Goal: Task Accomplishment & Management: Manage account settings

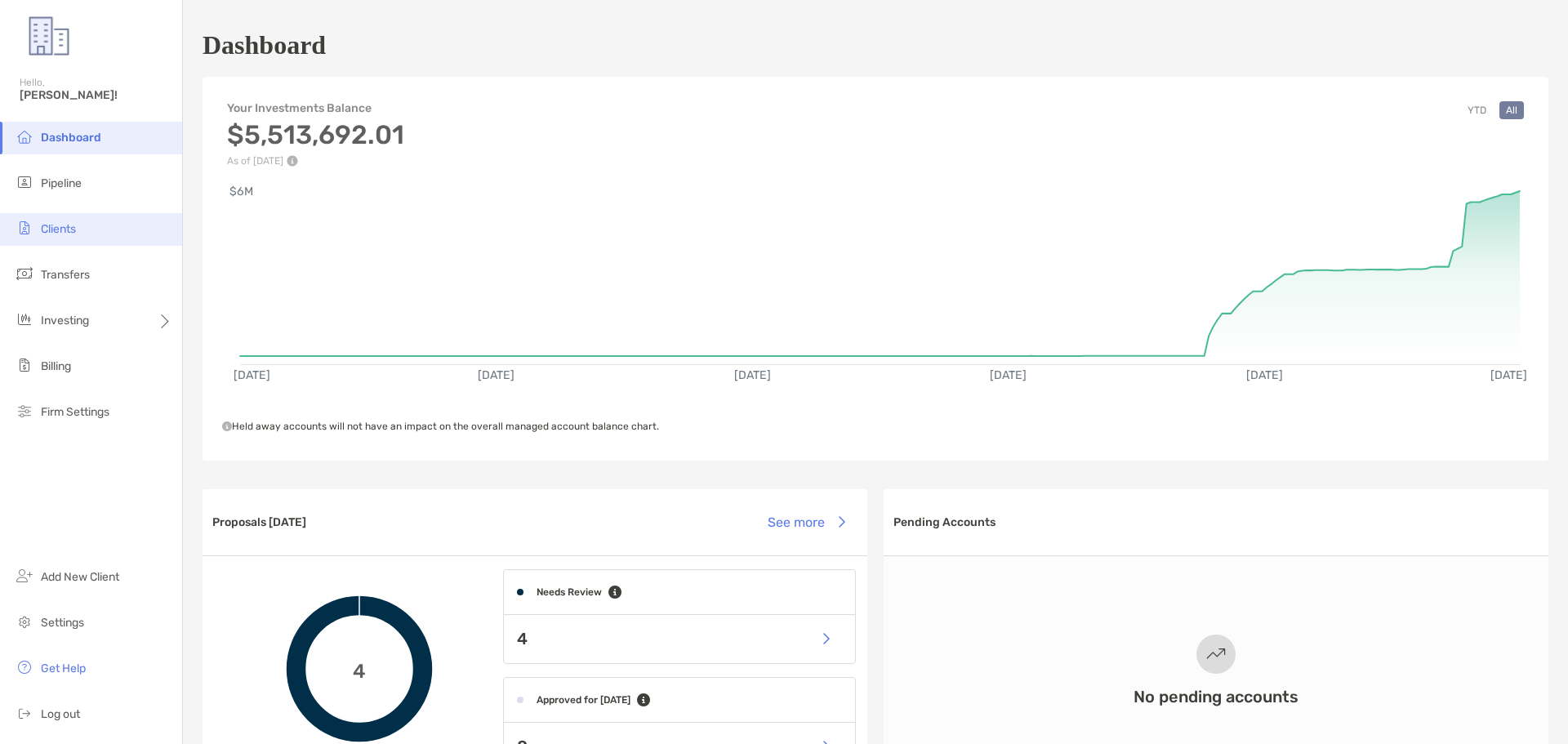
click at [71, 238] on li "Clients" at bounding box center [91, 230] width 183 height 33
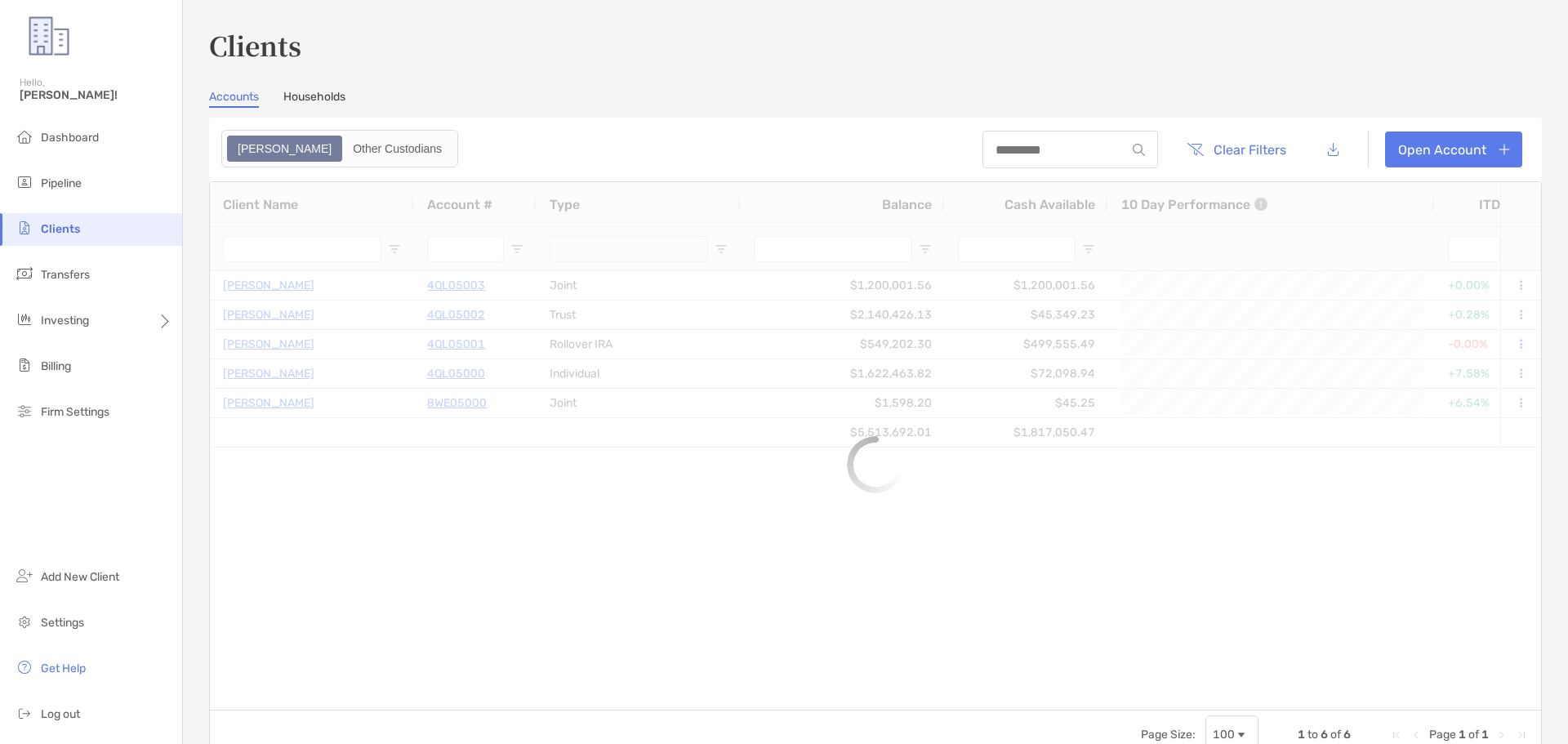
type input "***"
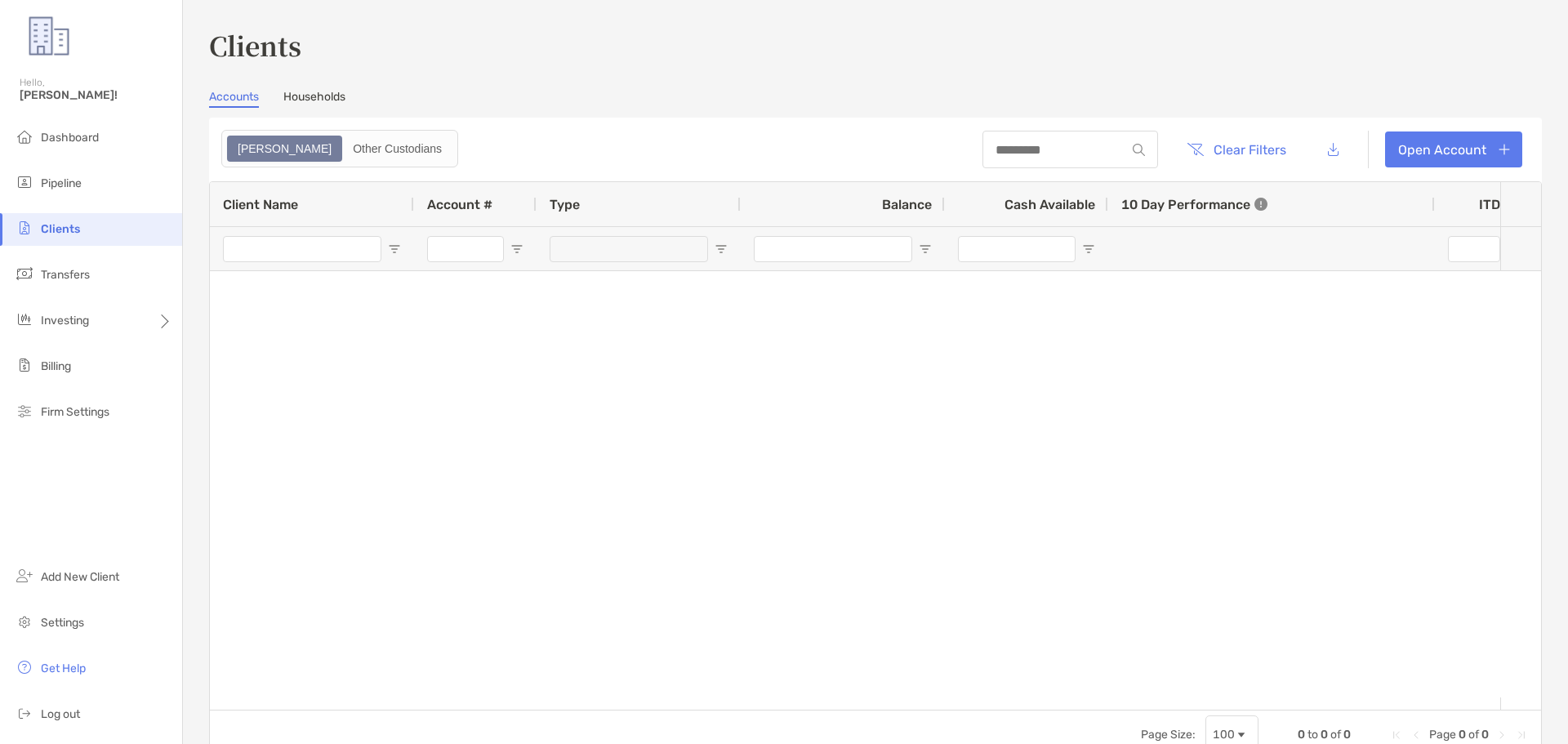
click at [316, 94] on link "Households" at bounding box center [315, 99] width 62 height 18
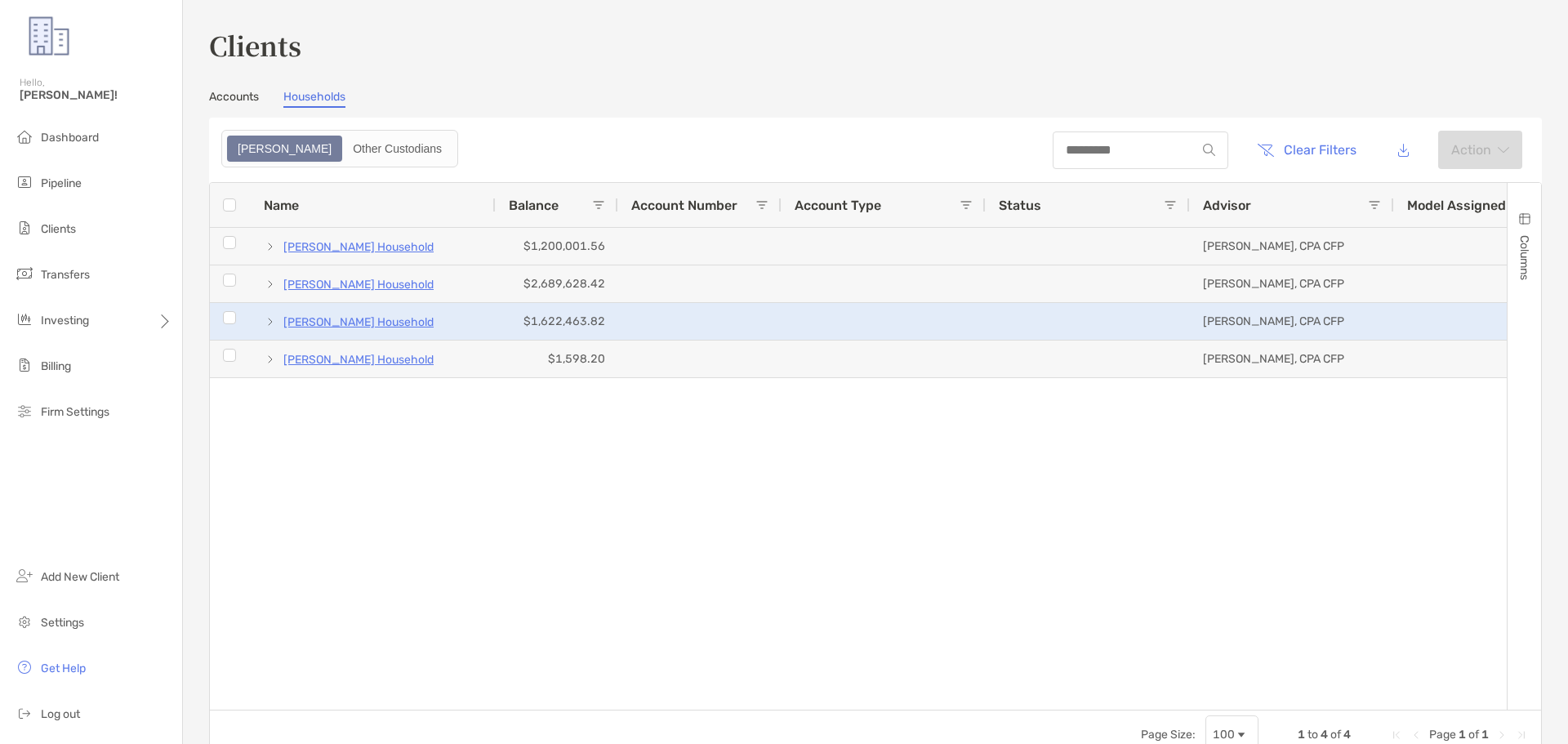
click at [323, 323] on p "[PERSON_NAME] Household" at bounding box center [358, 321] width 150 height 20
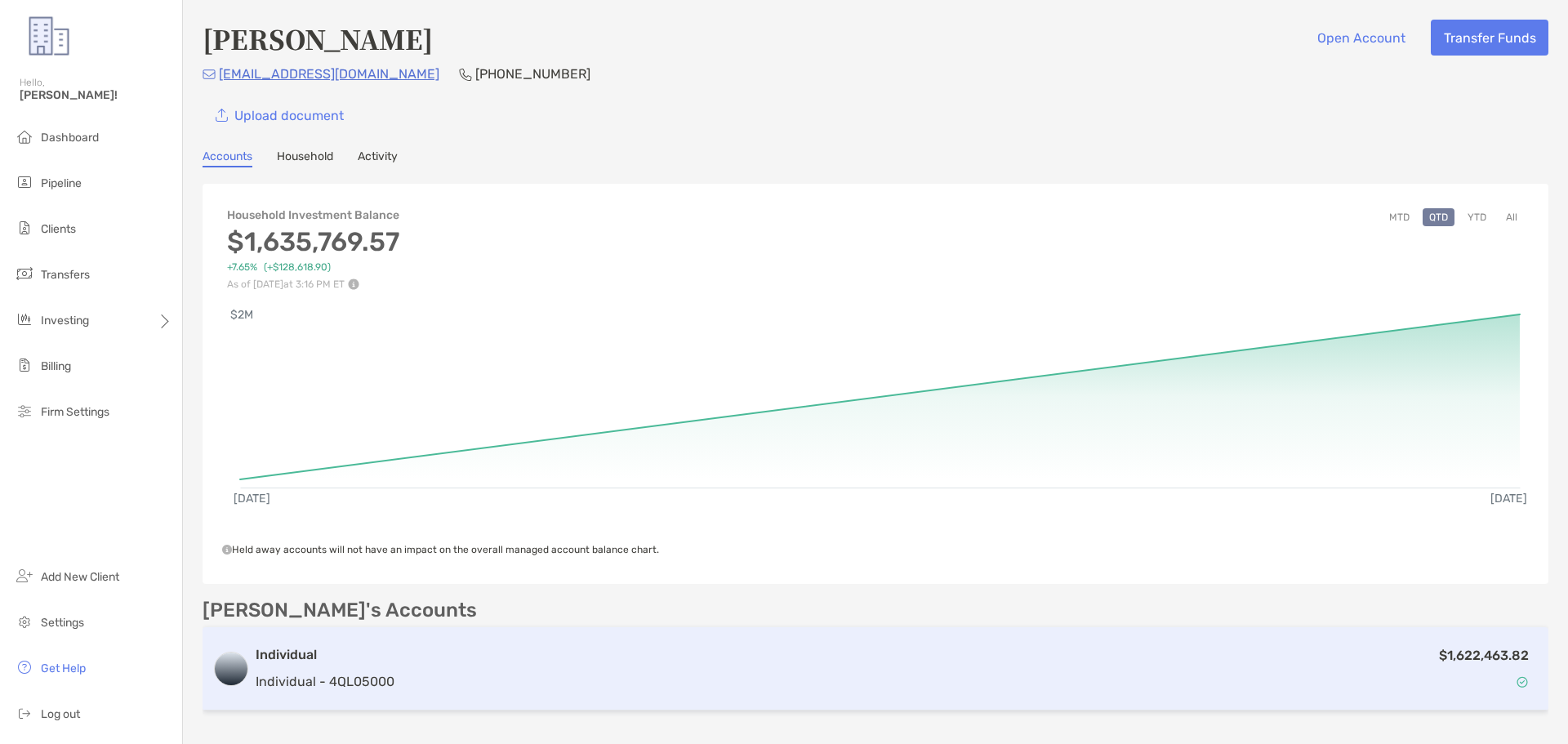
click at [277, 596] on h3 "Individual" at bounding box center [324, 655] width 139 height 19
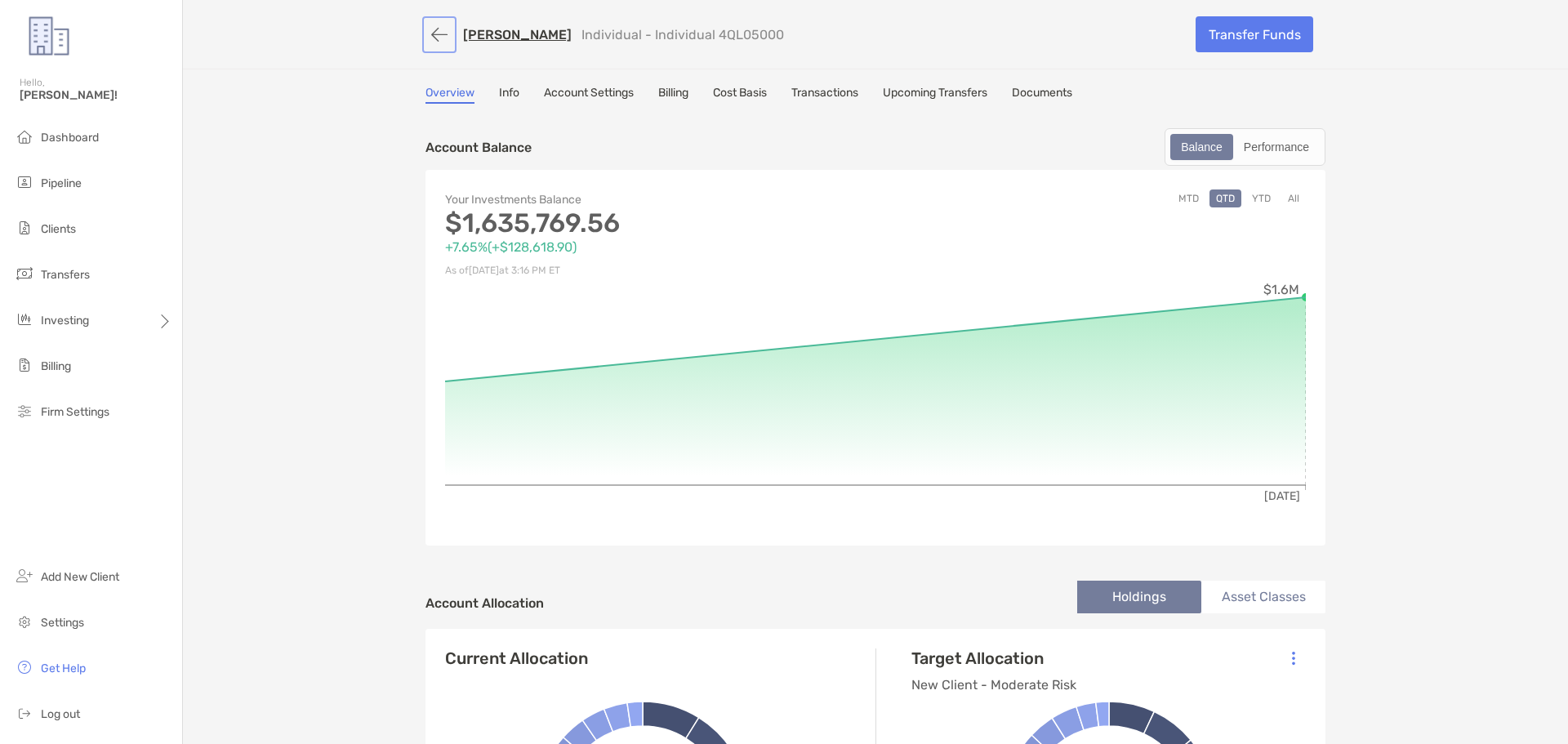
click at [431, 41] on button "button" at bounding box center [439, 34] width 28 height 30
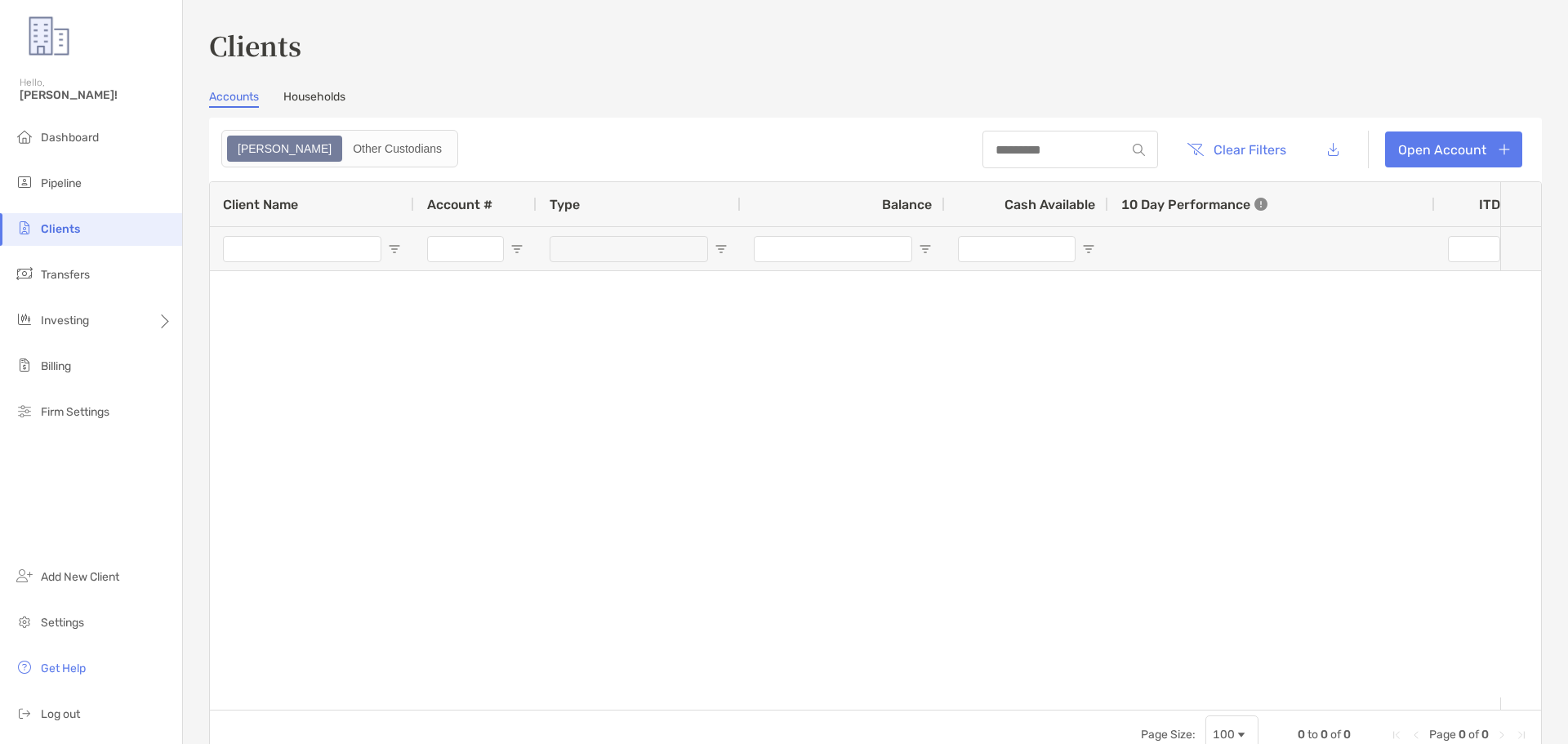
click at [321, 97] on link "Households" at bounding box center [315, 99] width 62 height 18
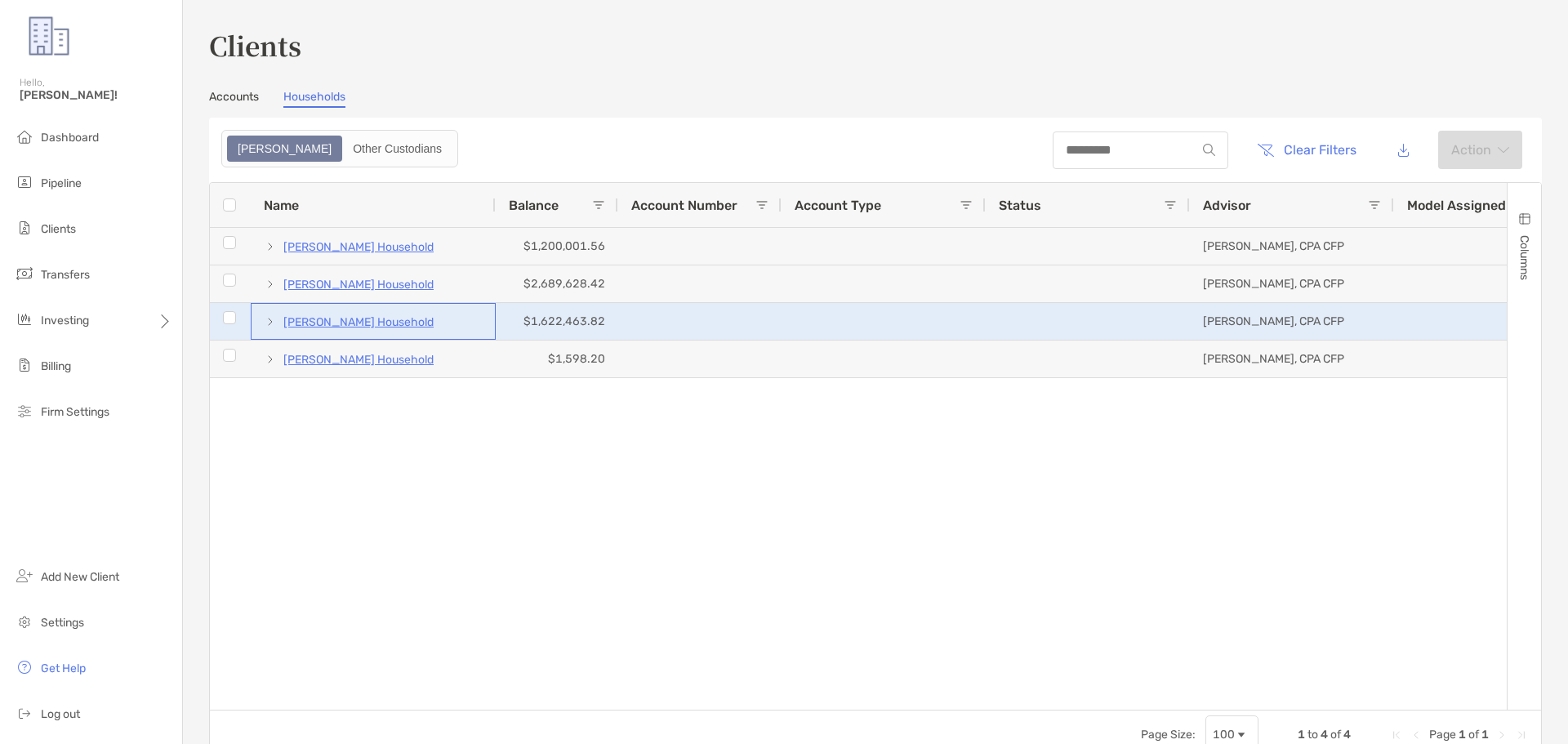
click at [377, 321] on p "[PERSON_NAME] Household" at bounding box center [358, 321] width 150 height 20
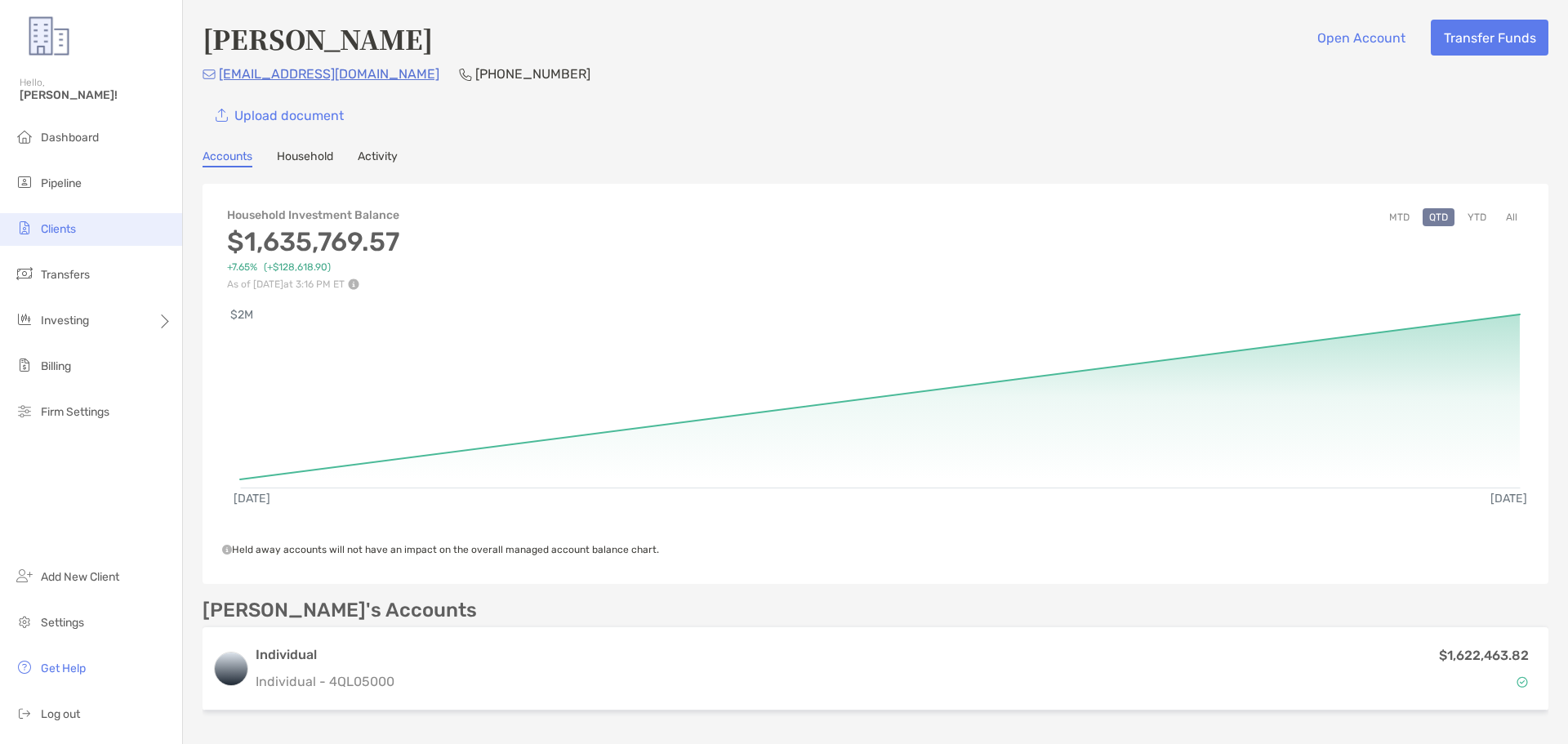
click at [61, 234] on span "Clients" at bounding box center [58, 229] width 35 height 14
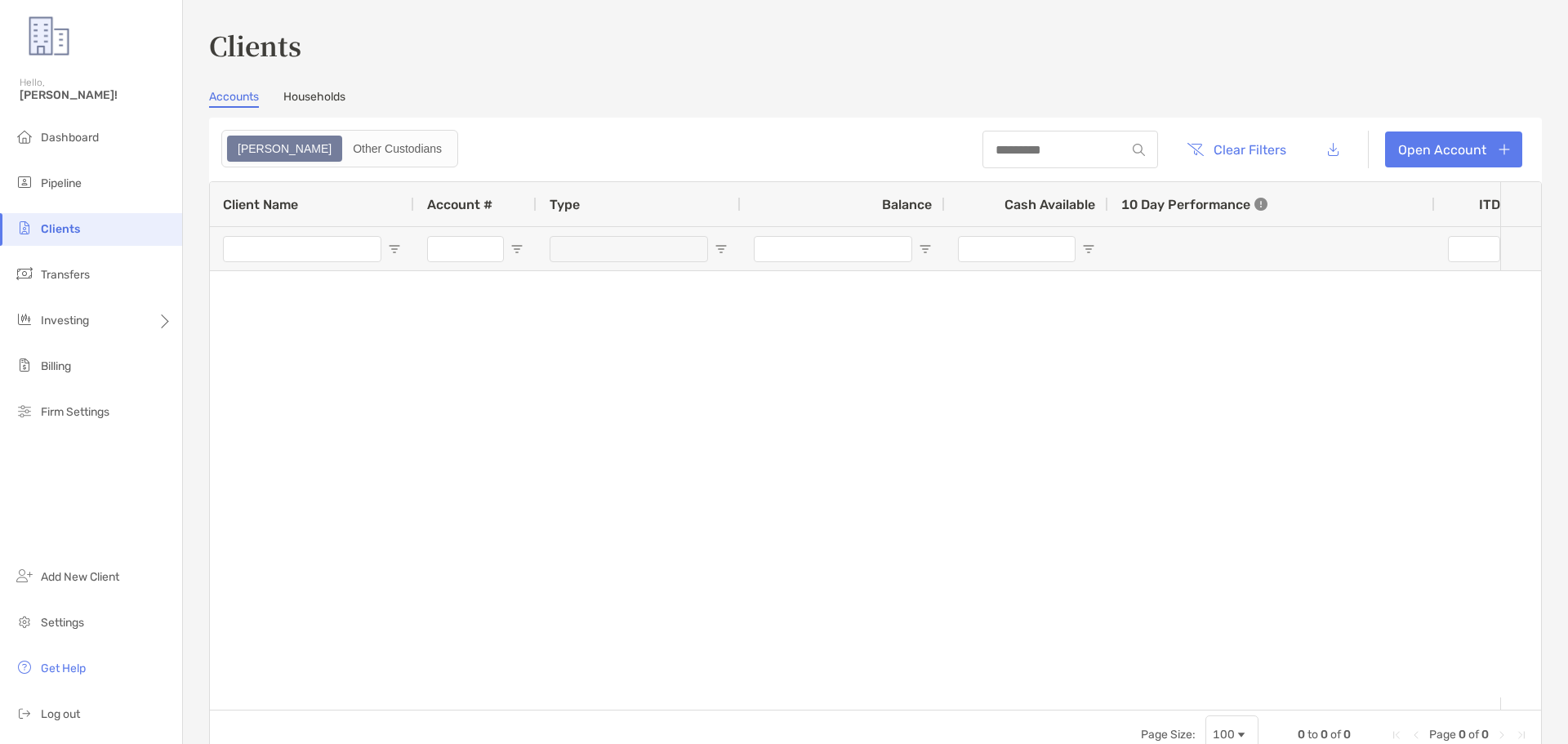
click at [309, 104] on link "Households" at bounding box center [315, 99] width 62 height 18
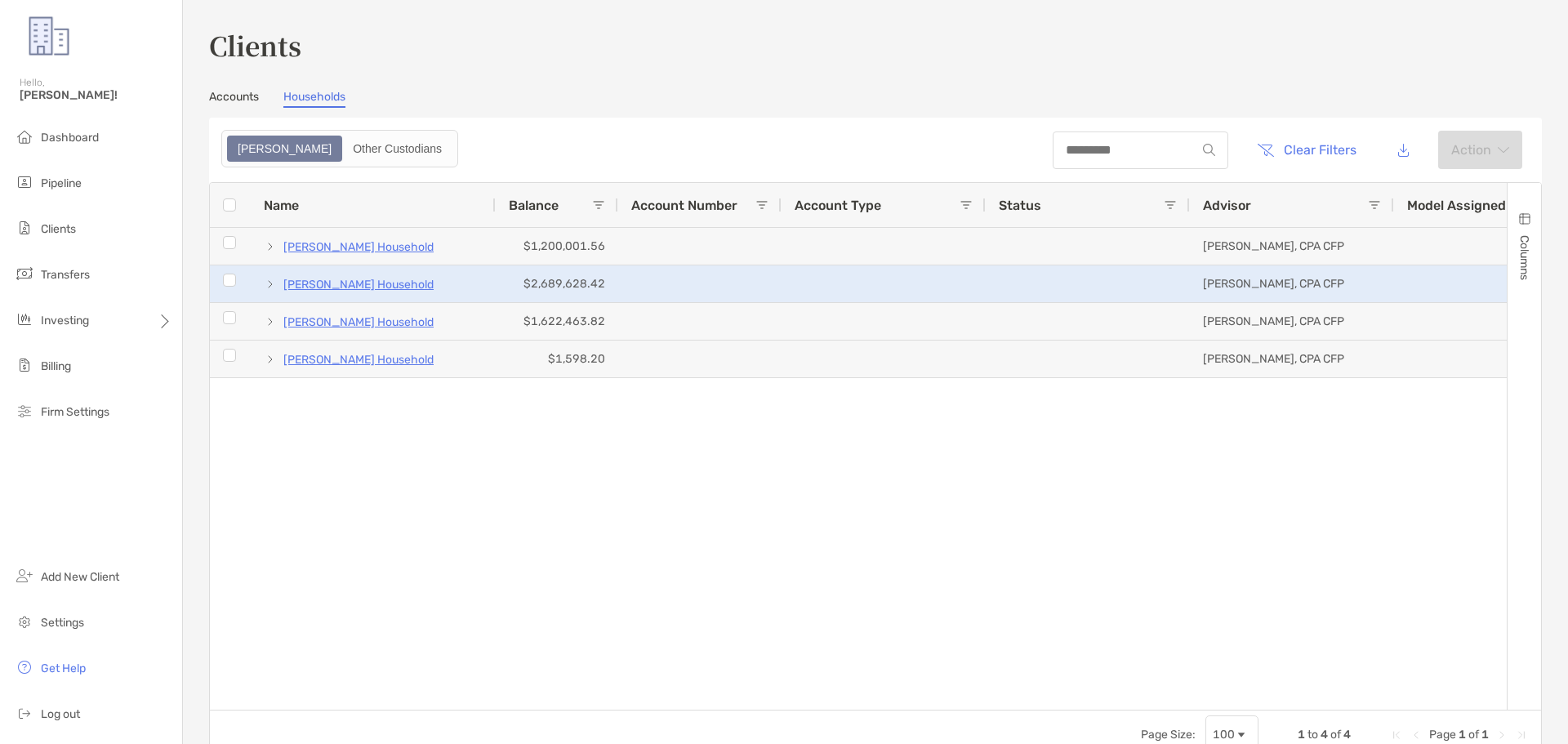
click at [352, 287] on p "[PERSON_NAME] Household" at bounding box center [358, 285] width 150 height 20
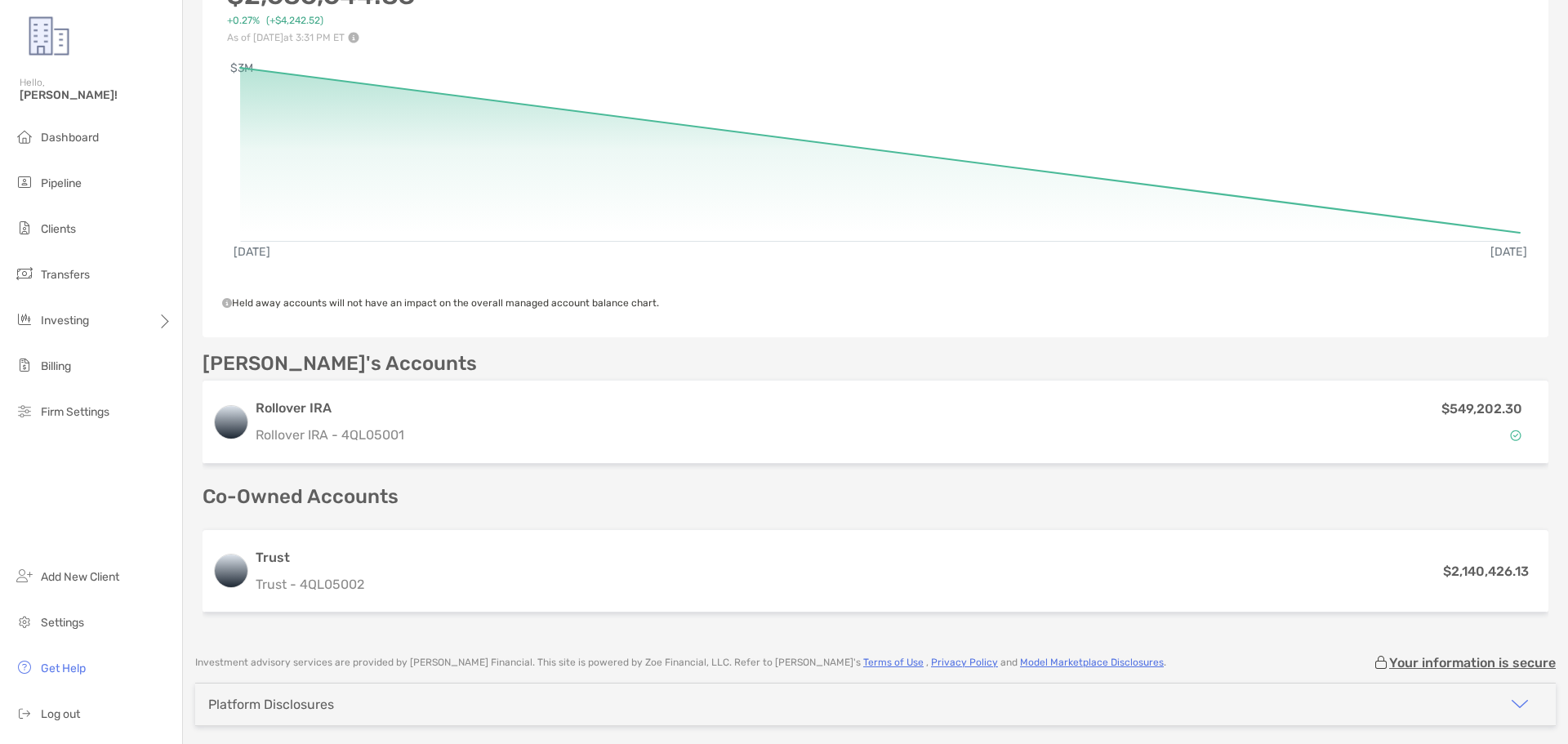
scroll to position [306, 0]
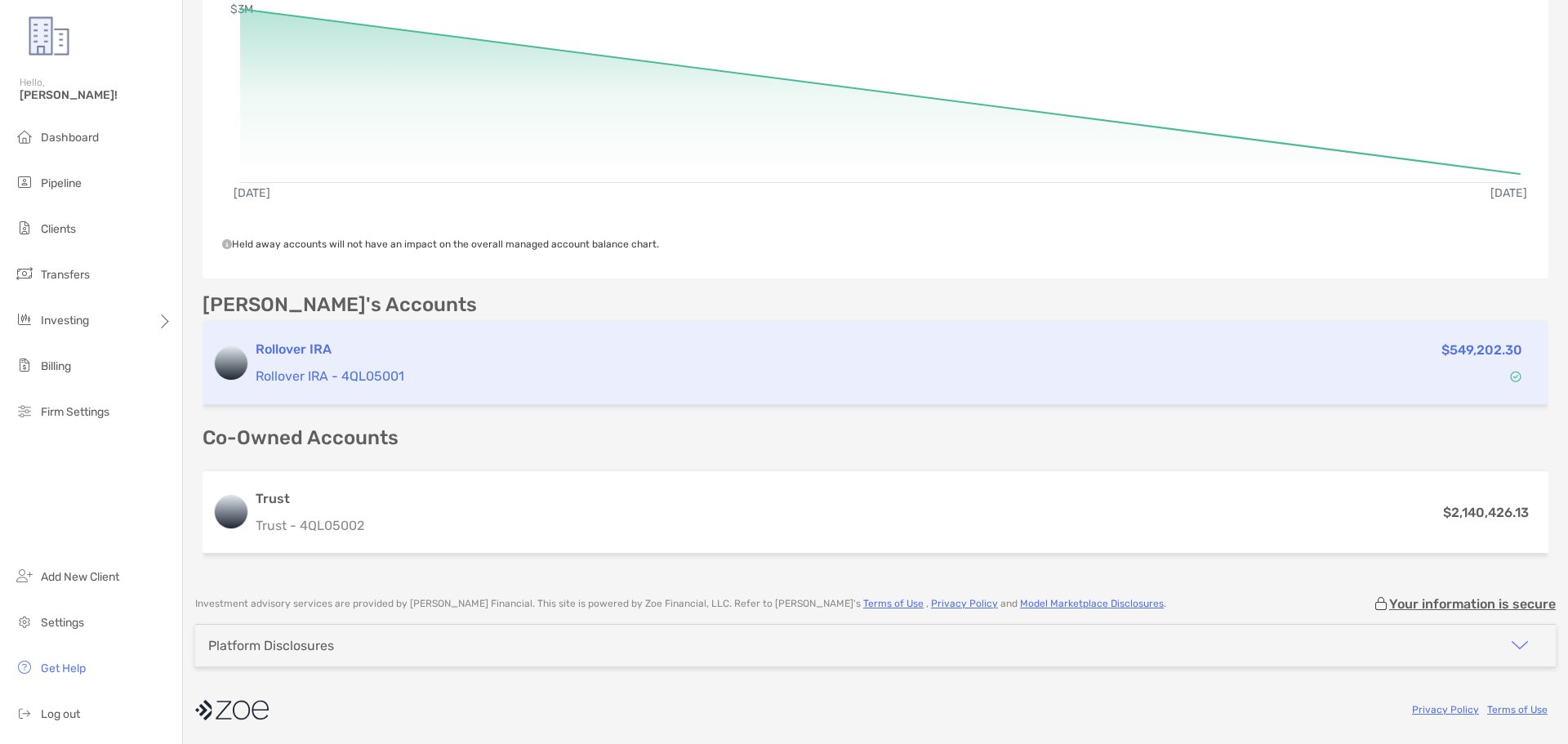
click at [284, 354] on h3 "Rollover IRA" at bounding box center [735, 350] width 959 height 19
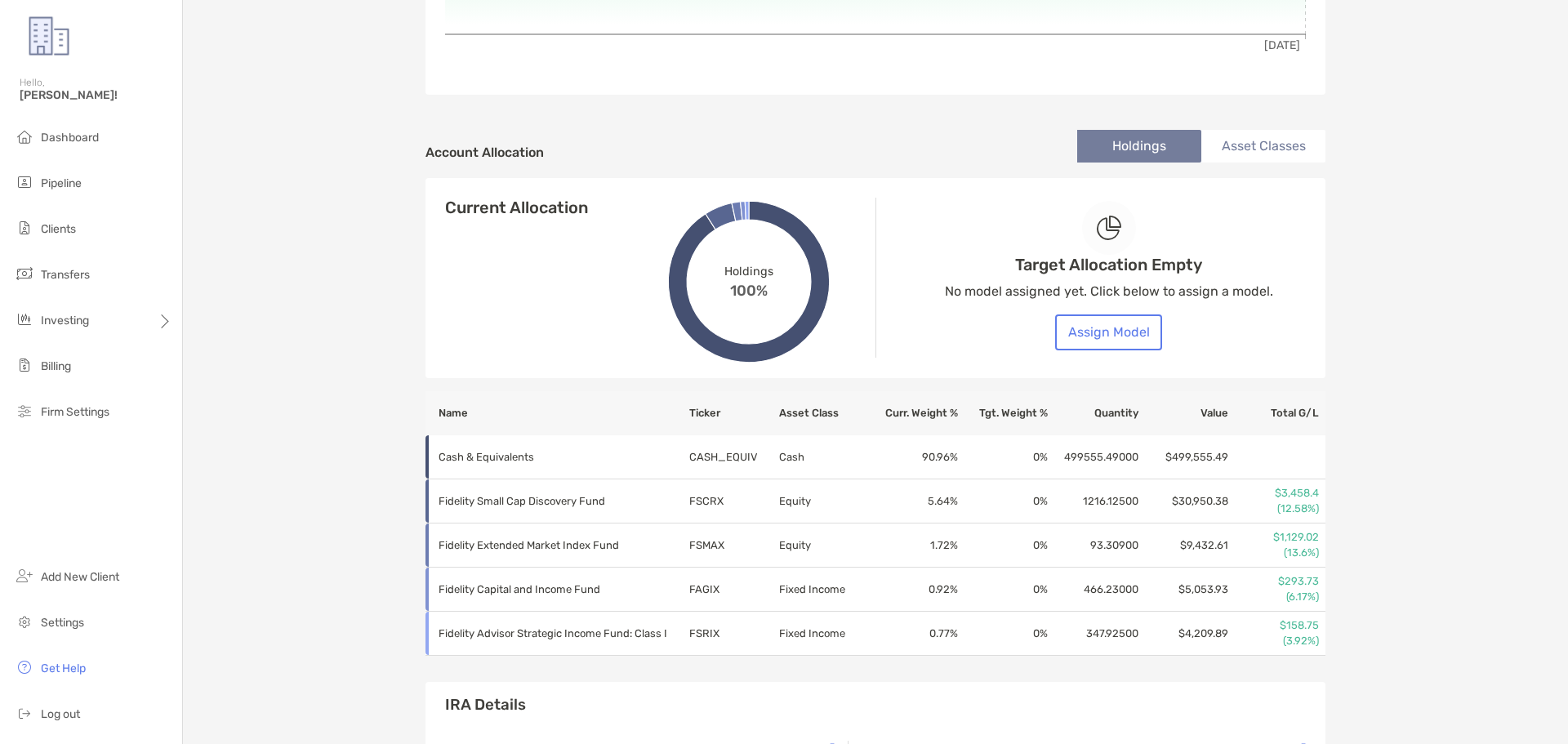
scroll to position [490, 0]
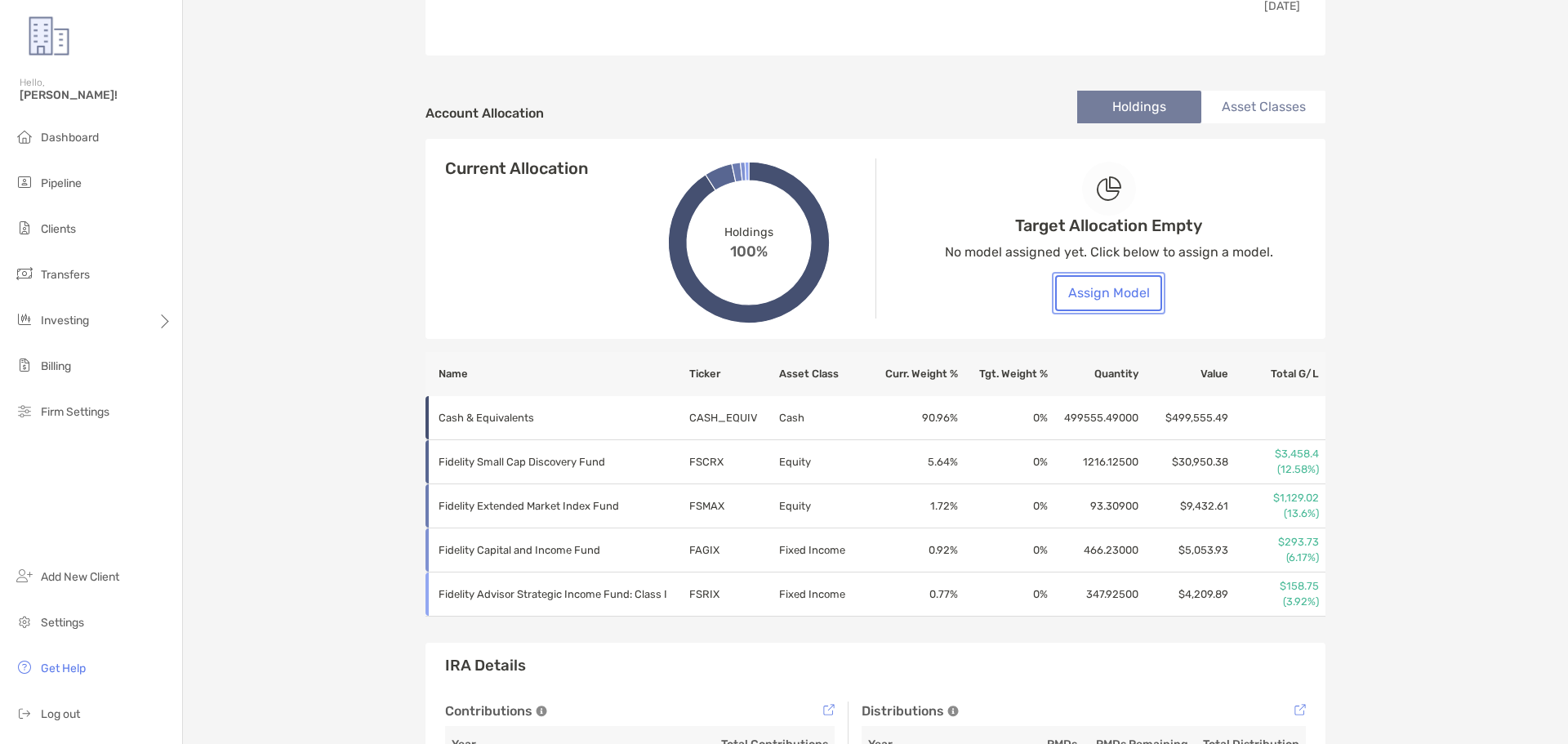
click at [1082, 293] on button "Assign Model" at bounding box center [1109, 292] width 107 height 36
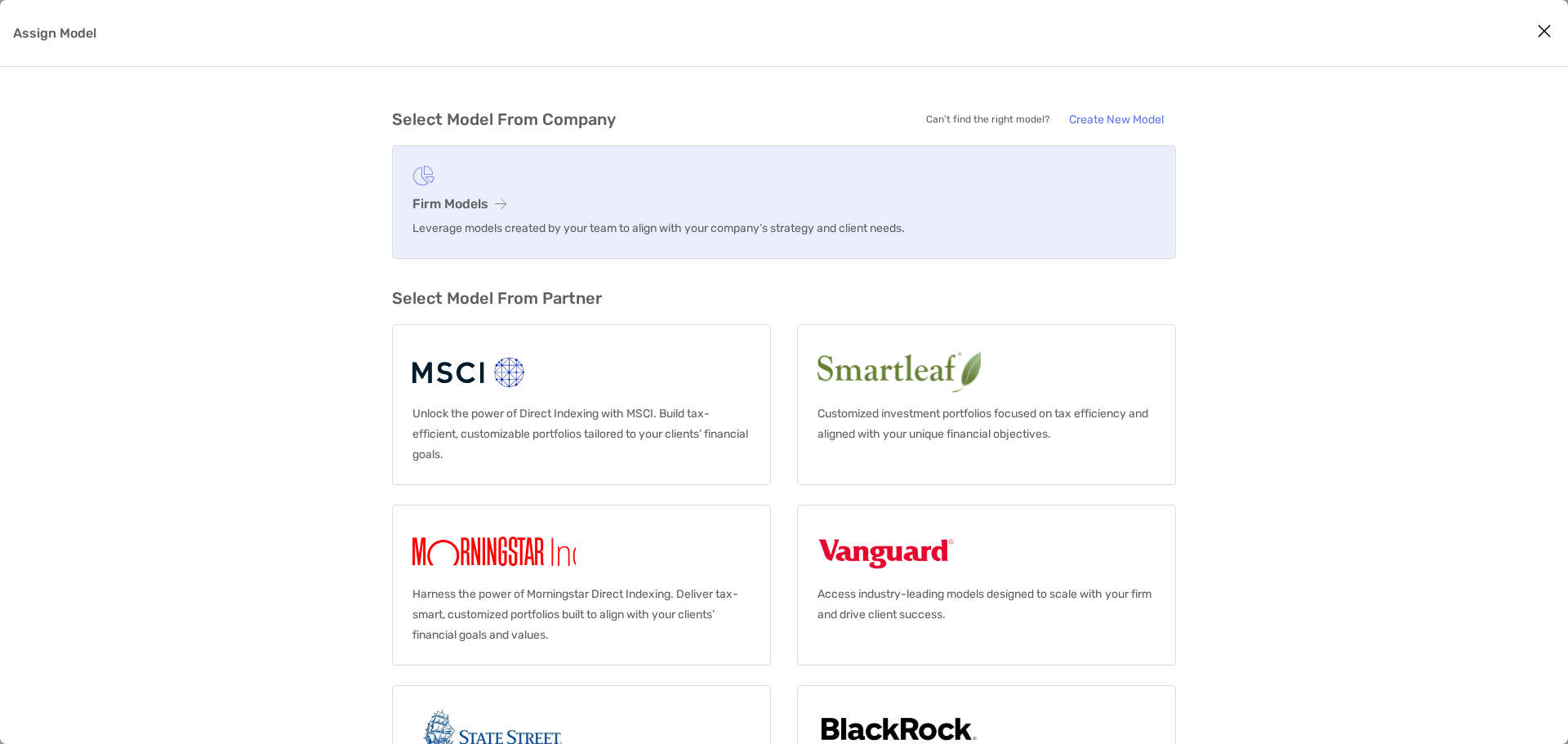
click at [463, 205] on h3 "Firm Models" at bounding box center [784, 204] width 743 height 16
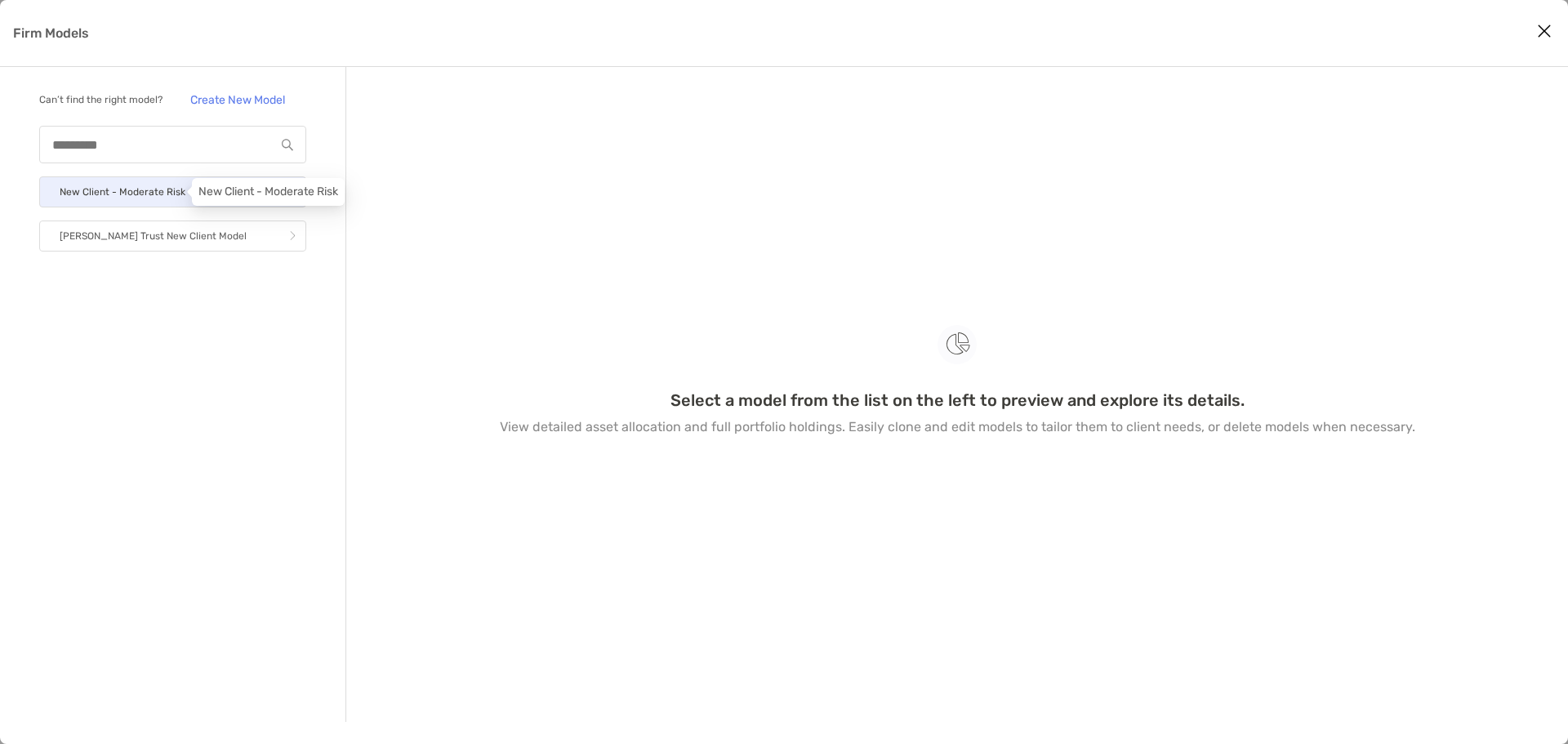
click at [141, 190] on p "New Client - Moderate Risk" at bounding box center [122, 192] width 126 height 20
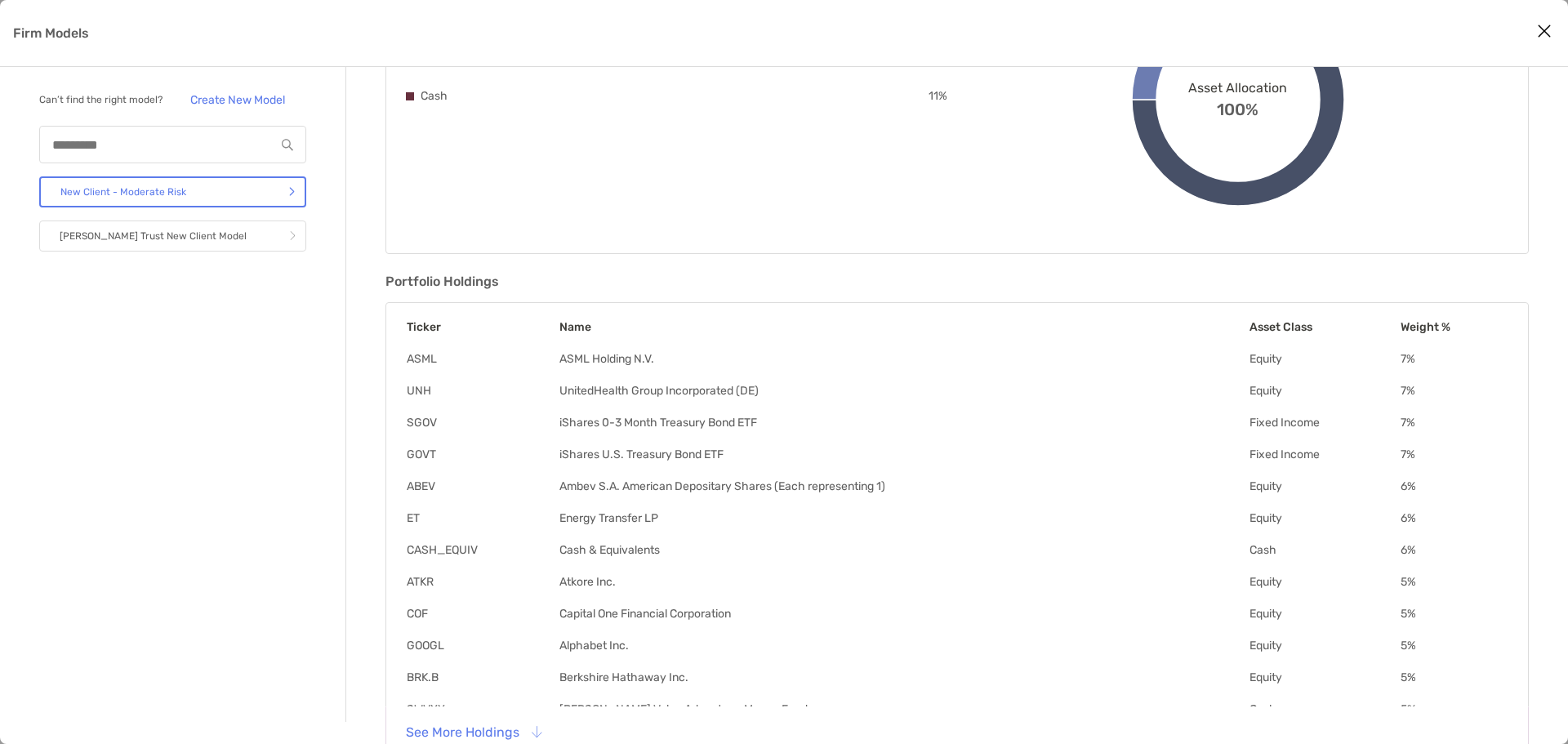
scroll to position [282, 0]
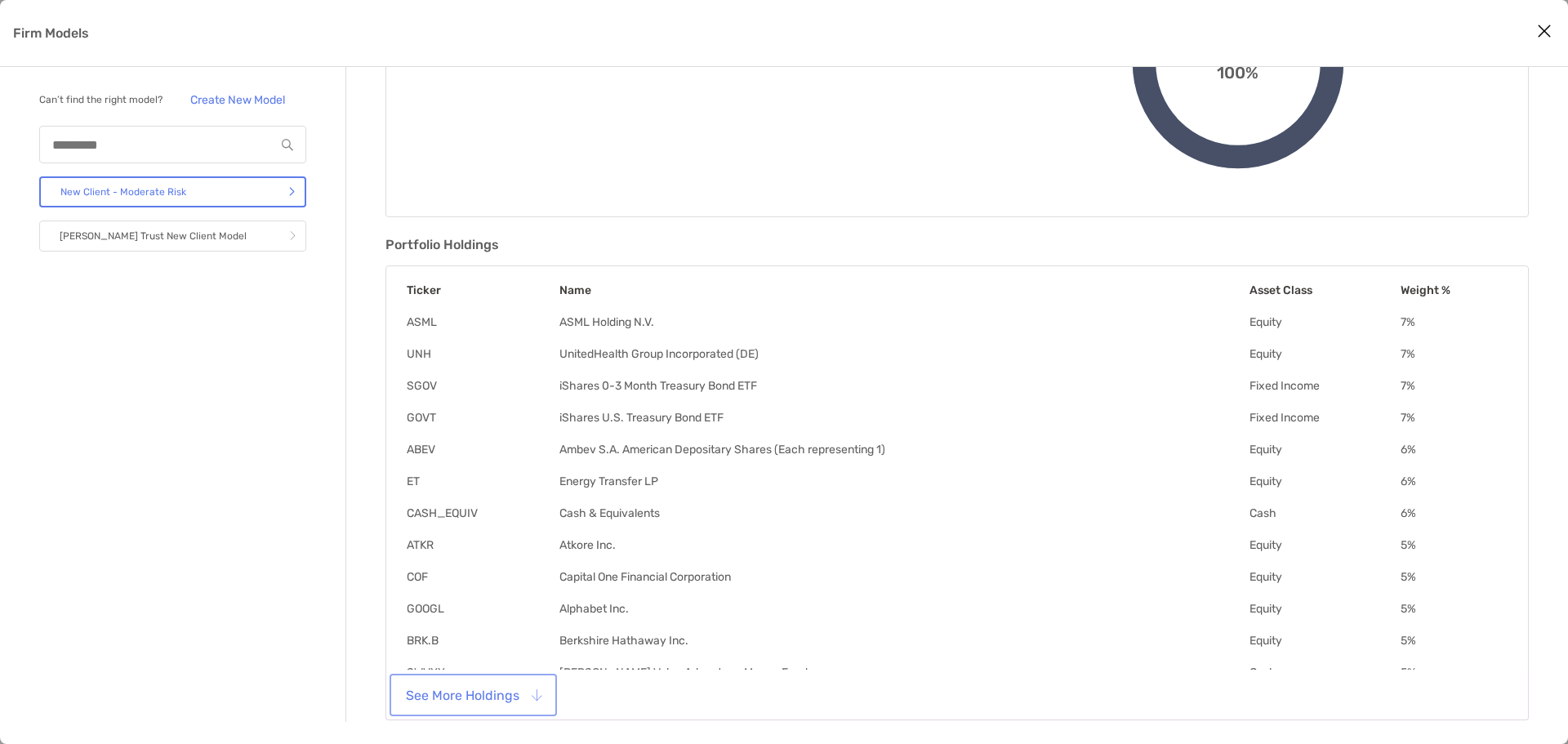
click at [484, 596] on button "See More Holdings" at bounding box center [474, 694] width 161 height 36
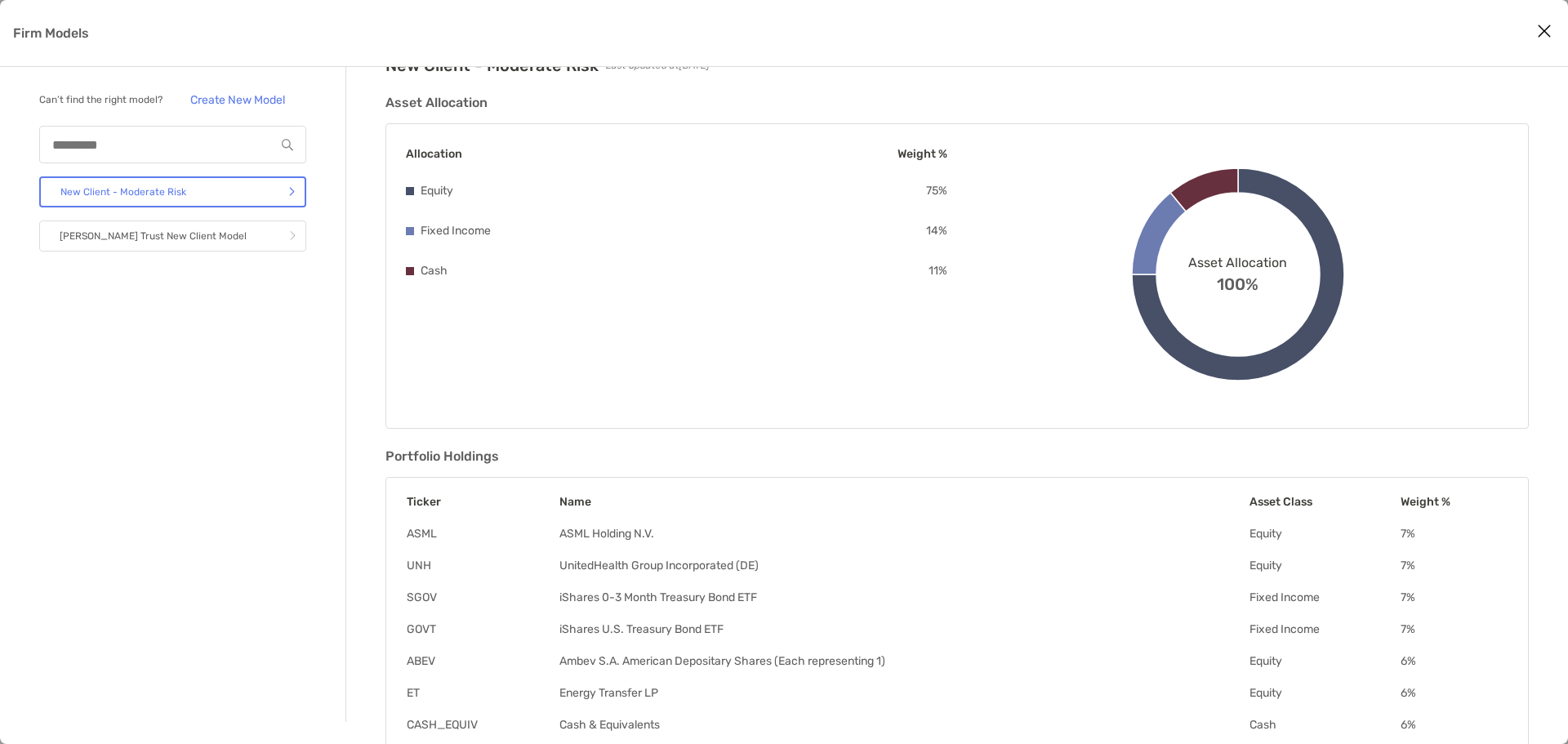
scroll to position [0, 0]
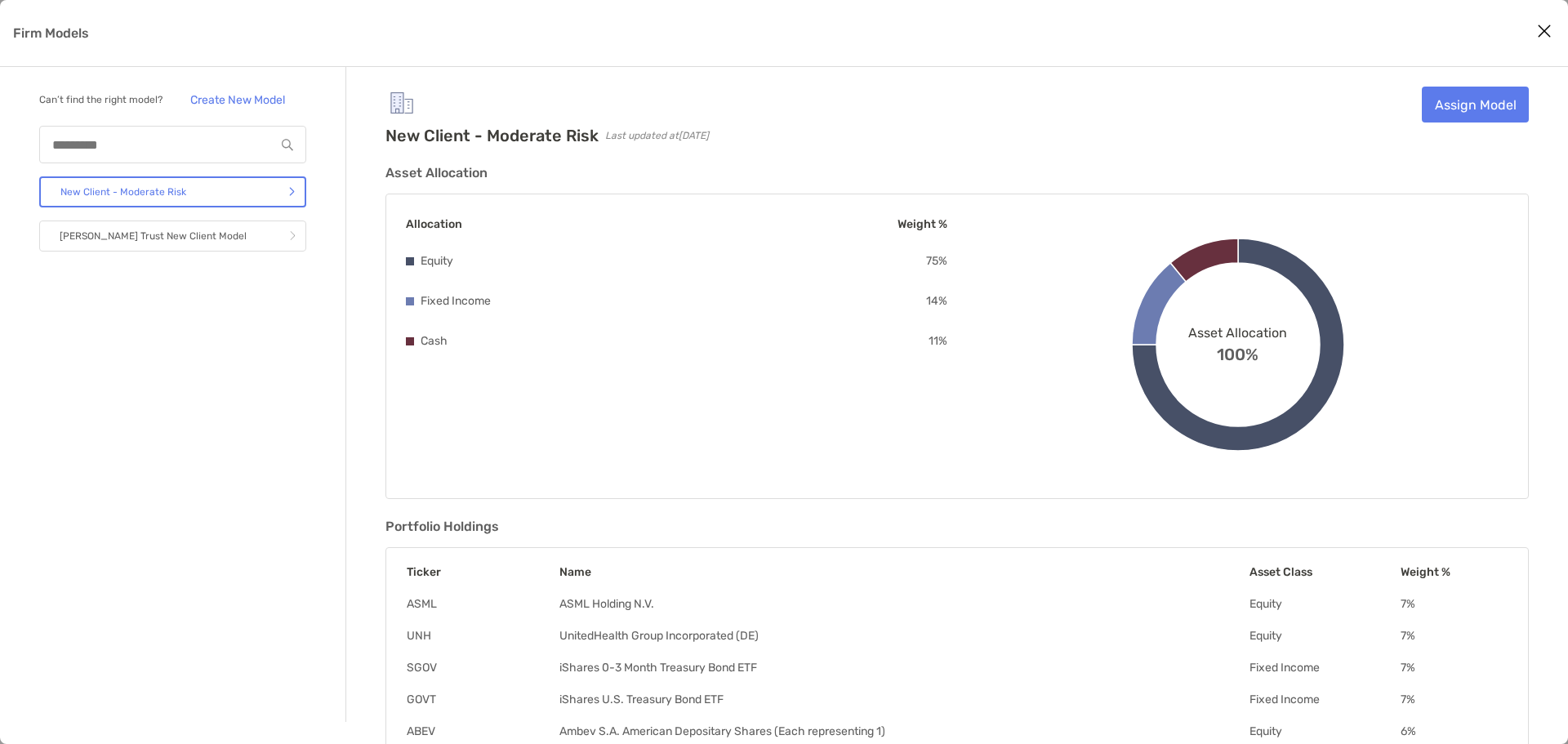
click at [1175, 36] on icon "Close modal" at bounding box center [1544, 31] width 15 height 19
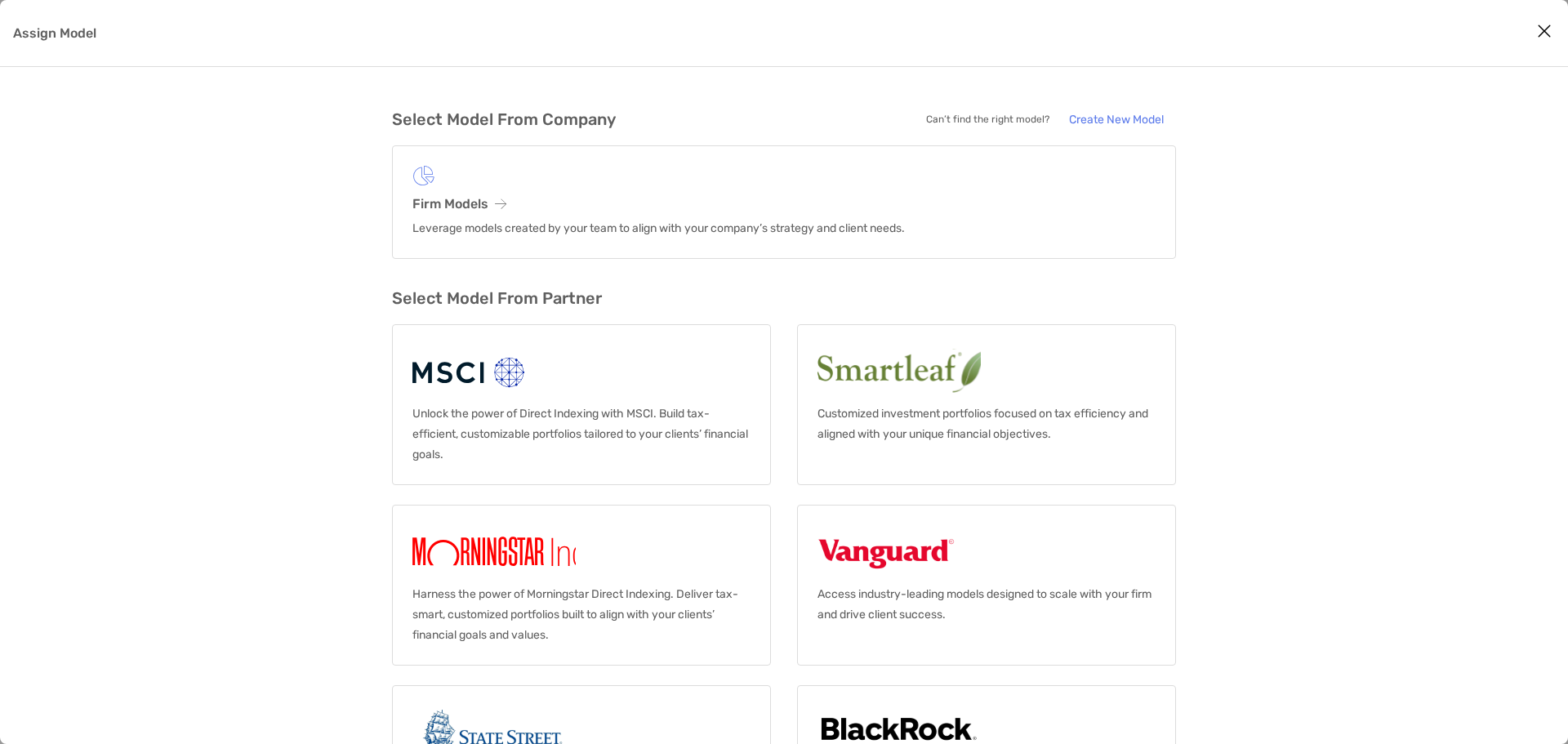
click at [1175, 28] on icon "Close modal" at bounding box center [1544, 31] width 15 height 19
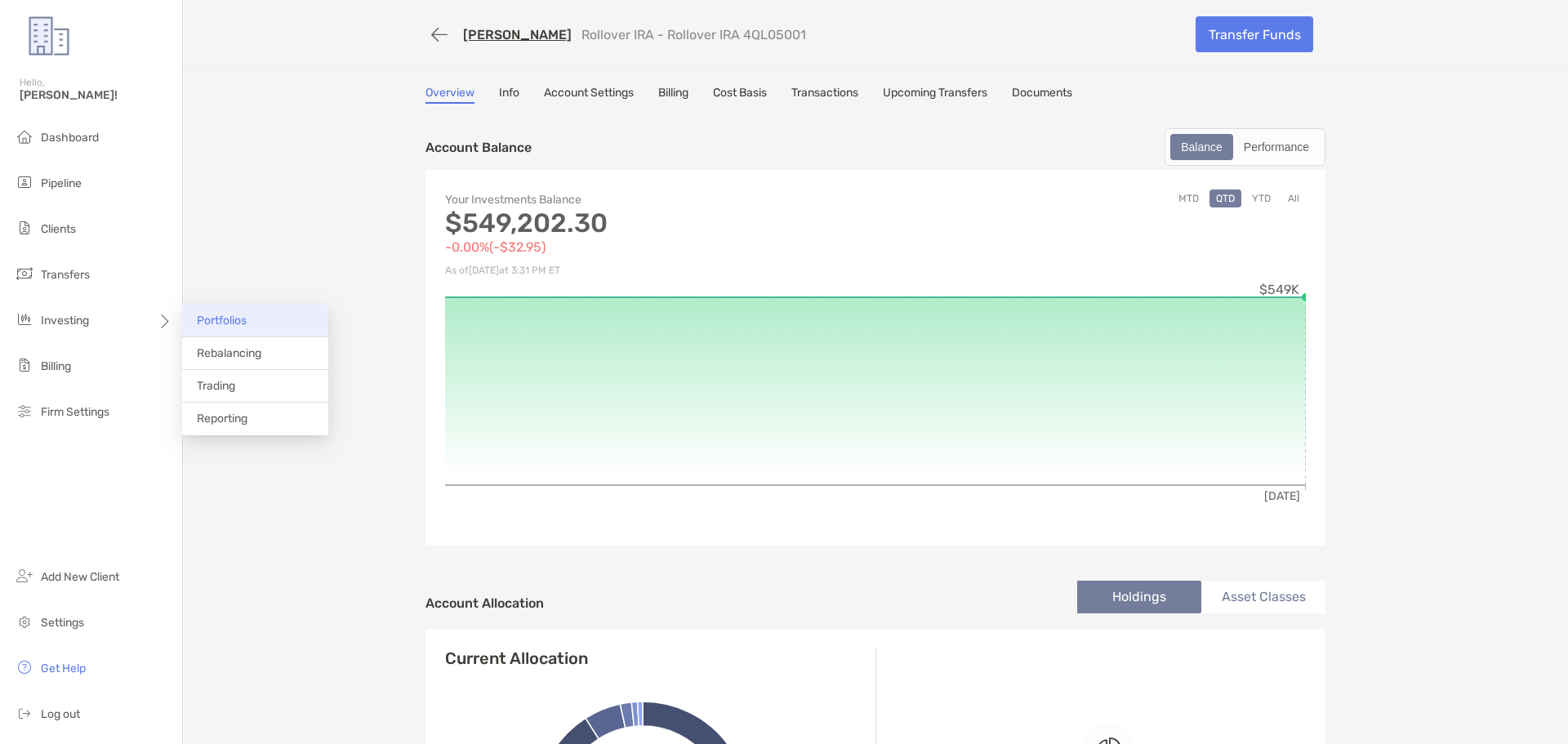
click at [215, 321] on span "Portfolios" at bounding box center [221, 321] width 50 height 14
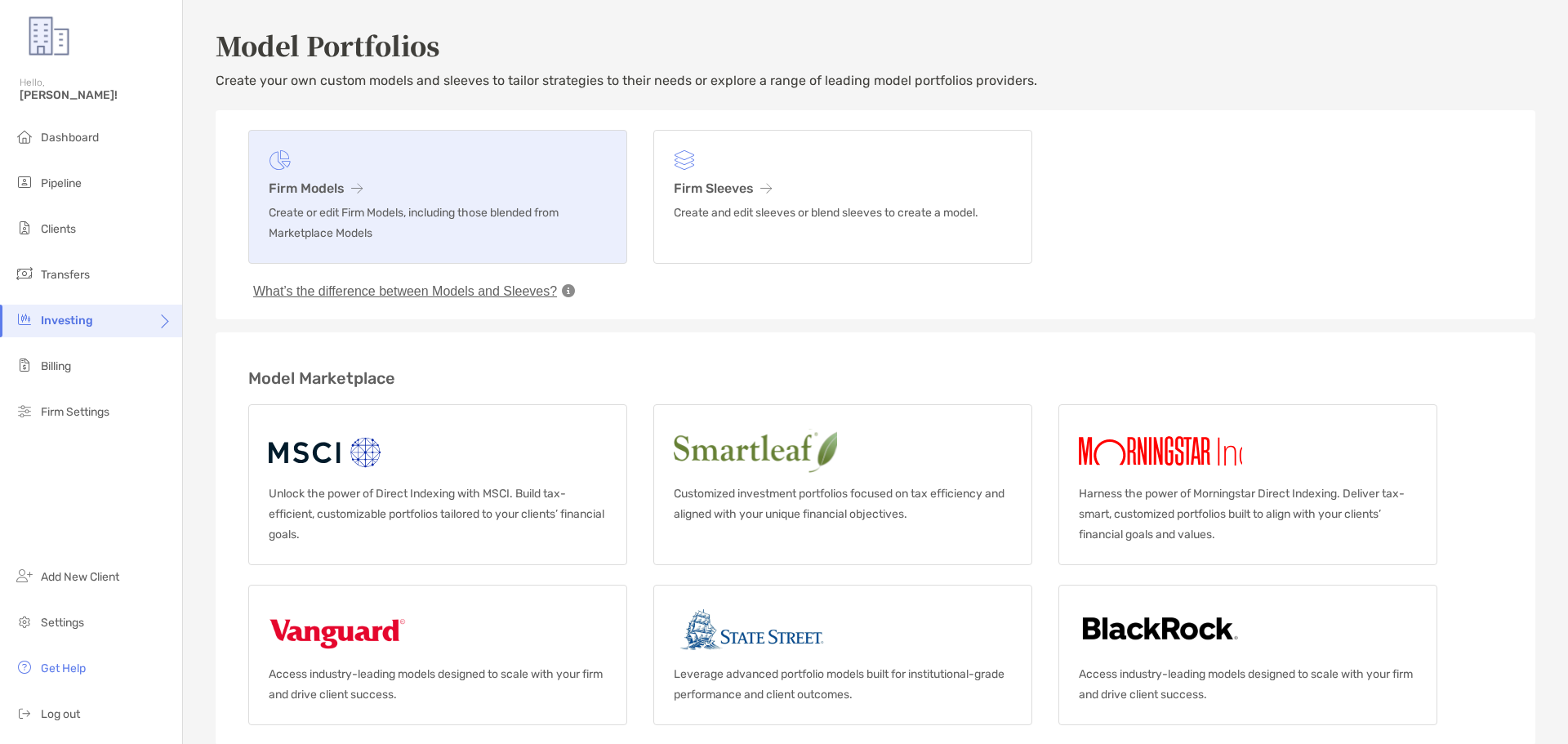
click at [317, 189] on h3 "Firm Models" at bounding box center [438, 188] width 338 height 16
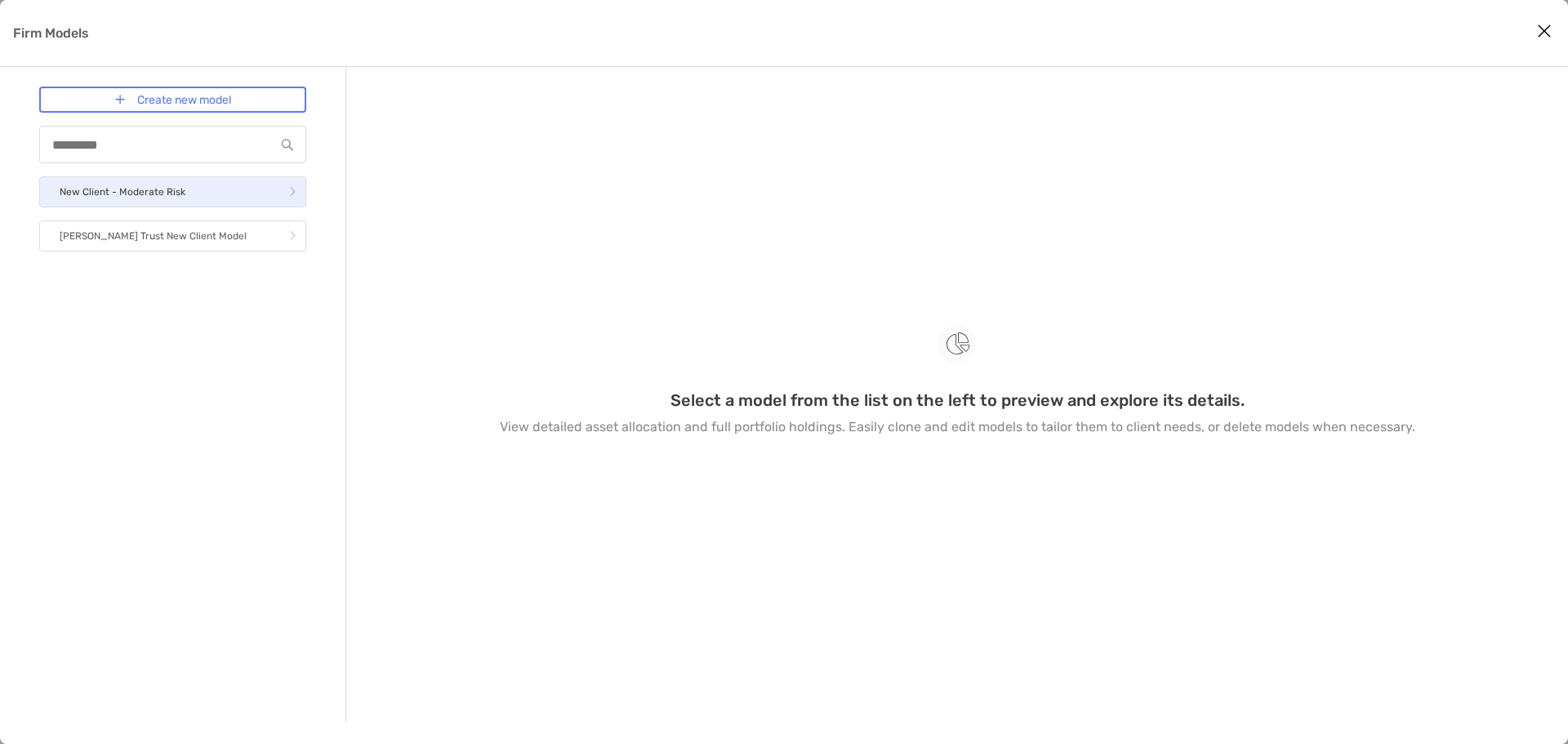
click at [225, 201] on link "New Client - Moderate Risk" at bounding box center [172, 192] width 267 height 31
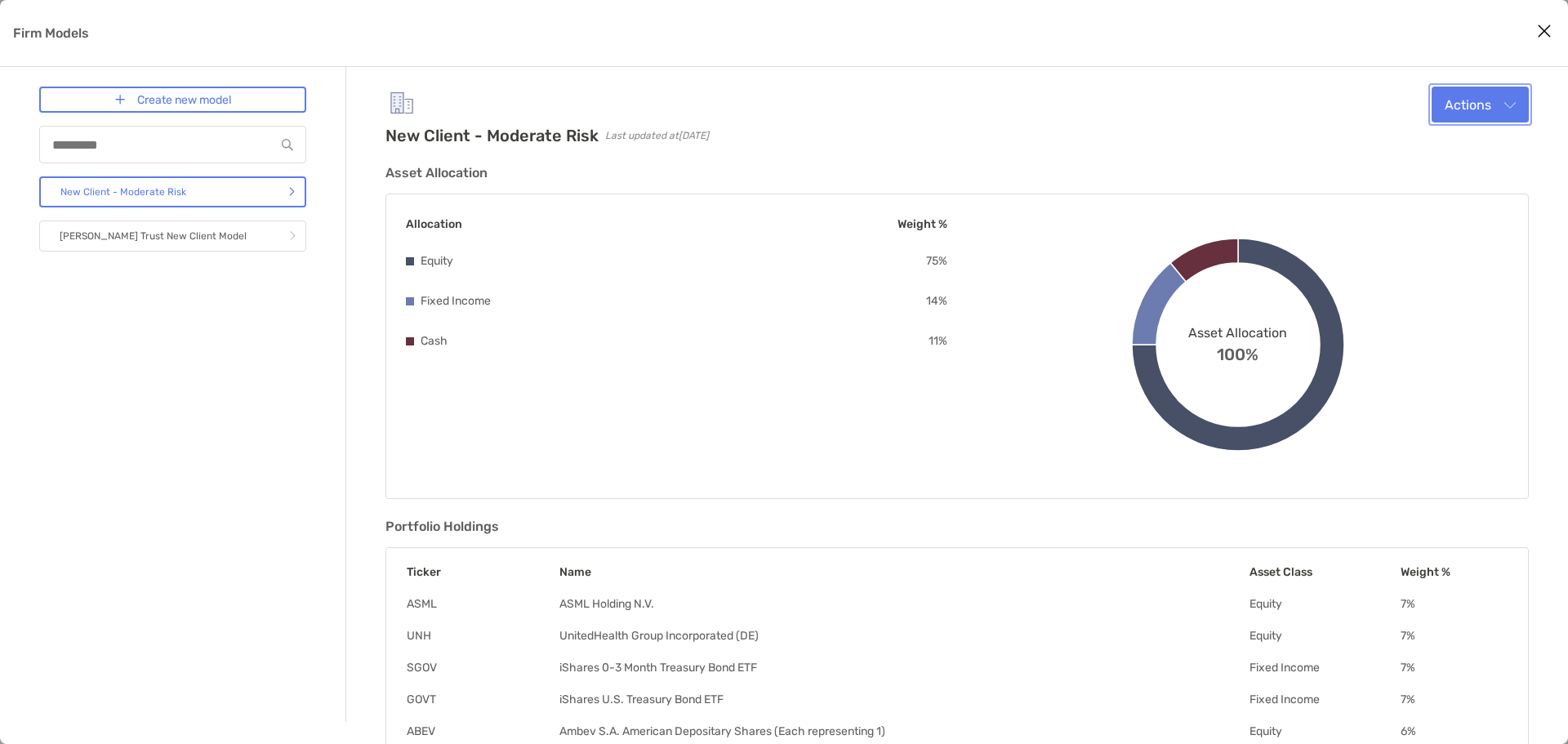
click at [1175, 111] on button "Actions" at bounding box center [1480, 104] width 97 height 36
click at [1175, 149] on div "Edit" at bounding box center [1458, 144] width 113 height 16
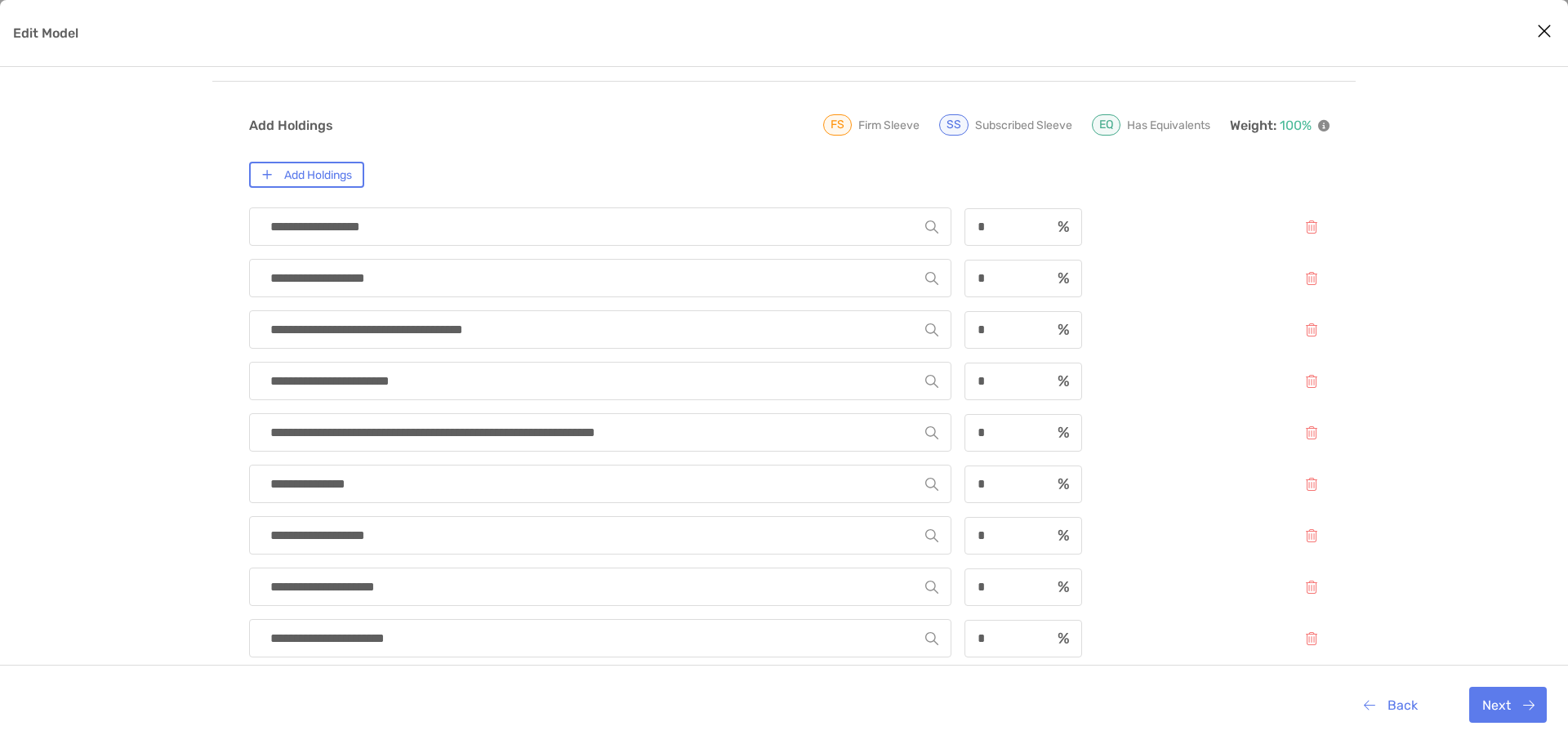
scroll to position [245, 0]
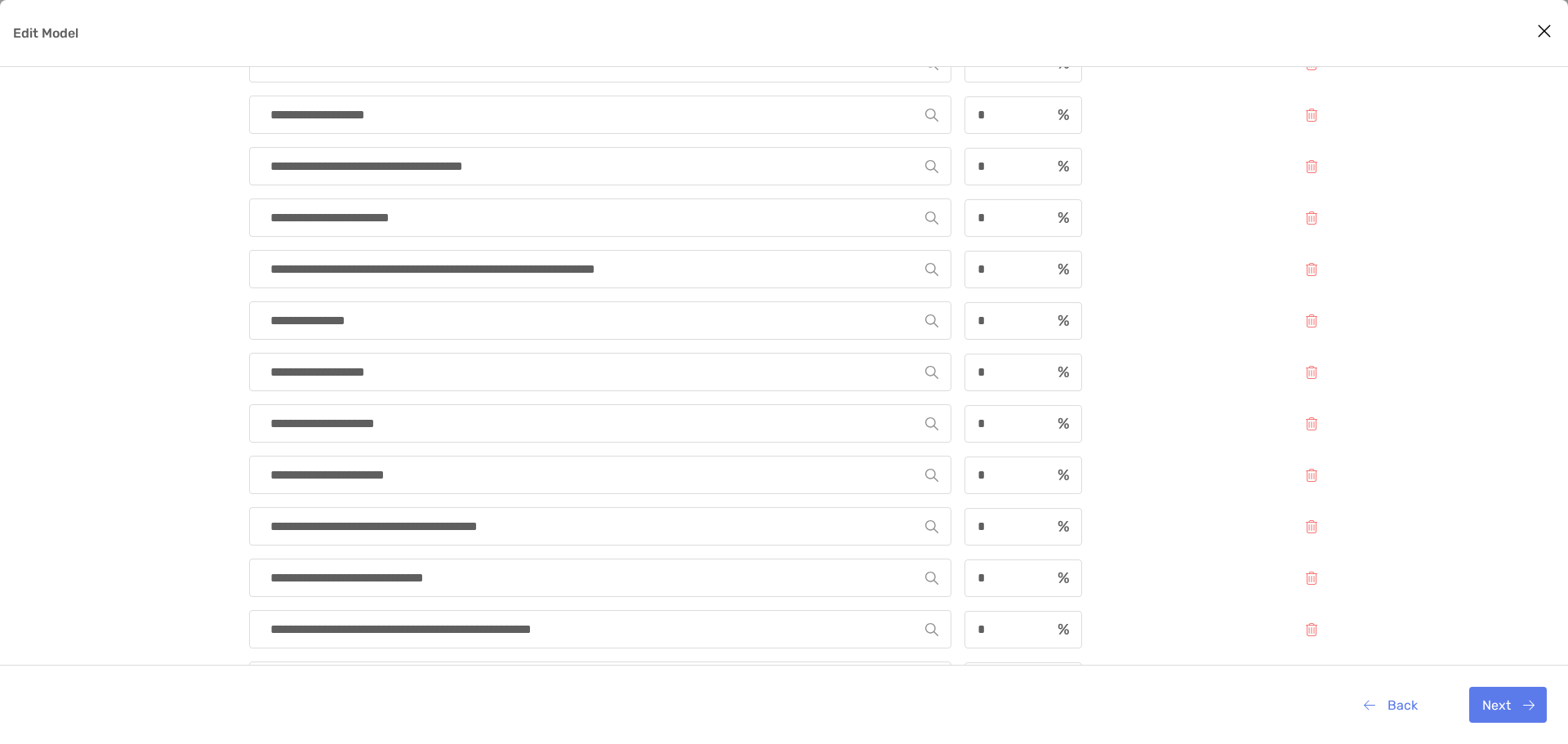
click at [1003, 204] on div "*" at bounding box center [1022, 218] width 117 height 38
click at [1002, 219] on input "*" at bounding box center [1008, 218] width 84 height 14
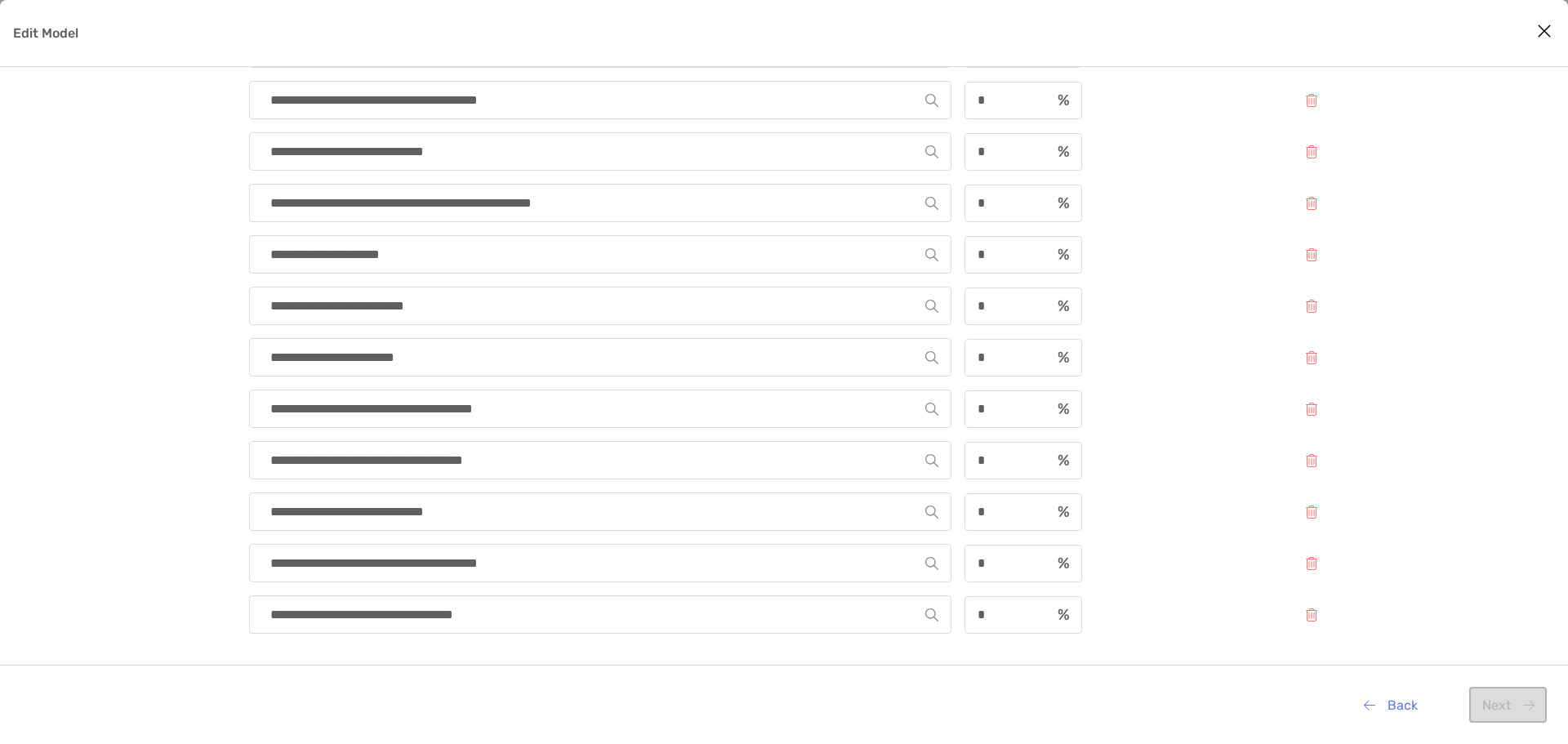
scroll to position [676, 0]
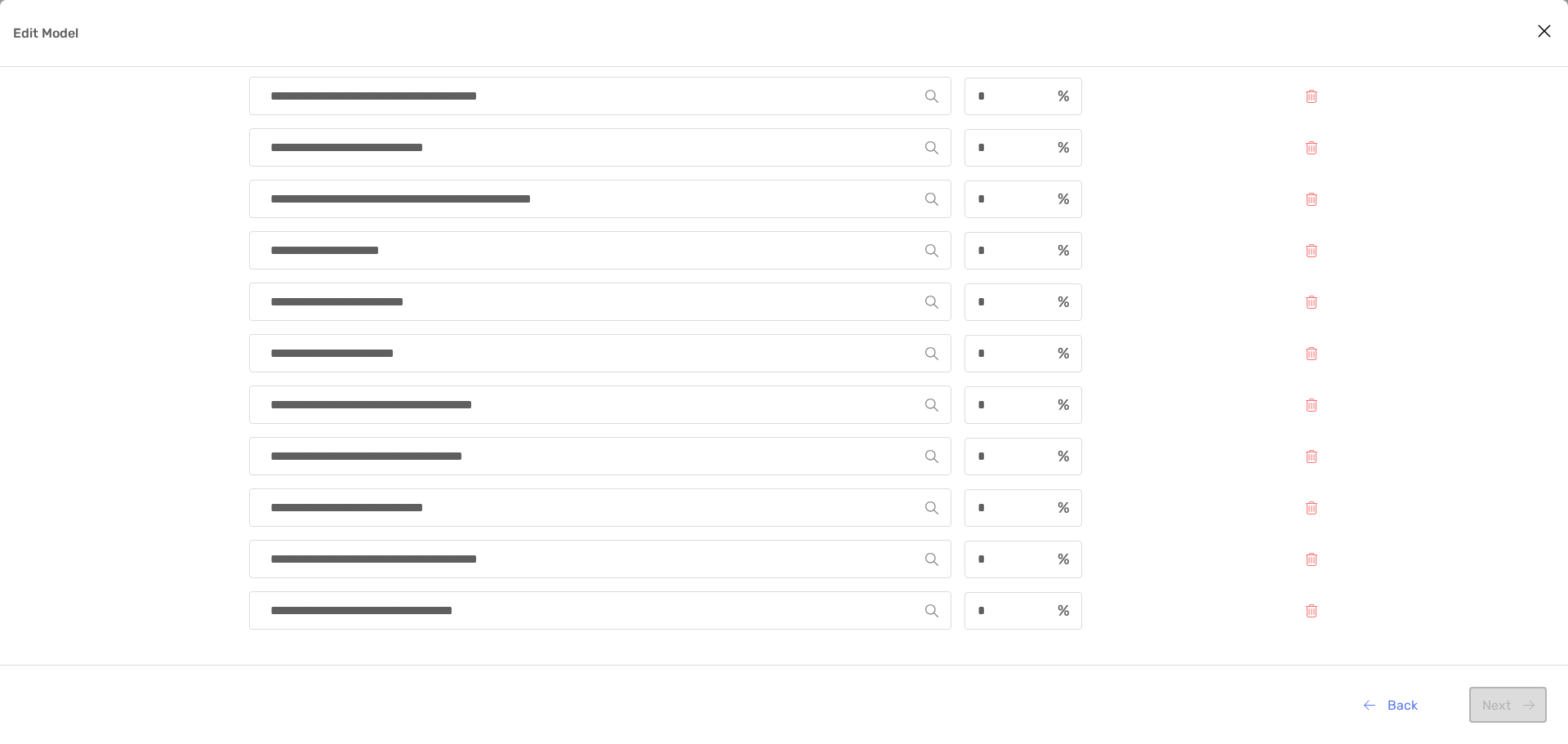
type input "*"
click at [1003, 507] on input "*" at bounding box center [1008, 508] width 84 height 14
type input "*"
click at [1175, 355] on div "**********" at bounding box center [784, 81] width 1568 height 1327
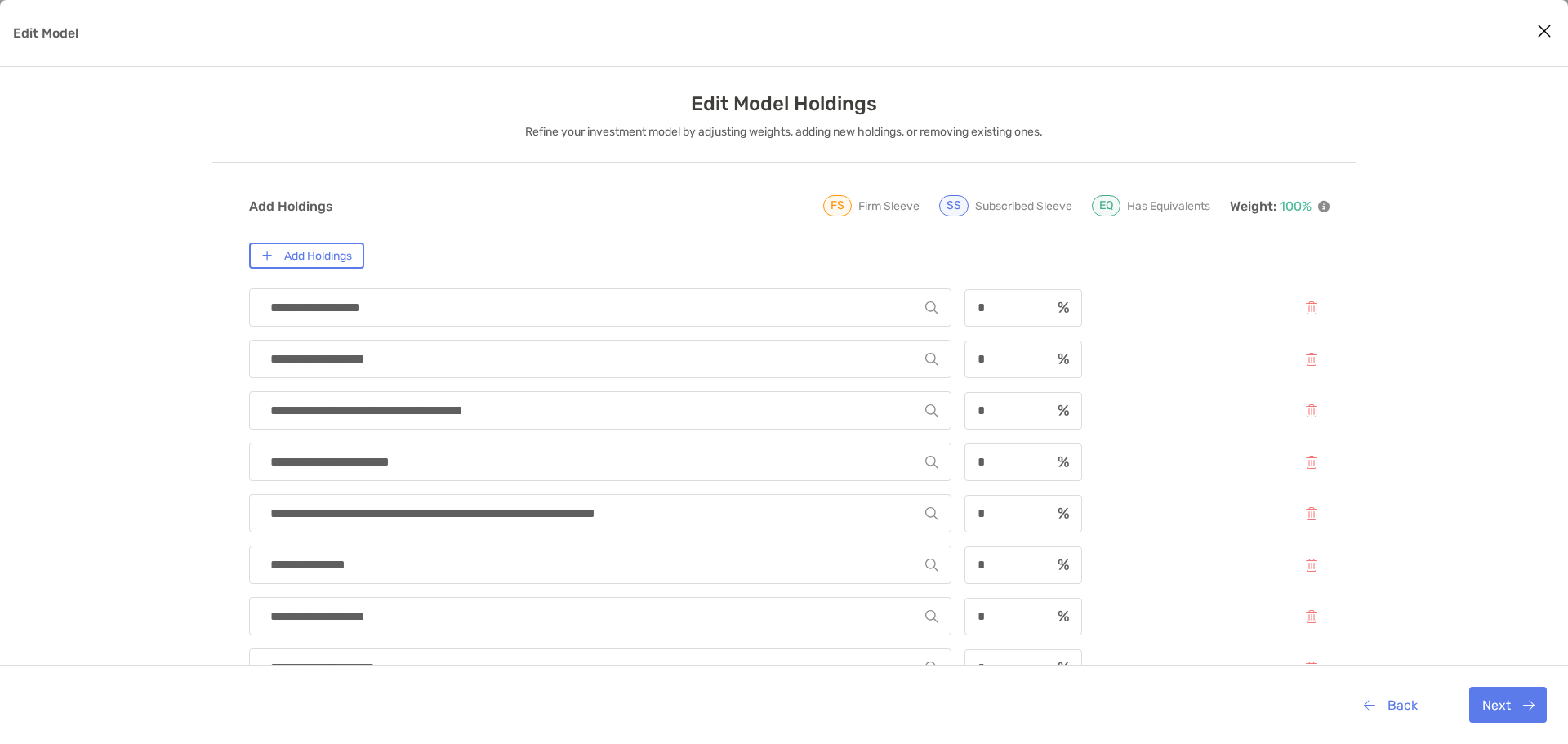
scroll to position [0, 0]
click at [1175, 596] on button "Next" at bounding box center [1508, 704] width 78 height 36
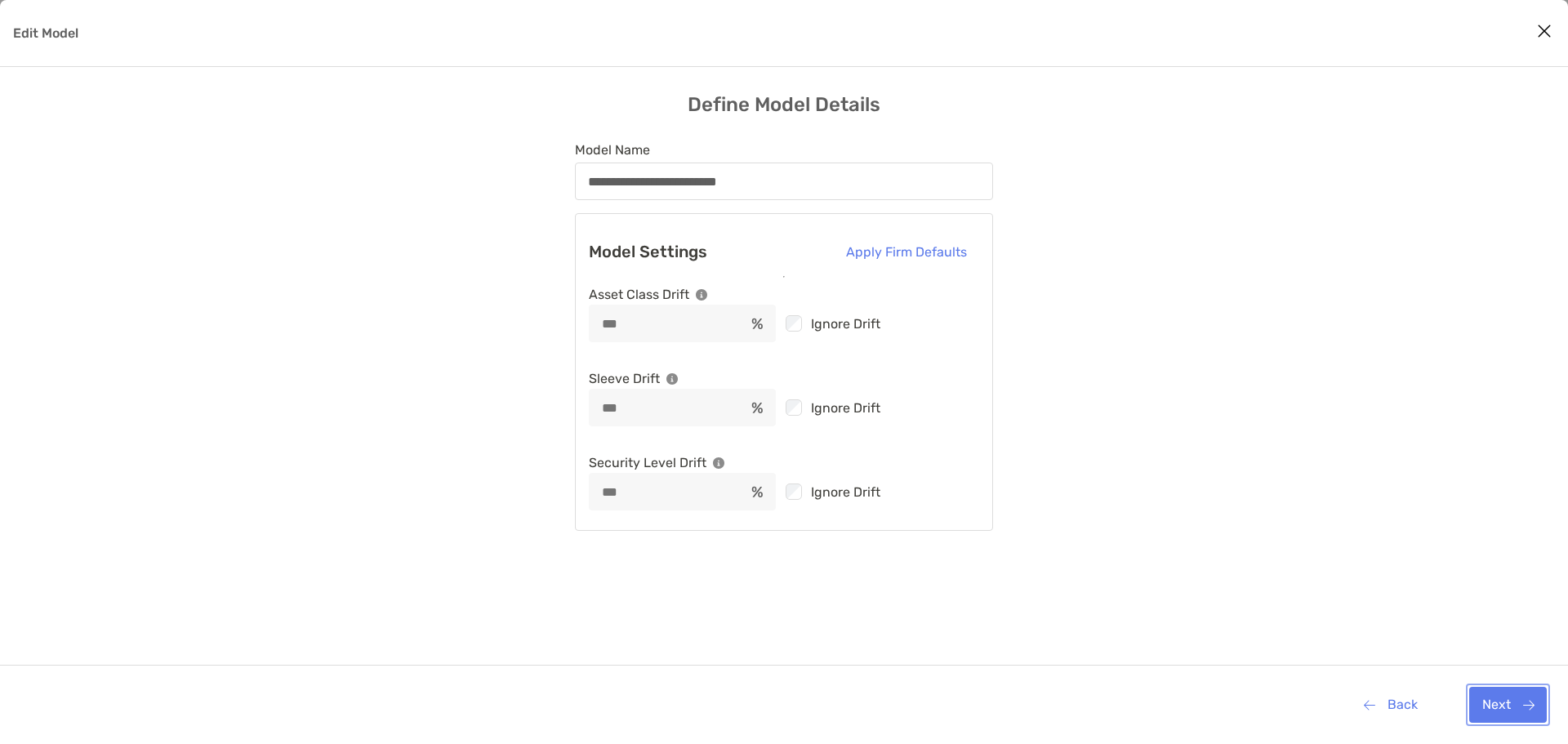
click at [1175, 596] on button "Next" at bounding box center [1508, 704] width 78 height 36
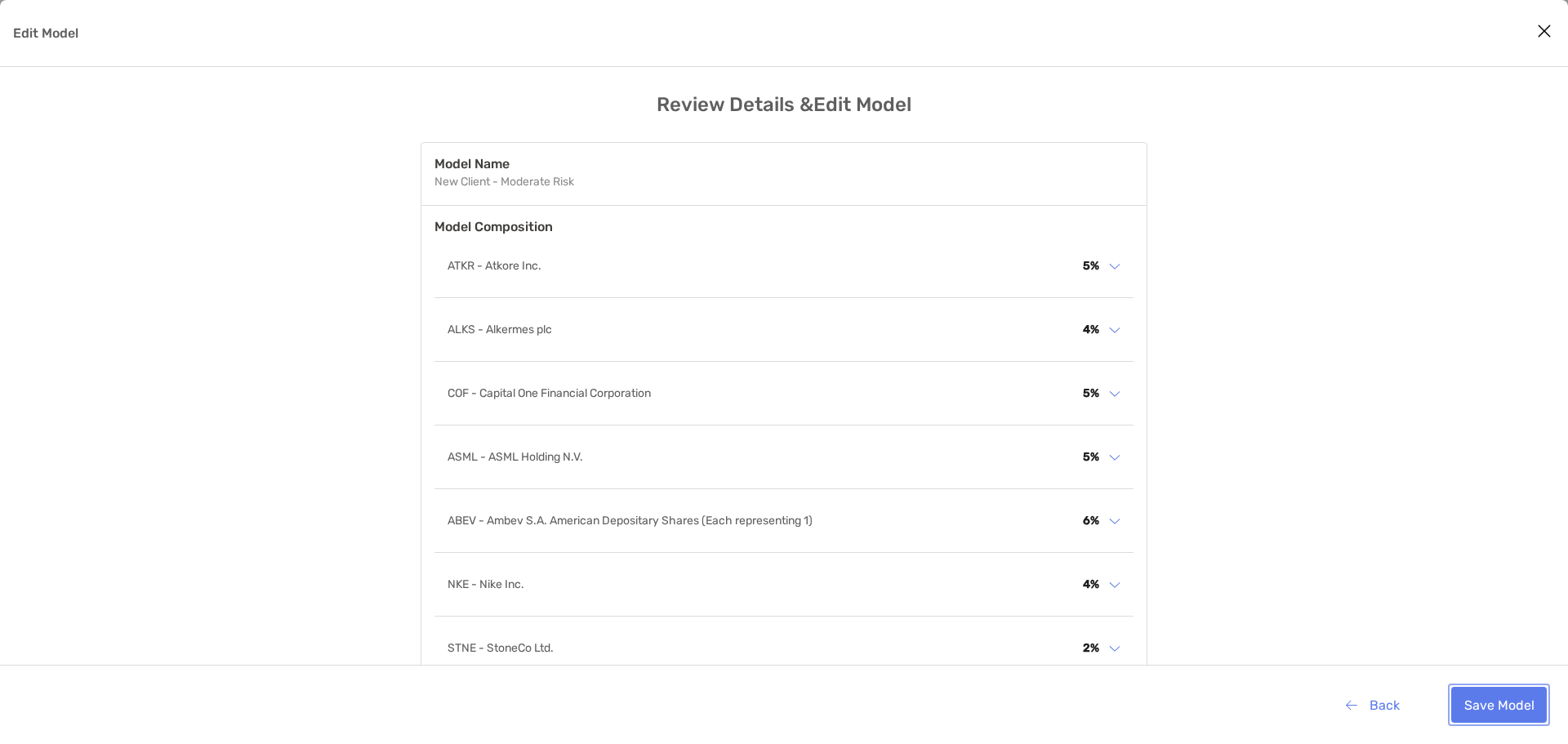
click at [1175, 596] on button "Save Model" at bounding box center [1499, 704] width 95 height 36
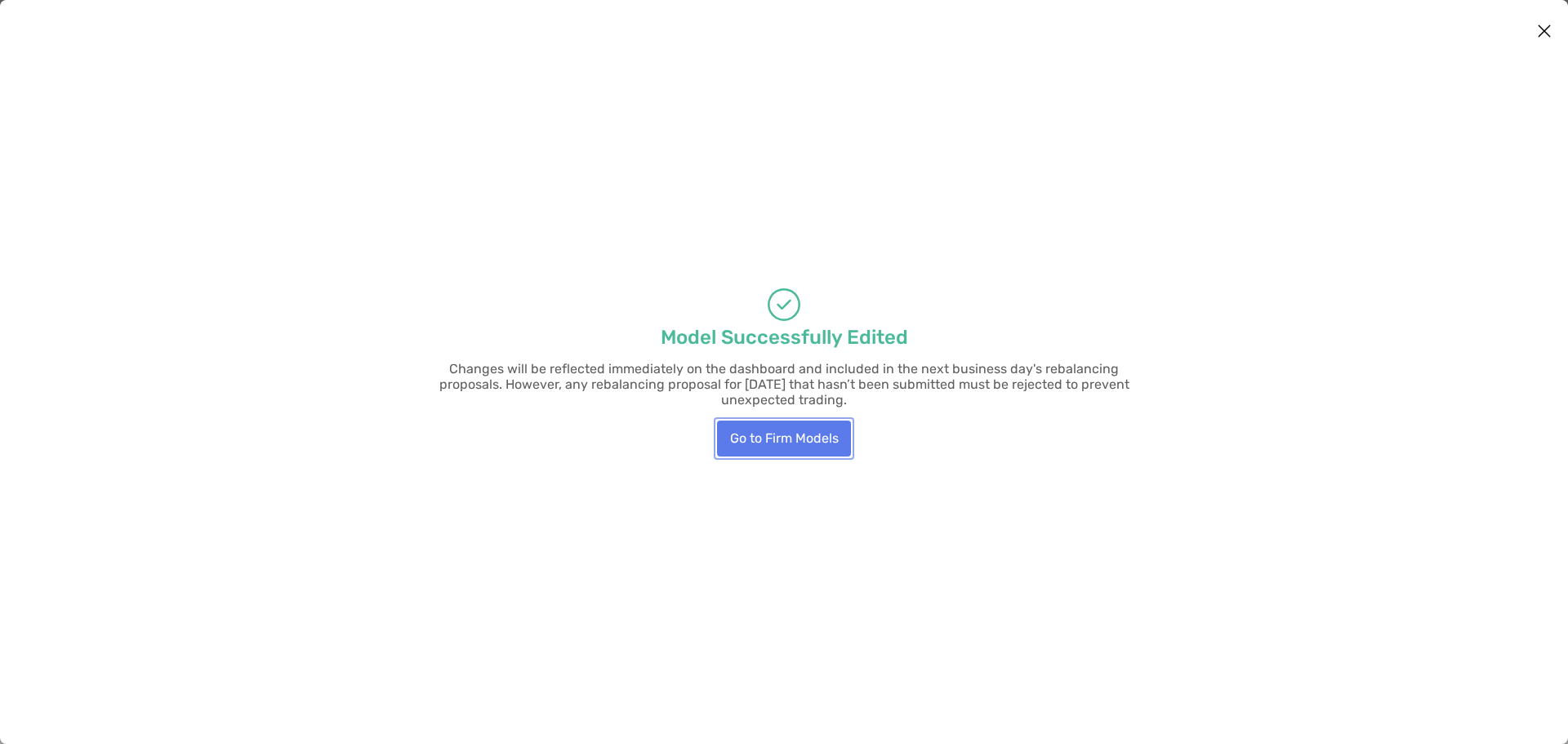
click at [782, 429] on button "Go to Firm Models" at bounding box center [784, 438] width 134 height 36
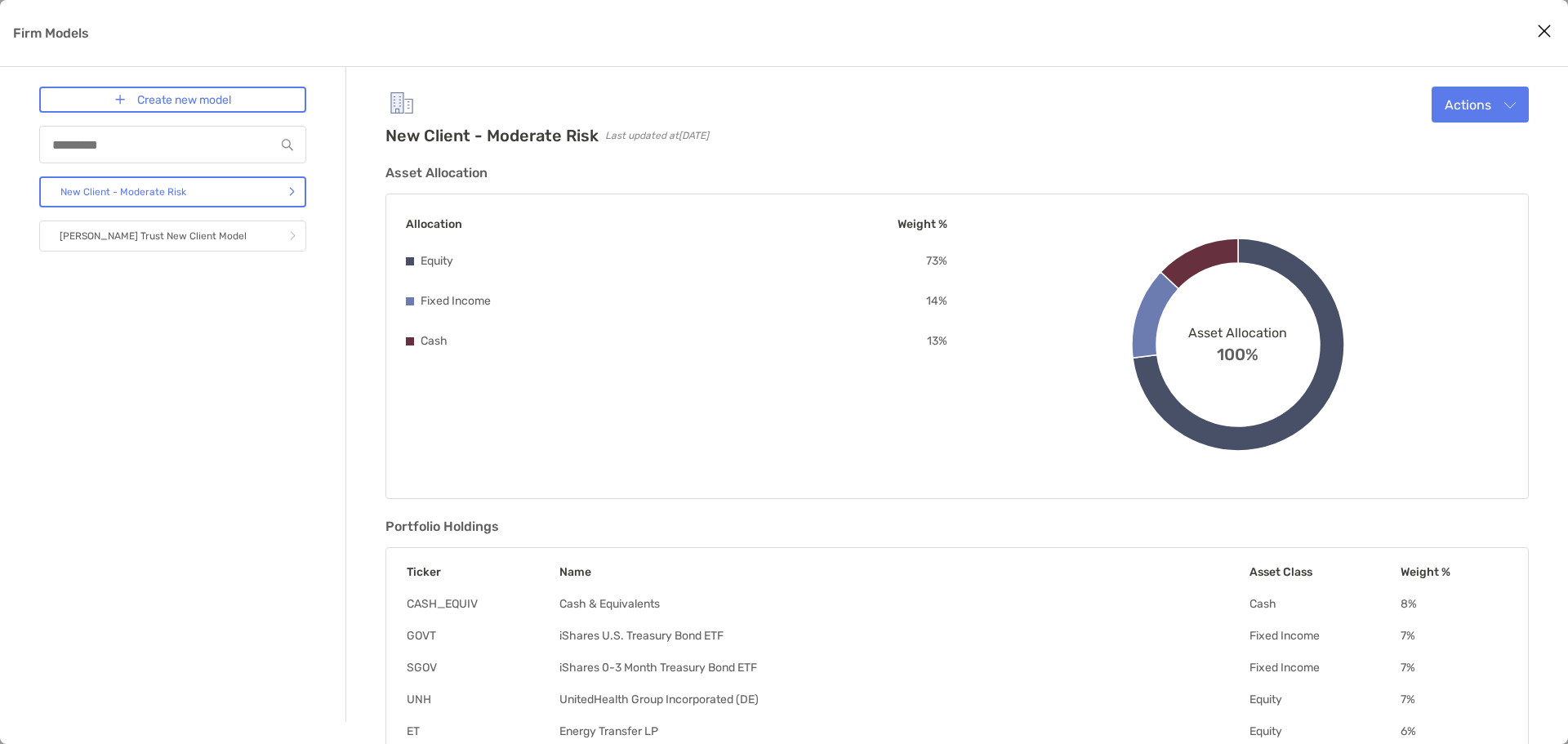
drag, startPoint x: 1544, startPoint y: 29, endPoint x: 1536, endPoint y: 35, distance: 10.0
click at [1175, 35] on button "Close modal" at bounding box center [1544, 31] width 24 height 24
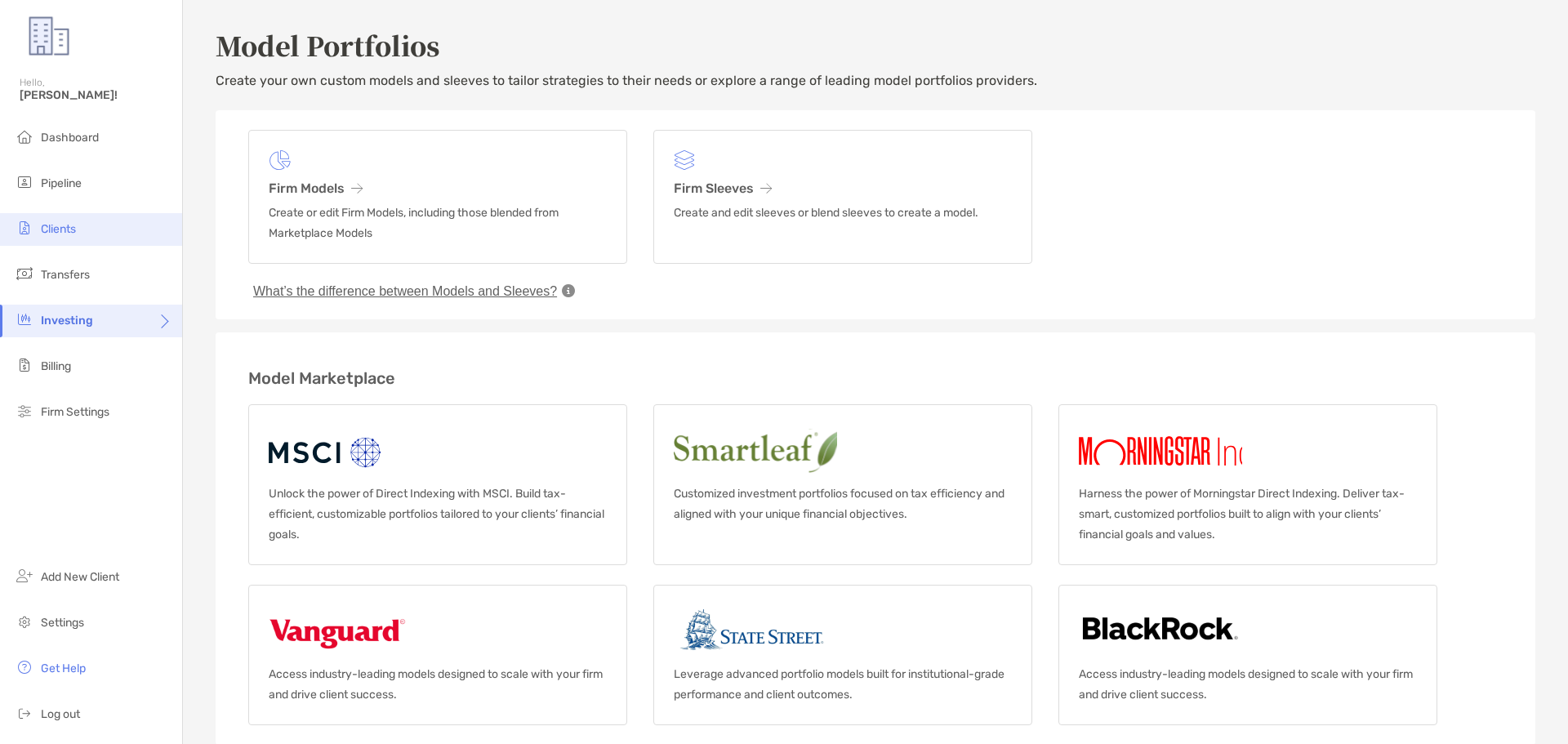
click at [116, 239] on li "Clients" at bounding box center [91, 230] width 183 height 33
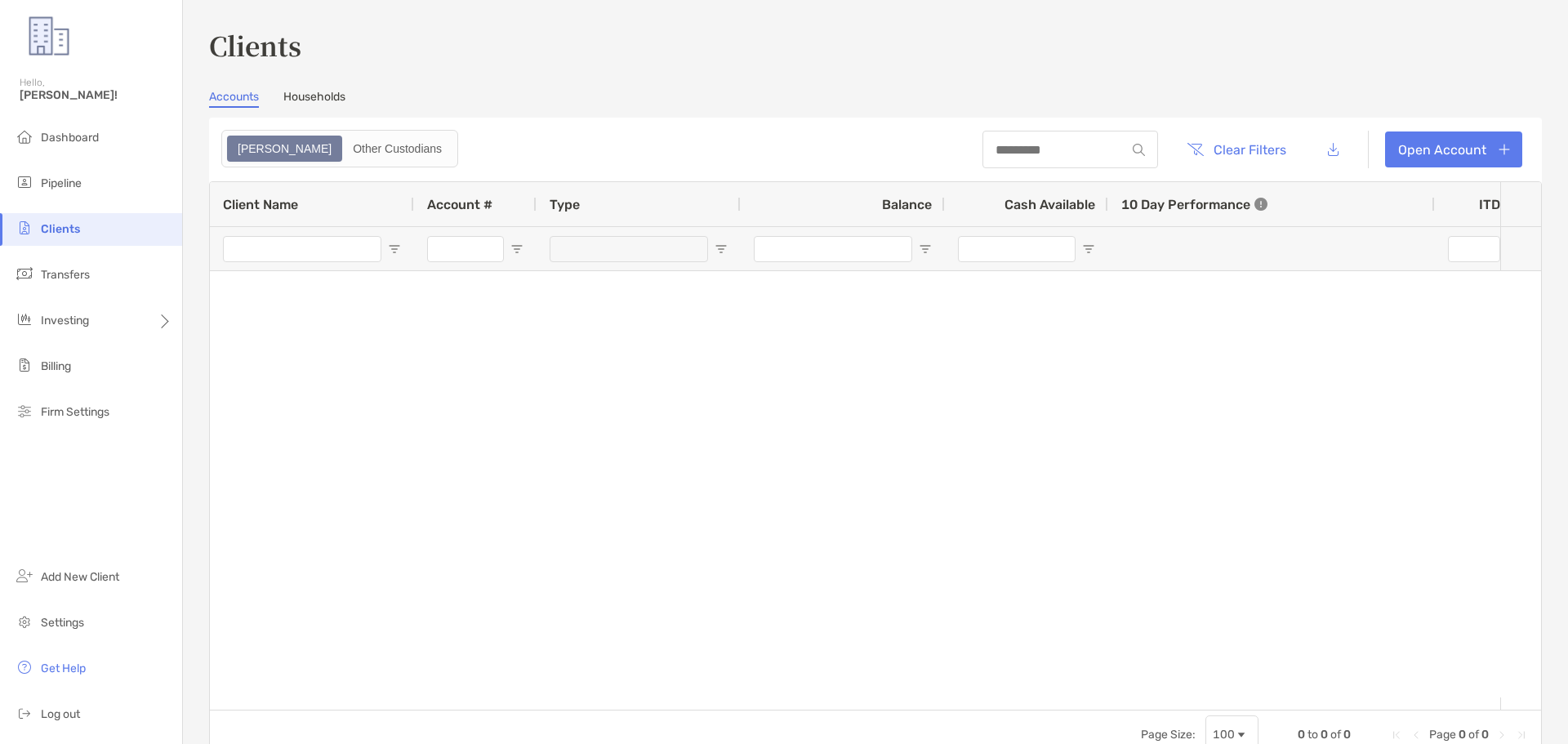
click at [310, 87] on div "Clients Accounts Households Zoe Other Custodians Clear Filters Open Account 0 t…" at bounding box center [875, 392] width 1333 height 733
click at [308, 97] on link "Households" at bounding box center [315, 99] width 62 height 18
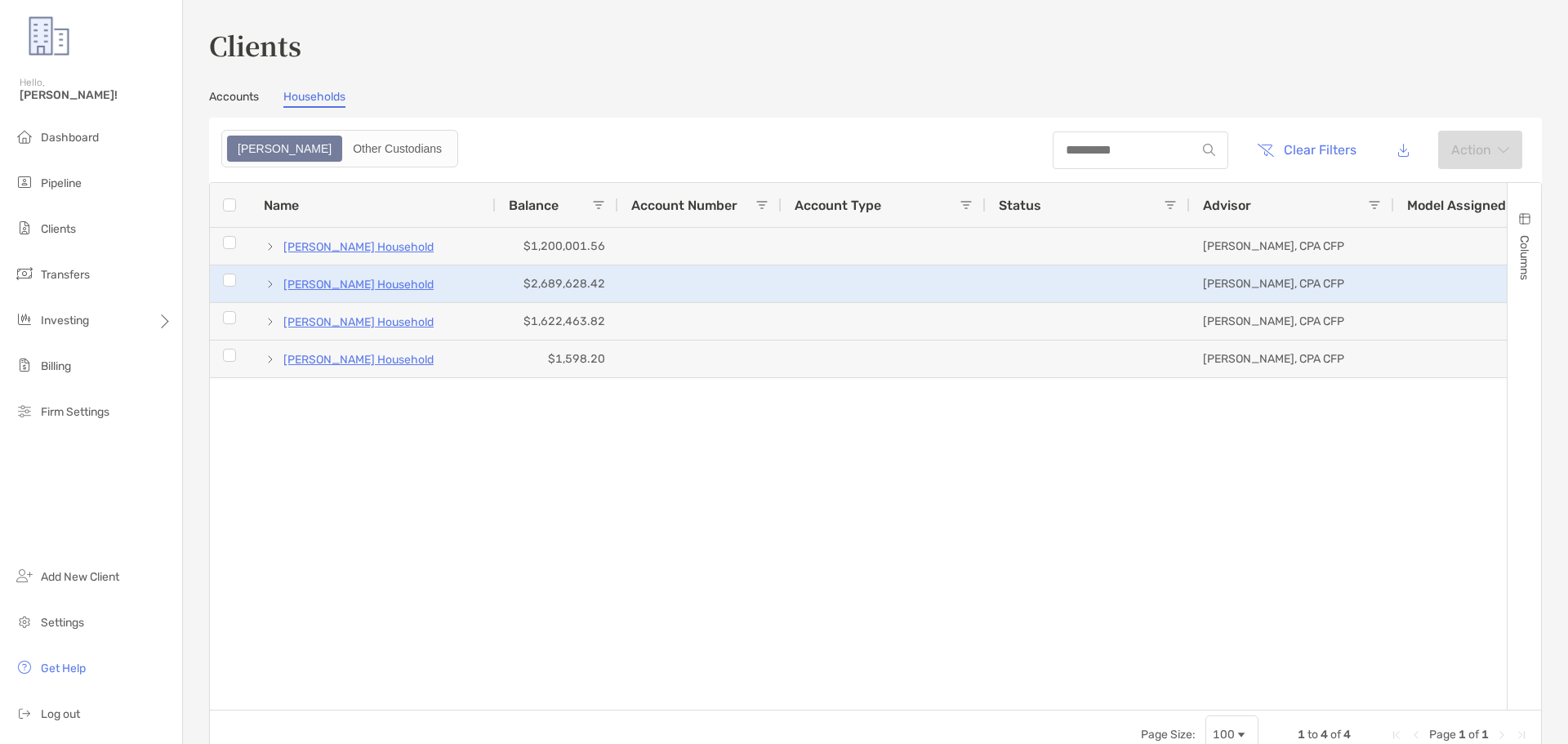
click at [361, 281] on p "[PERSON_NAME] Household" at bounding box center [358, 285] width 150 height 20
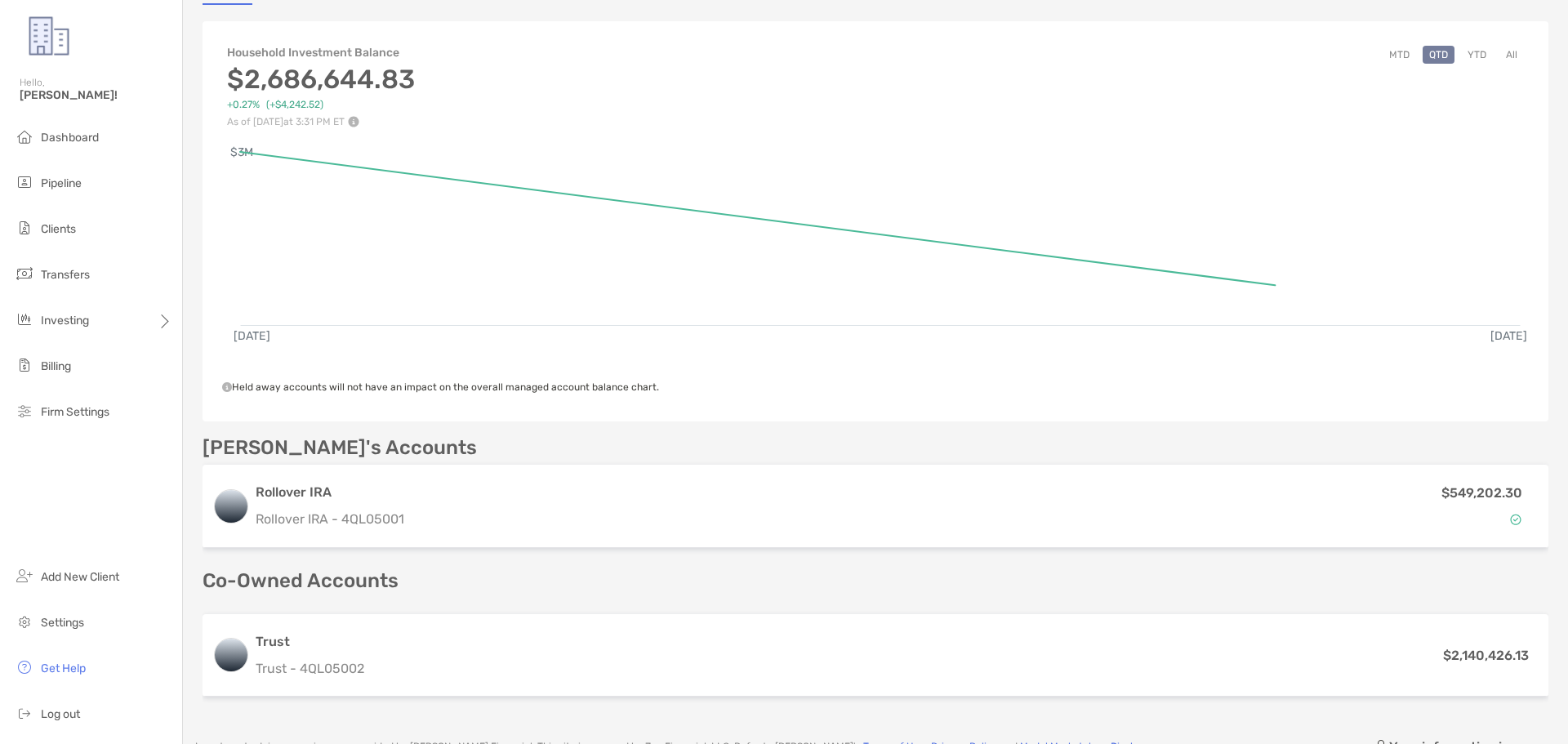
scroll to position [163, 0]
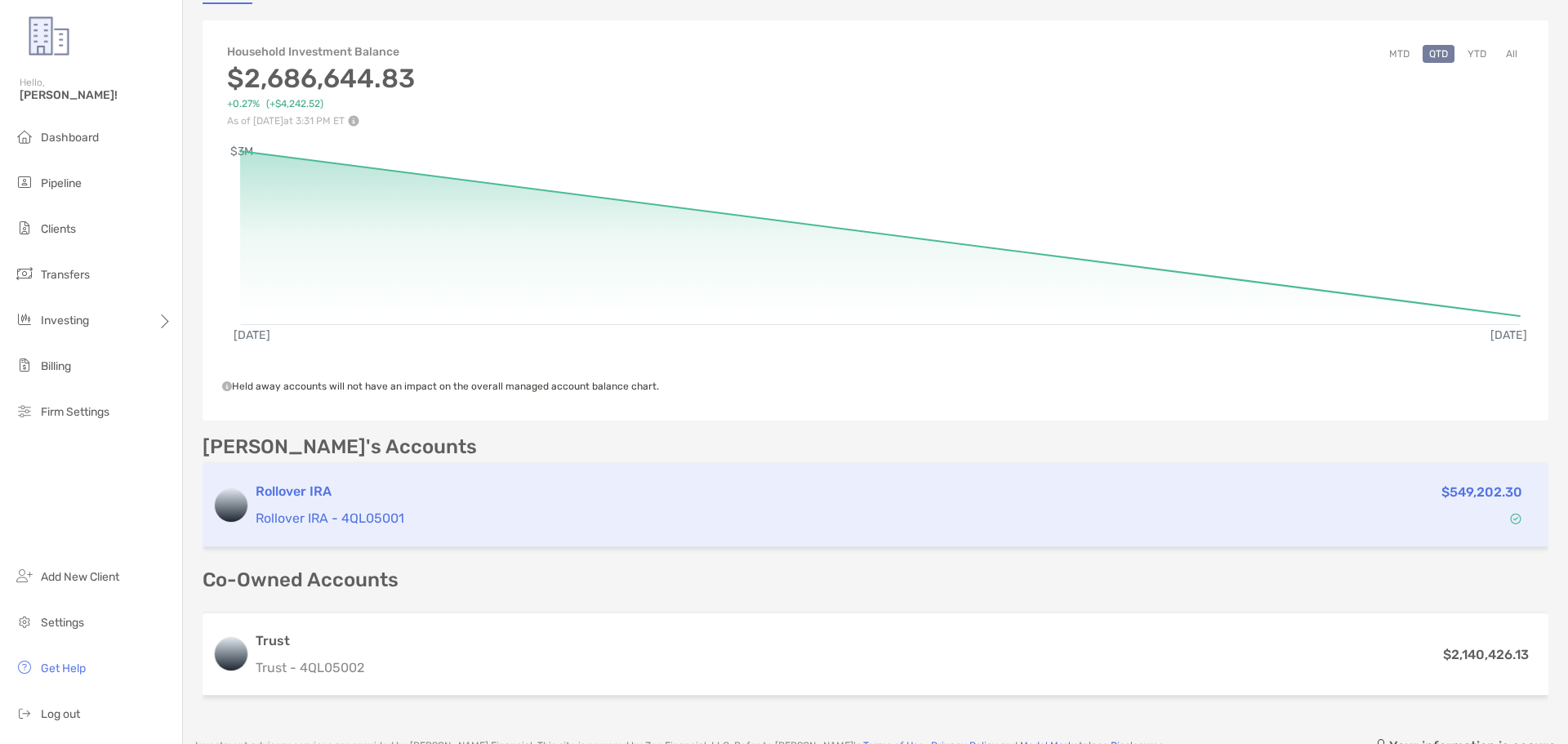
click at [311, 501] on div "Rollover IRA Rollover IRA - 4QL05001" at bounding box center [735, 505] width 959 height 47
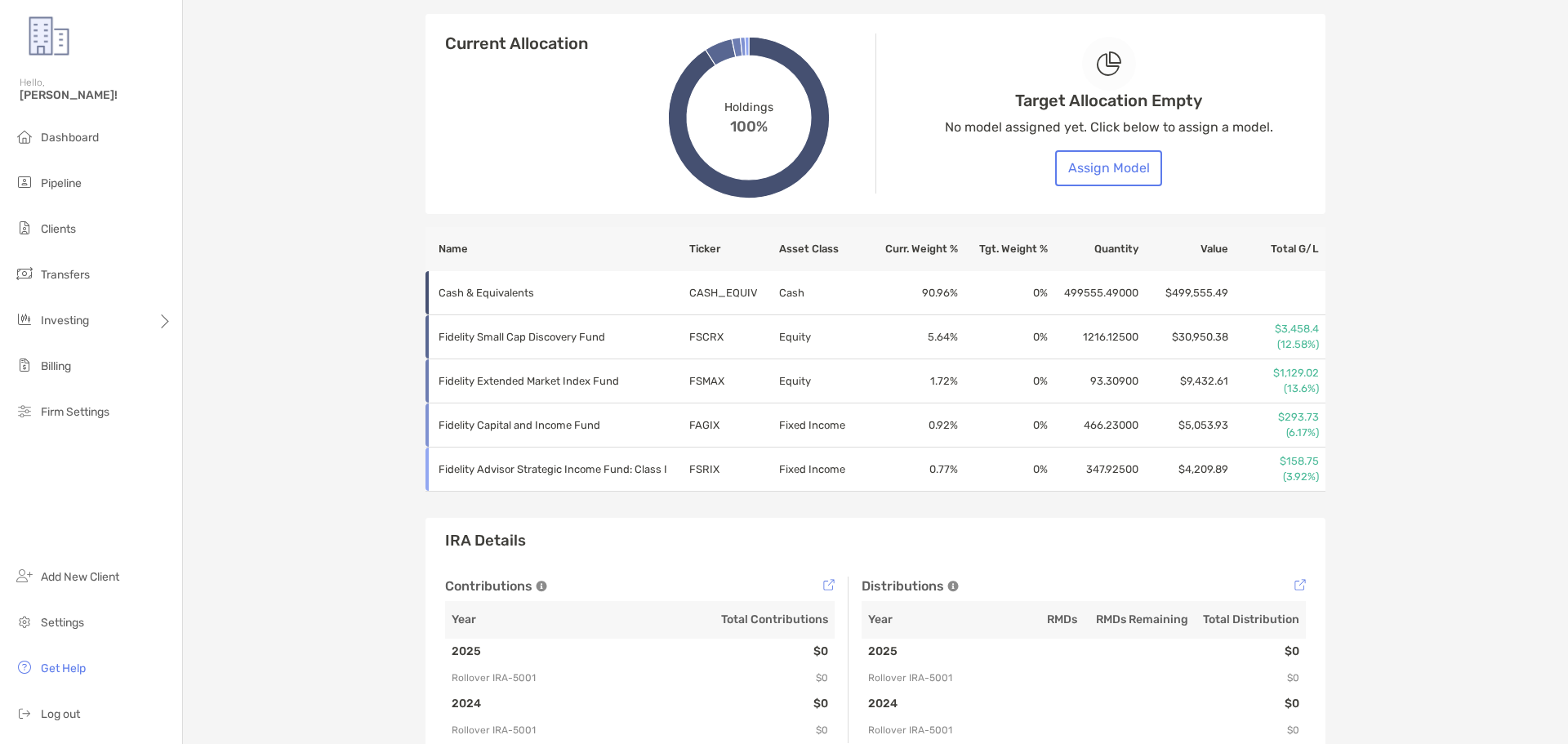
scroll to position [613, 0]
click at [1118, 177] on button "Assign Model" at bounding box center [1109, 170] width 107 height 36
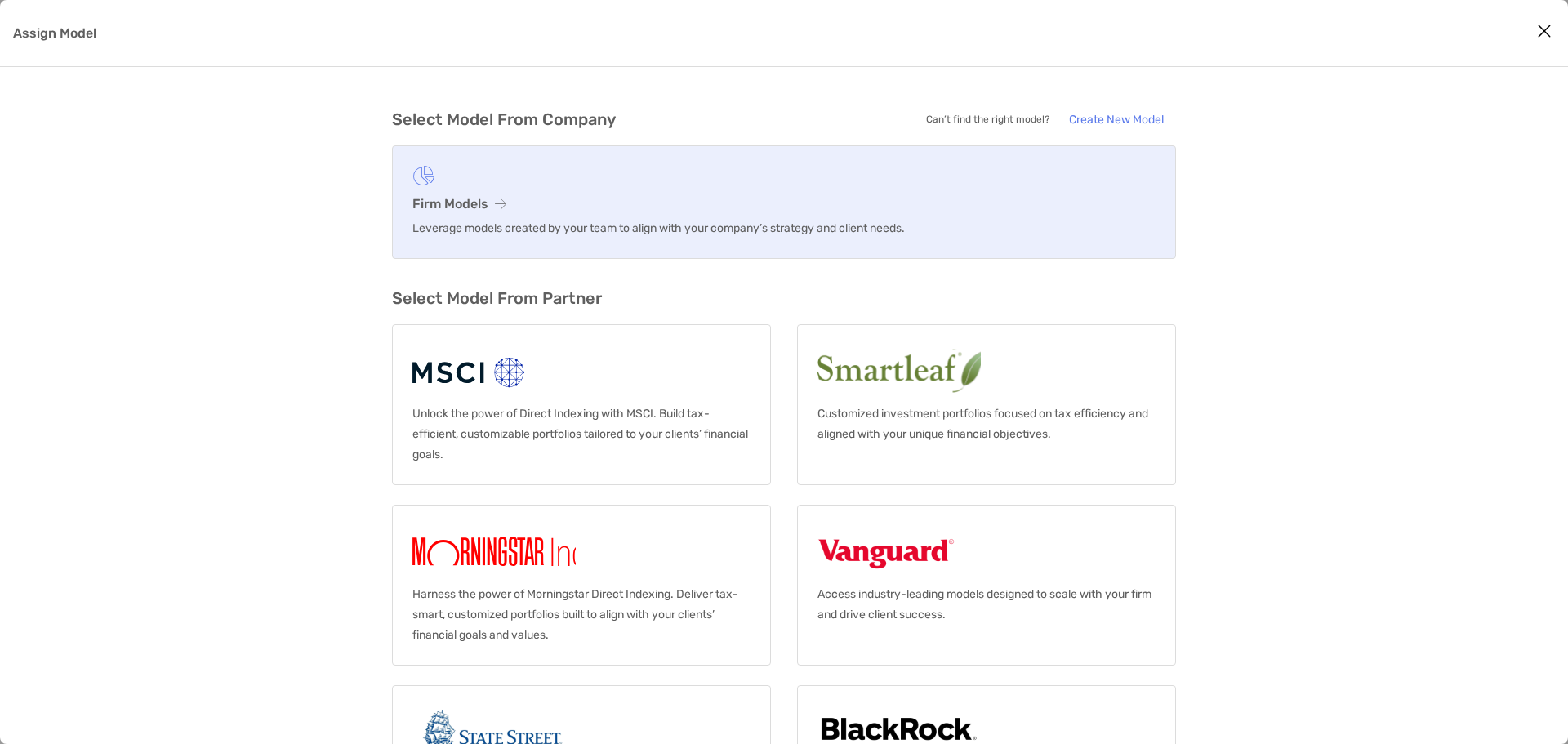
click at [438, 200] on h3 "Firm Models" at bounding box center [784, 204] width 743 height 16
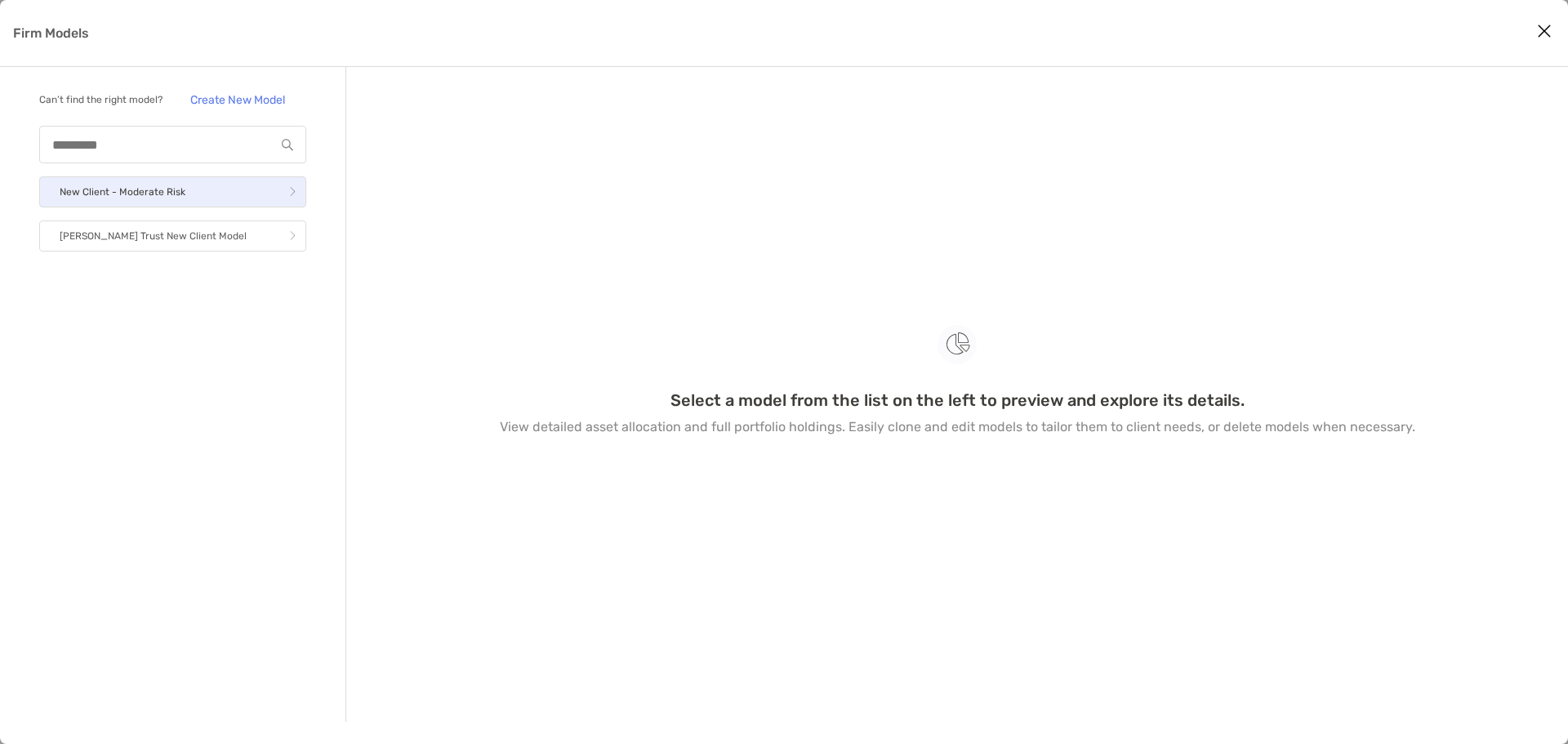
click at [171, 198] on p "New Client - Moderate Risk" at bounding box center [122, 192] width 126 height 20
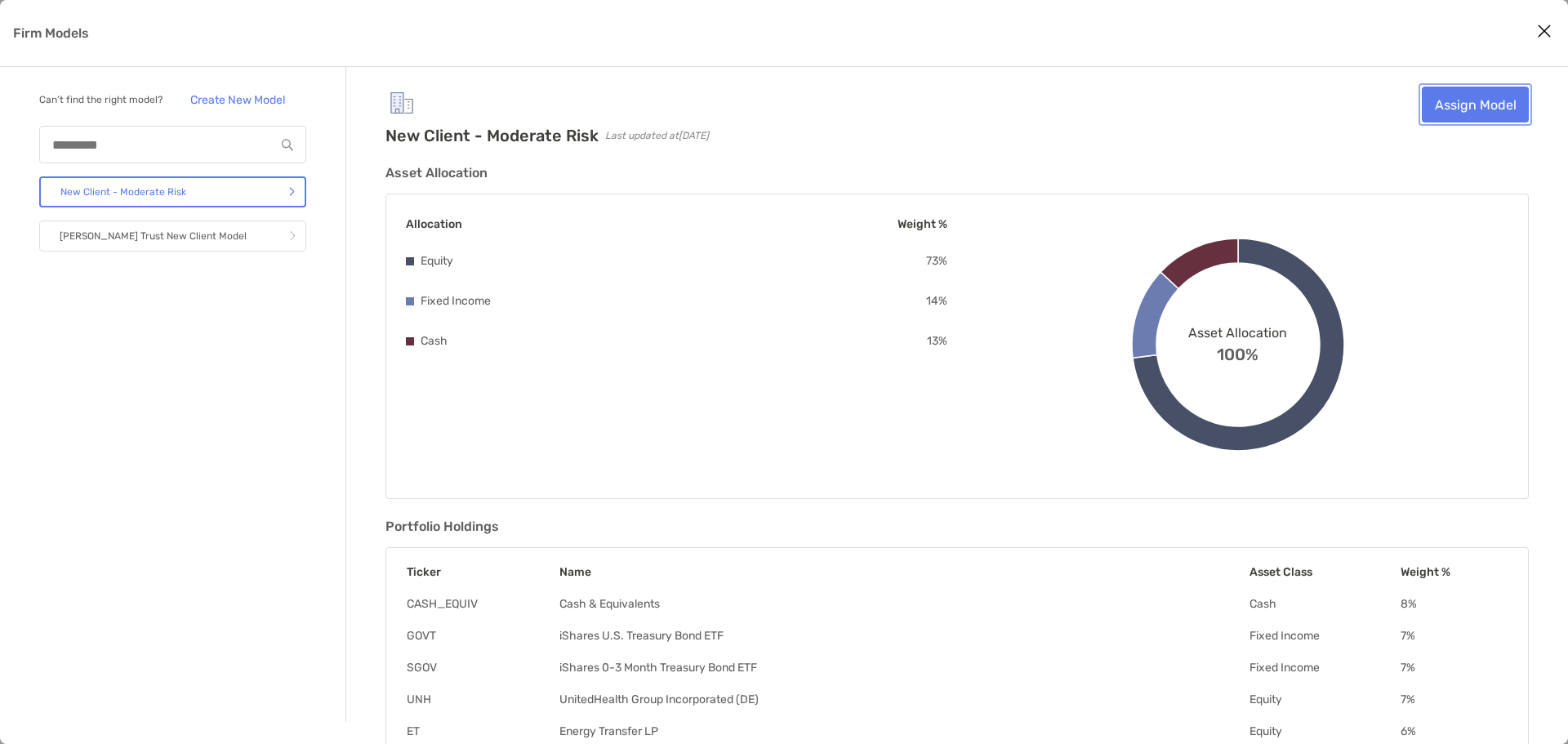
click at [1175, 97] on link "Assign Model" at bounding box center [1475, 104] width 107 height 36
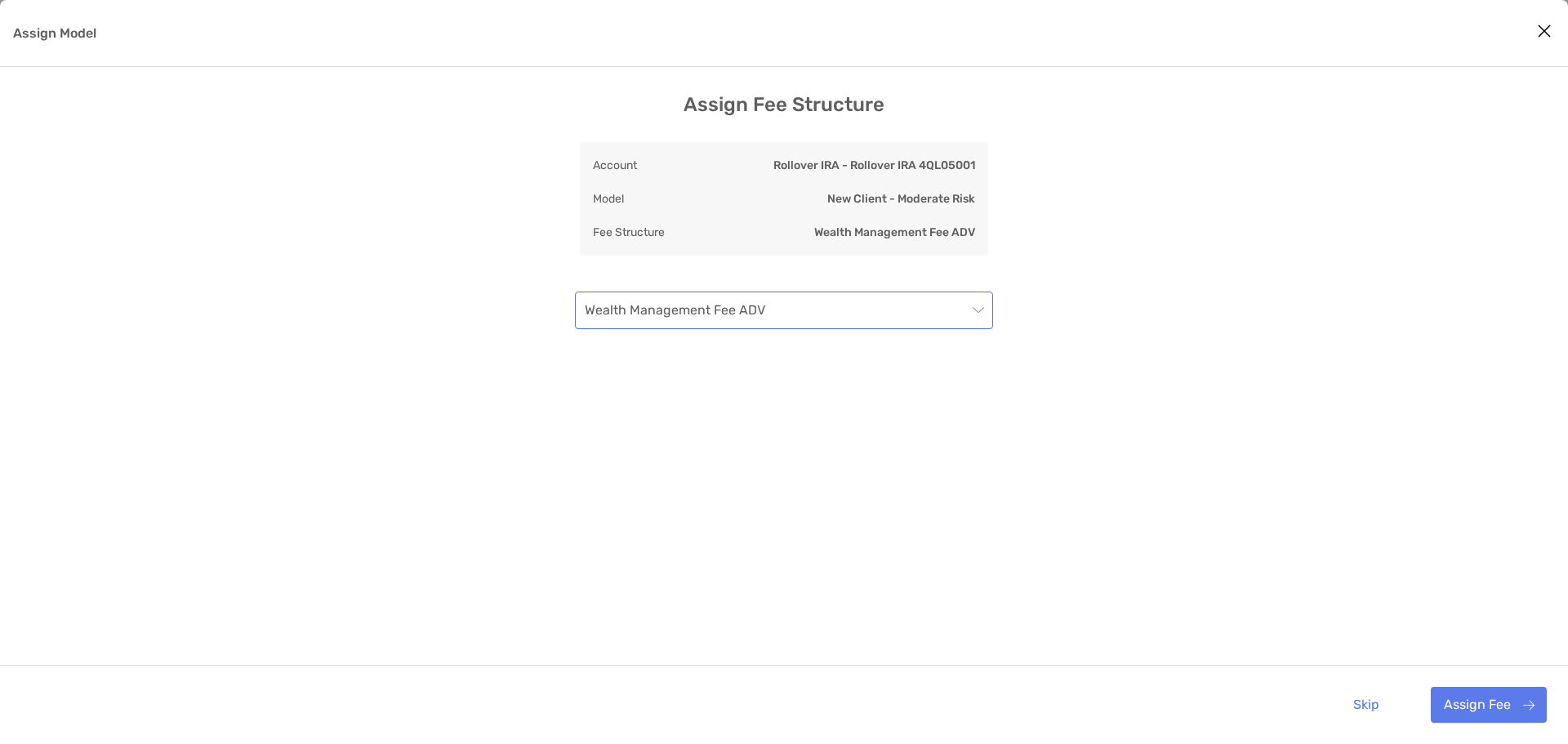
click at [979, 310] on span "Wealth Management Fee ADV" at bounding box center [784, 310] width 398 height 36
click at [1175, 596] on button "Assign Fee" at bounding box center [1488, 704] width 116 height 36
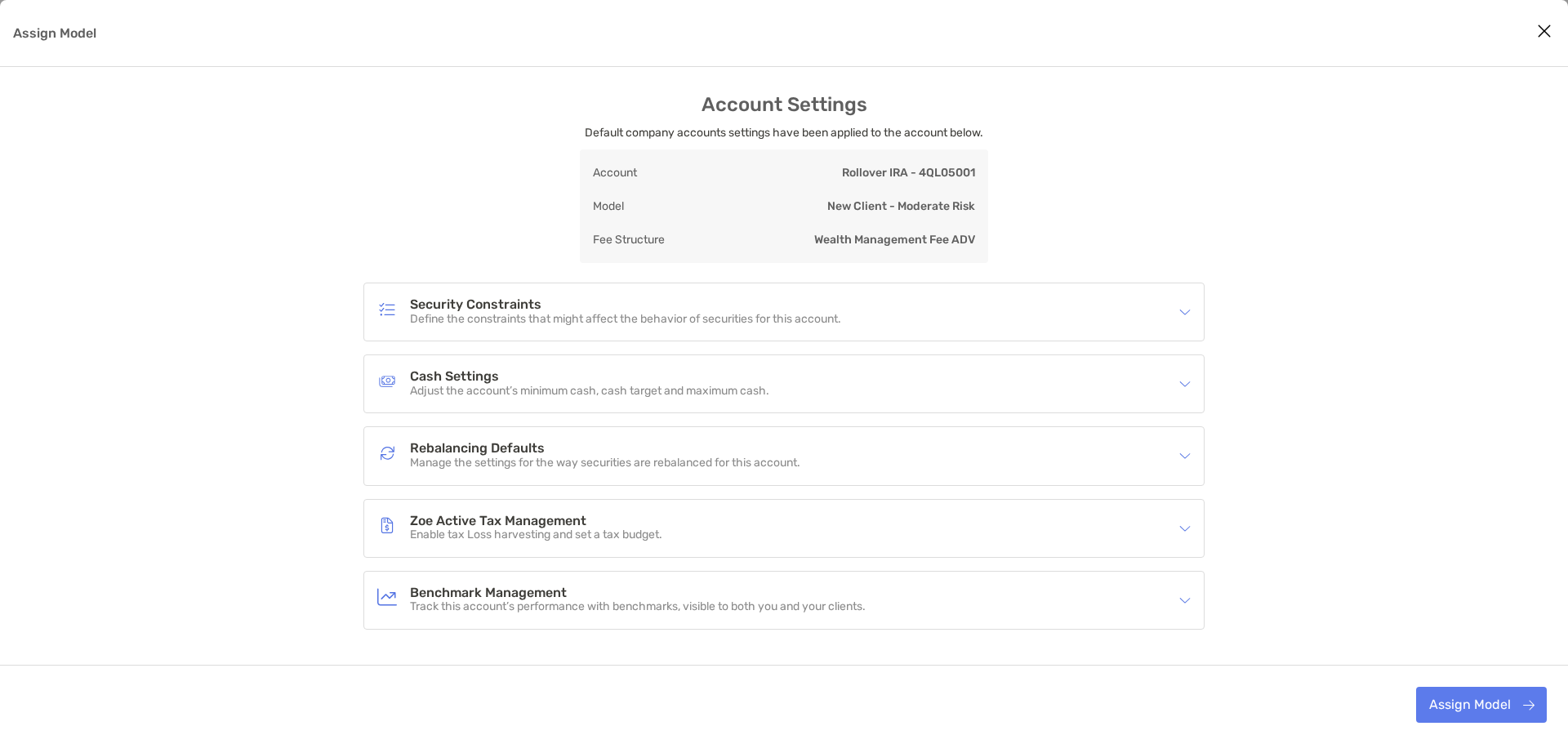
click at [1175, 31] on icon "Close modal" at bounding box center [1544, 31] width 15 height 19
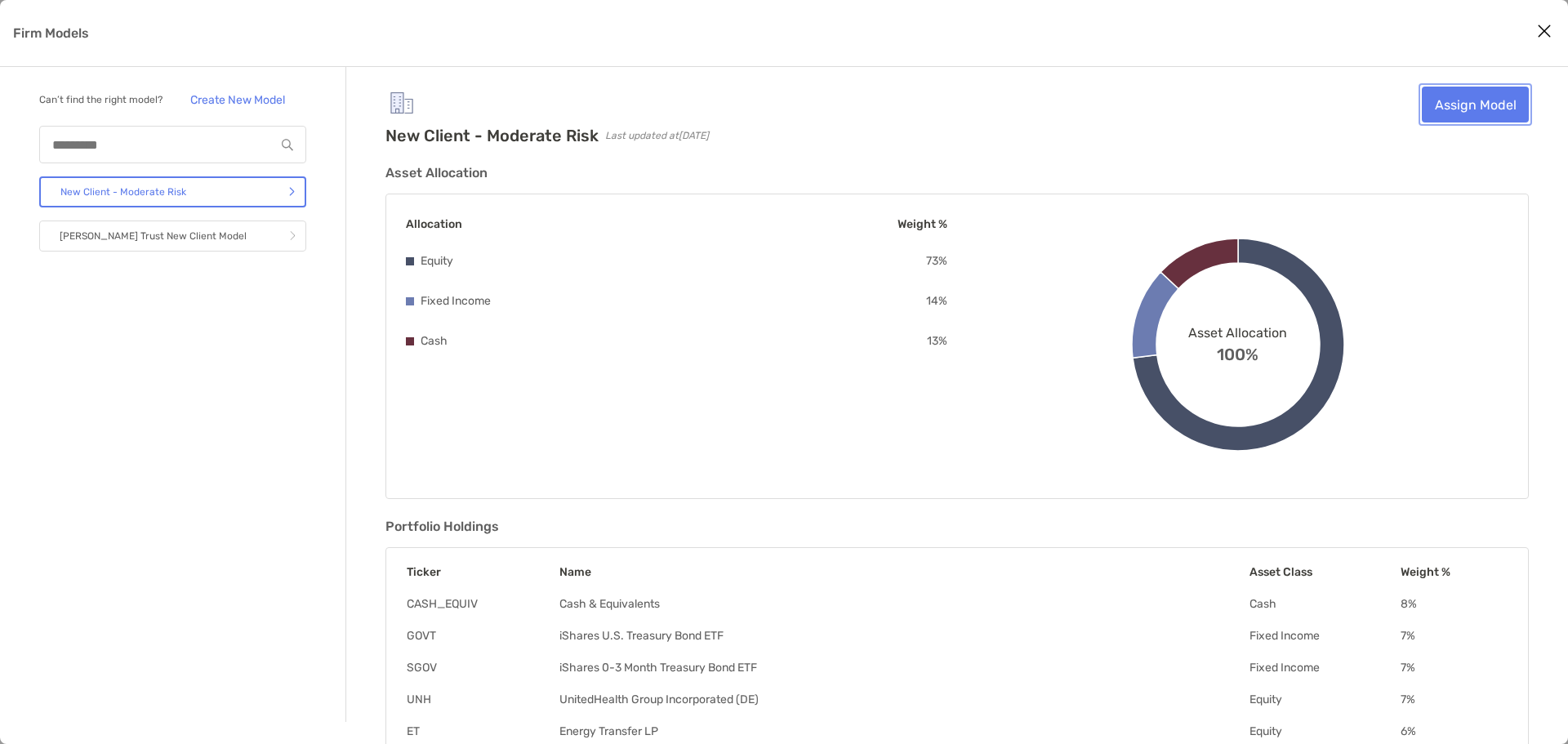
click at [1175, 100] on link "Assign Model" at bounding box center [1475, 104] width 107 height 36
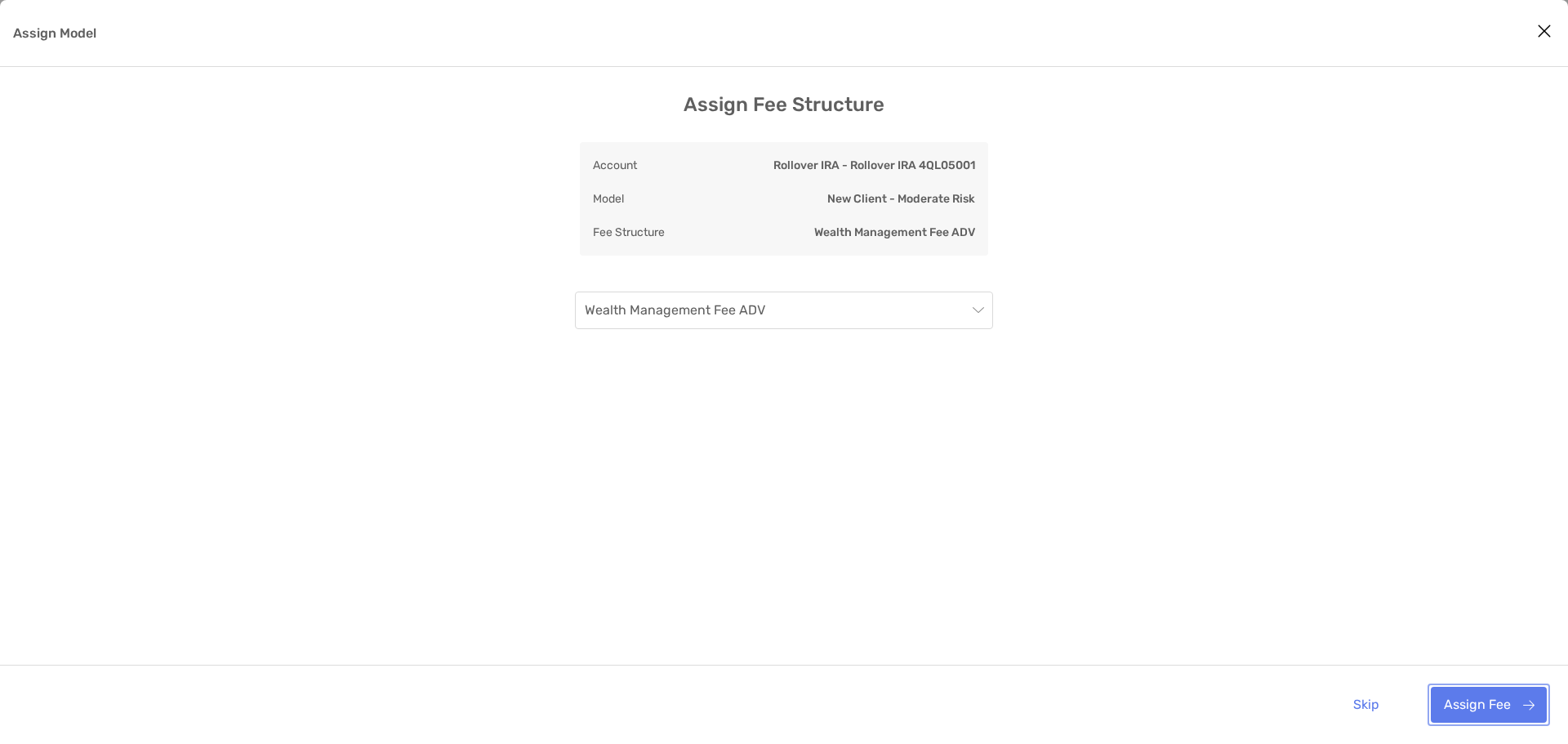
click at [1175, 596] on button "Assign Fee" at bounding box center [1488, 704] width 116 height 36
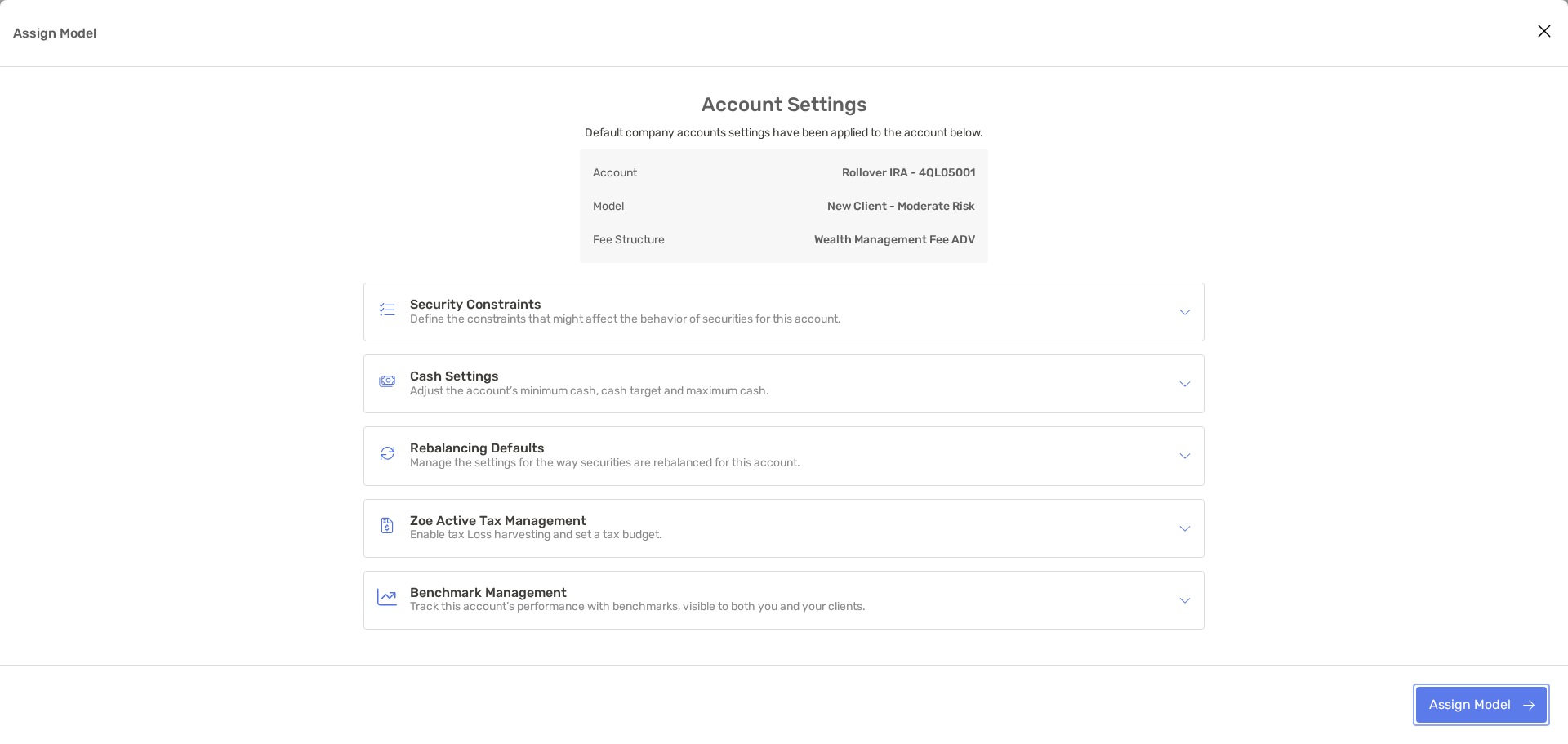
click at [1175, 596] on button "Assign Model" at bounding box center [1481, 704] width 131 height 36
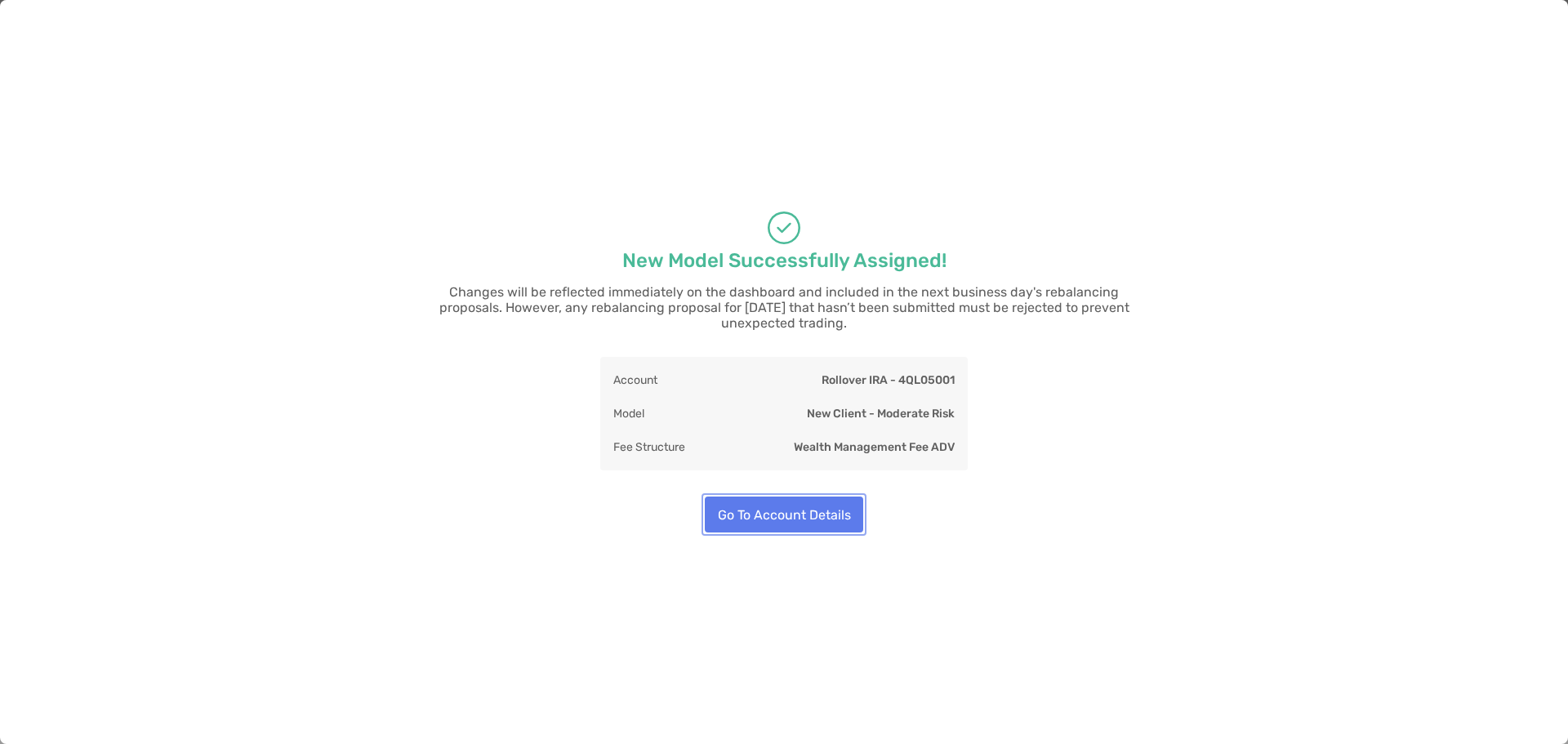
click at [773, 509] on button "Go To Account Details" at bounding box center [784, 514] width 158 height 36
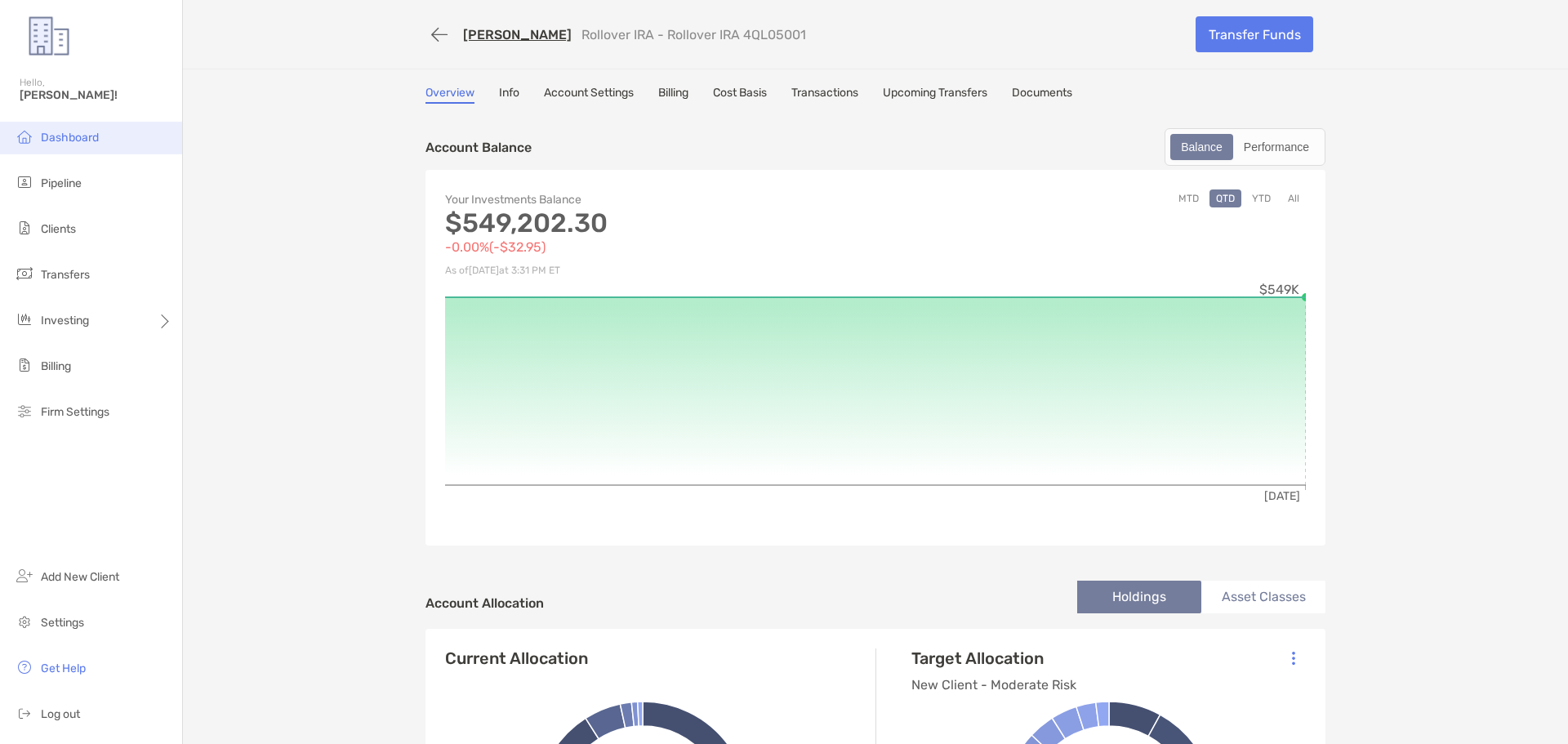
click at [63, 149] on li "Dashboard" at bounding box center [91, 138] width 183 height 33
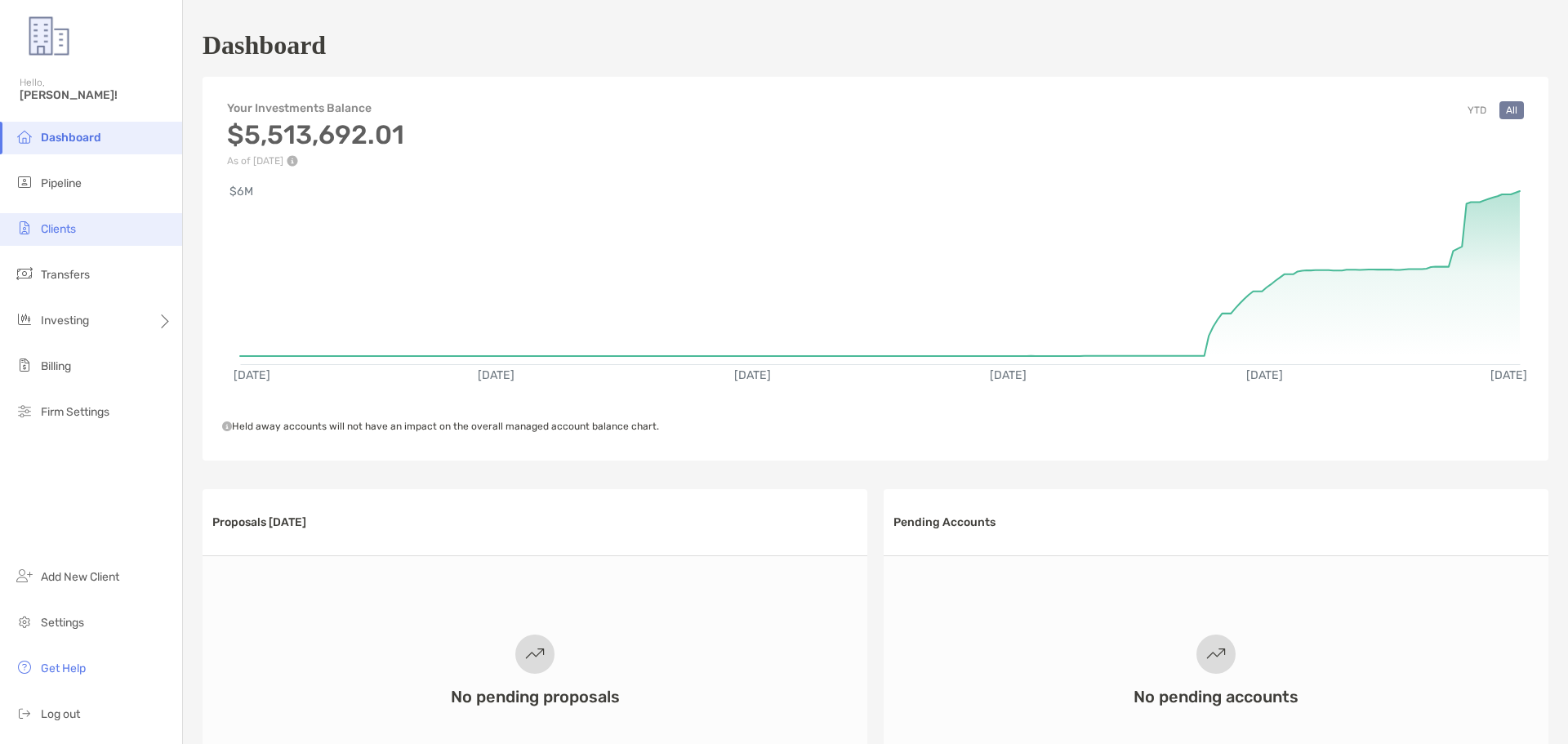
click at [68, 234] on span "Clients" at bounding box center [58, 229] width 35 height 14
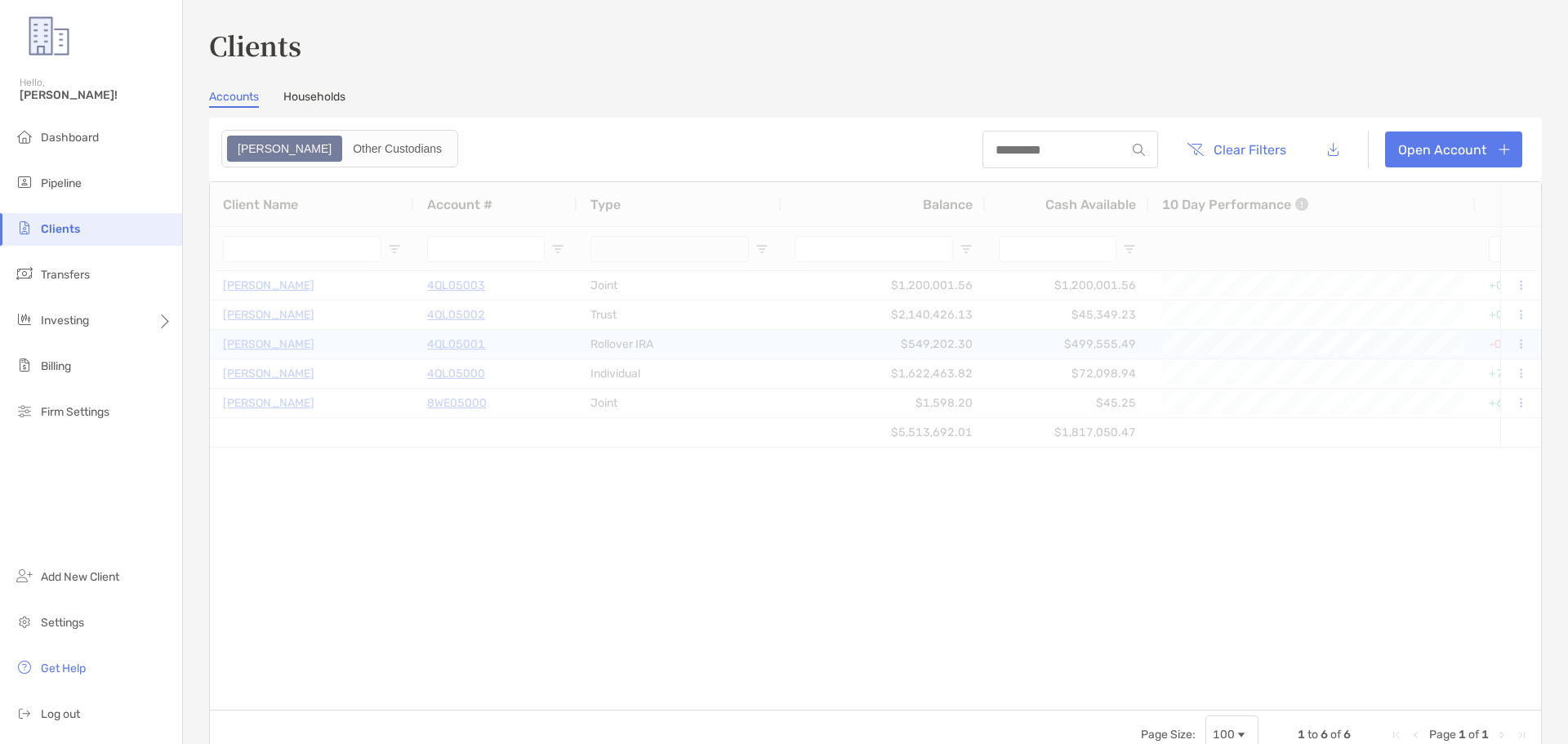
type input "***"
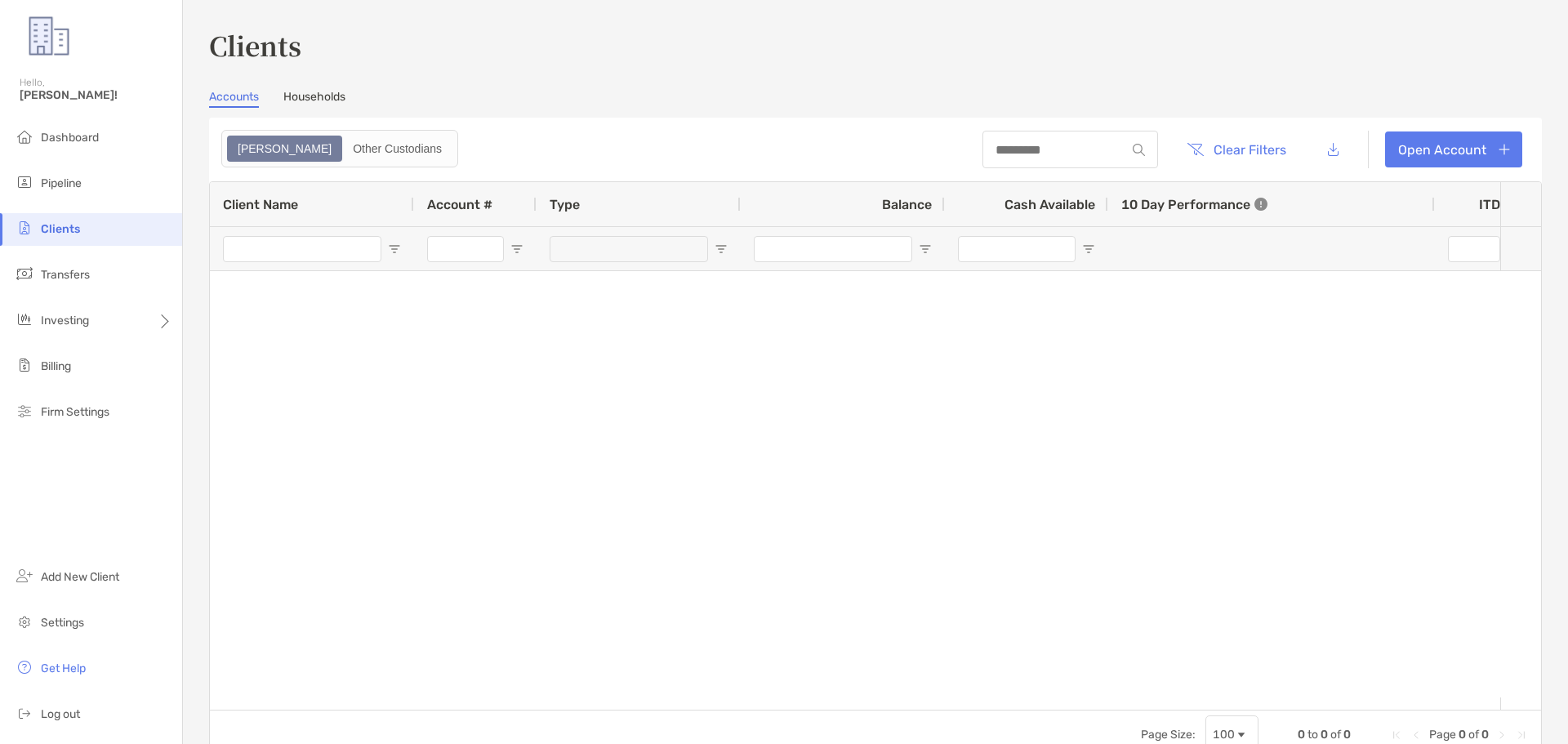
click at [334, 106] on link "Households" at bounding box center [315, 99] width 62 height 18
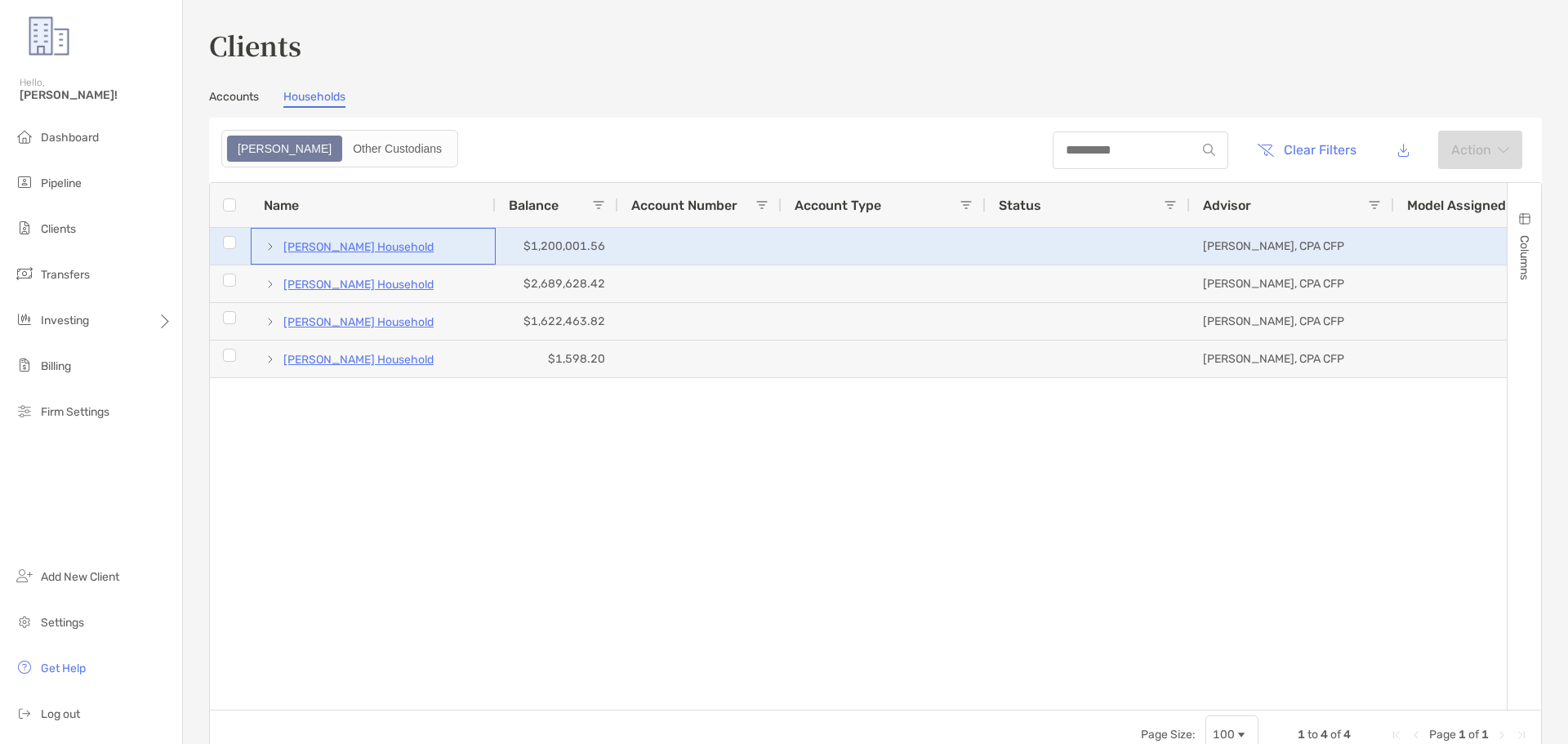
click at [373, 250] on p "[PERSON_NAME] Household" at bounding box center [358, 247] width 150 height 20
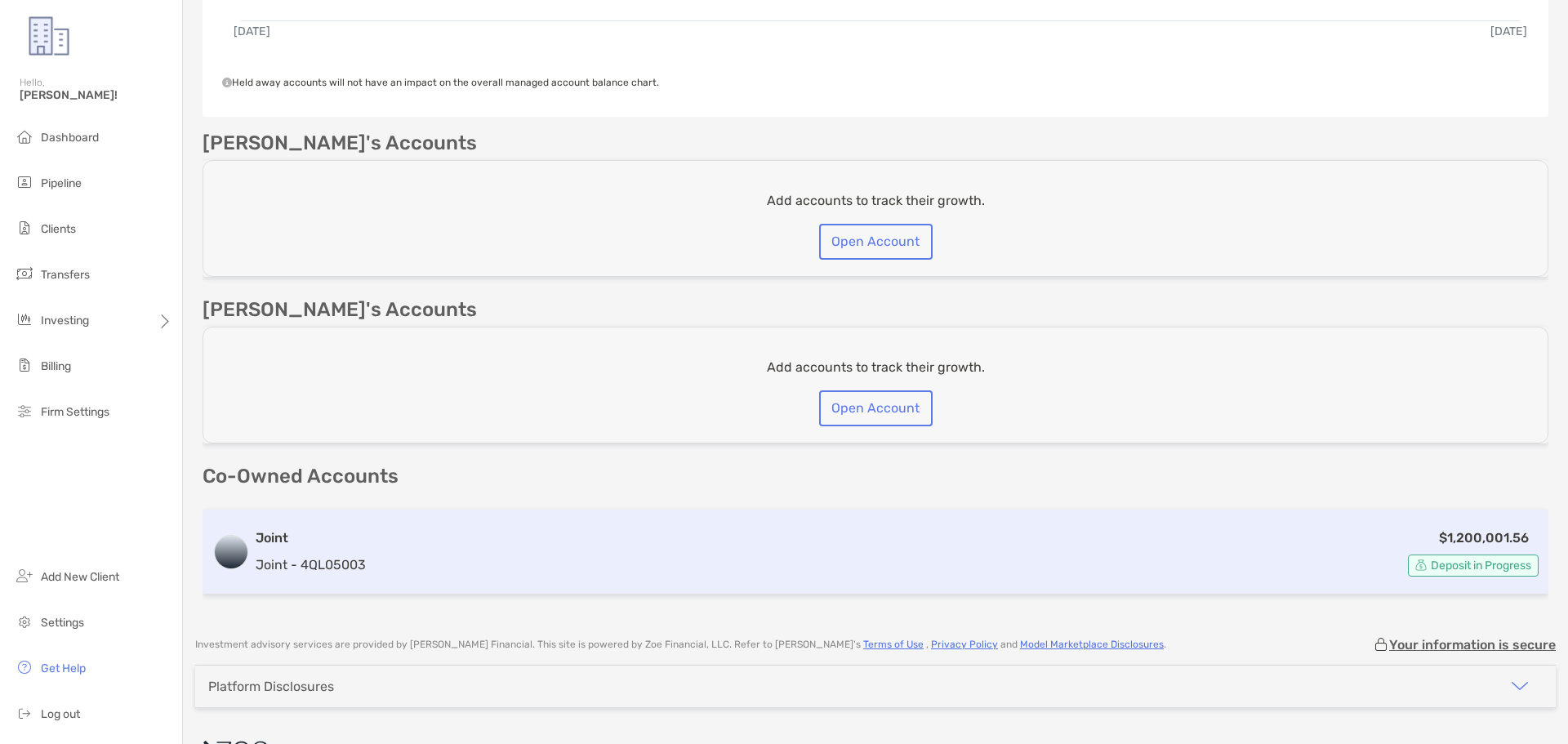
scroll to position [508, 0]
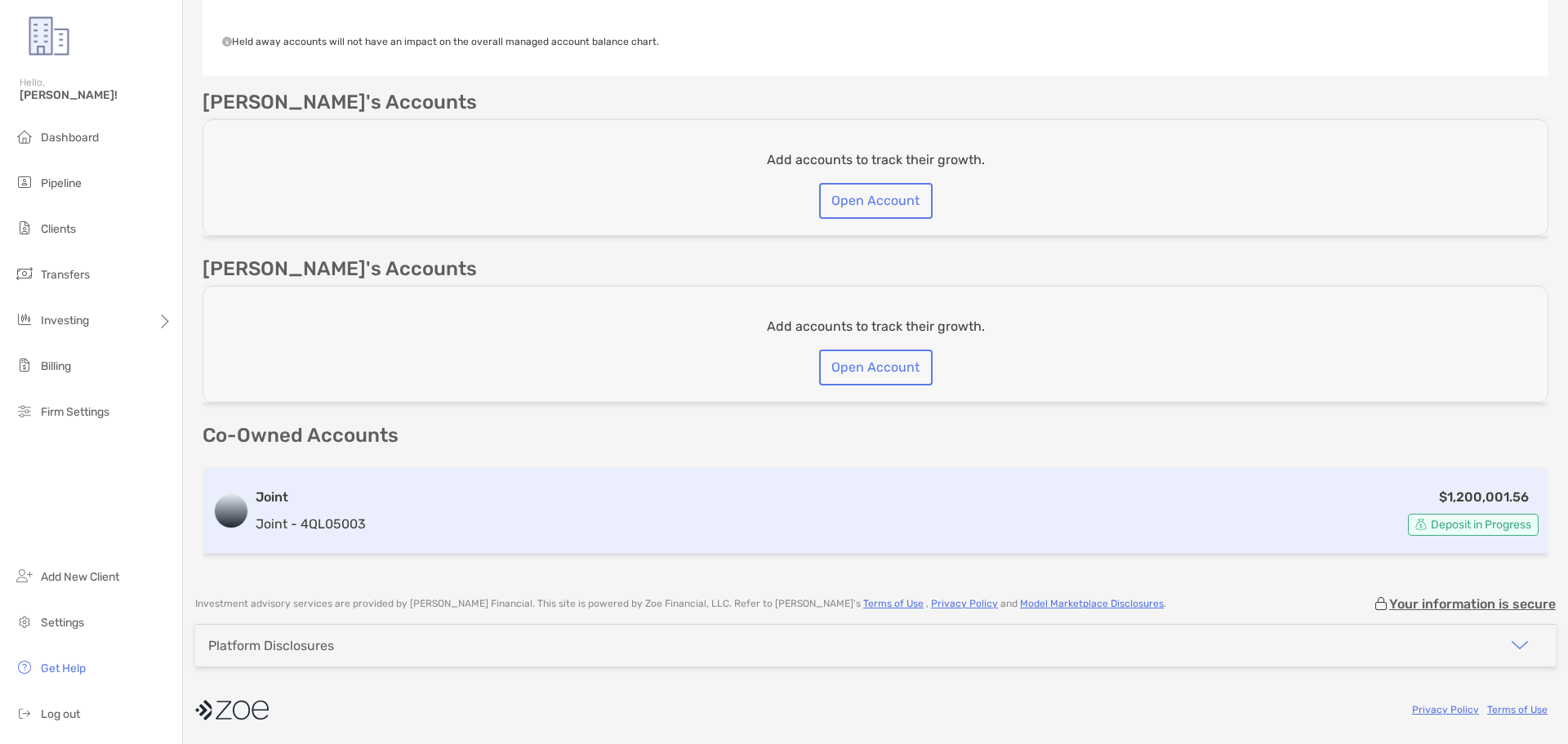
click at [460, 512] on div "$1,200,001.56 Deposit in Progress" at bounding box center [955, 511] width 1166 height 49
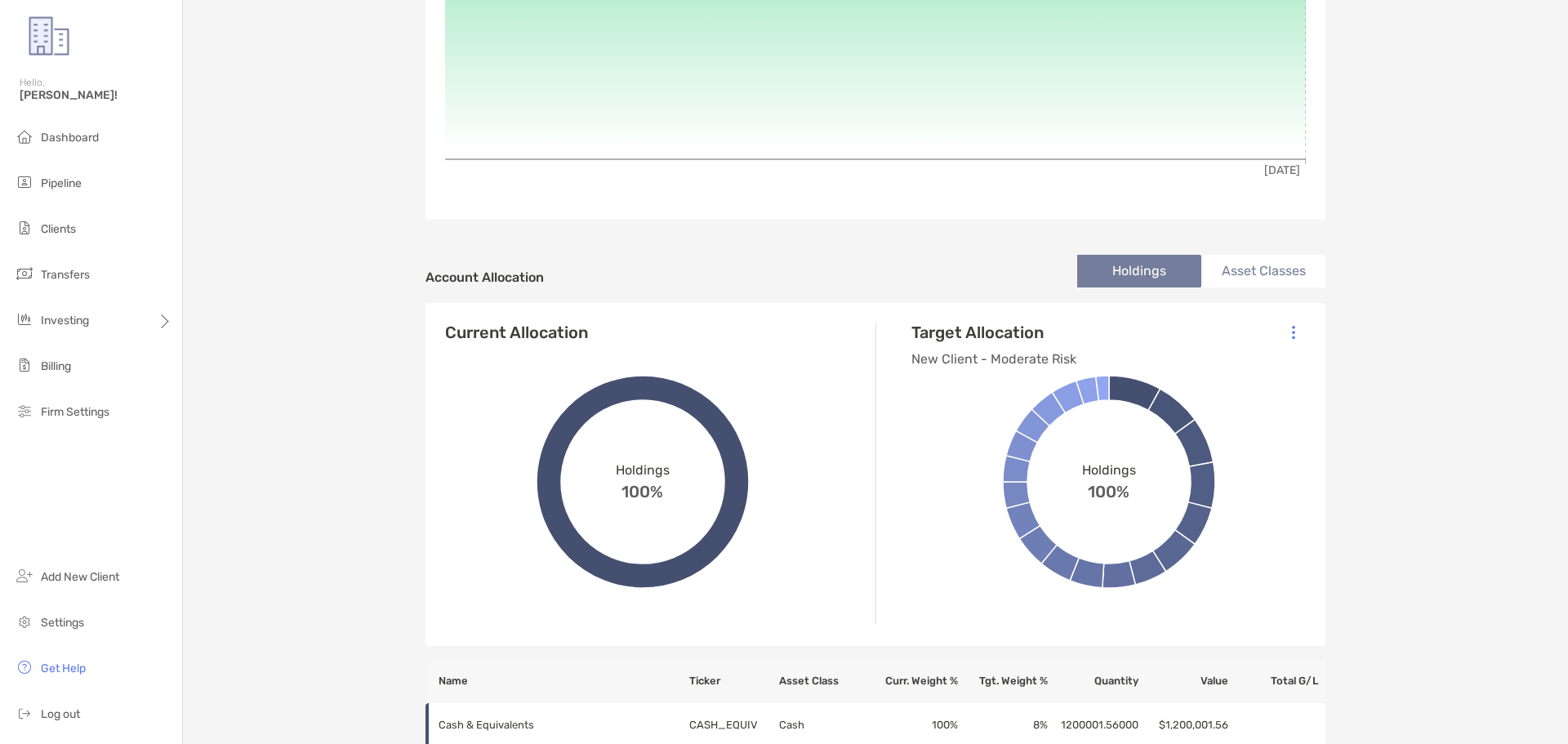
scroll to position [326, 0]
click at [1175, 334] on div at bounding box center [1293, 331] width 38 height 38
click at [41, 136] on span "Dashboard" at bounding box center [70, 138] width 58 height 14
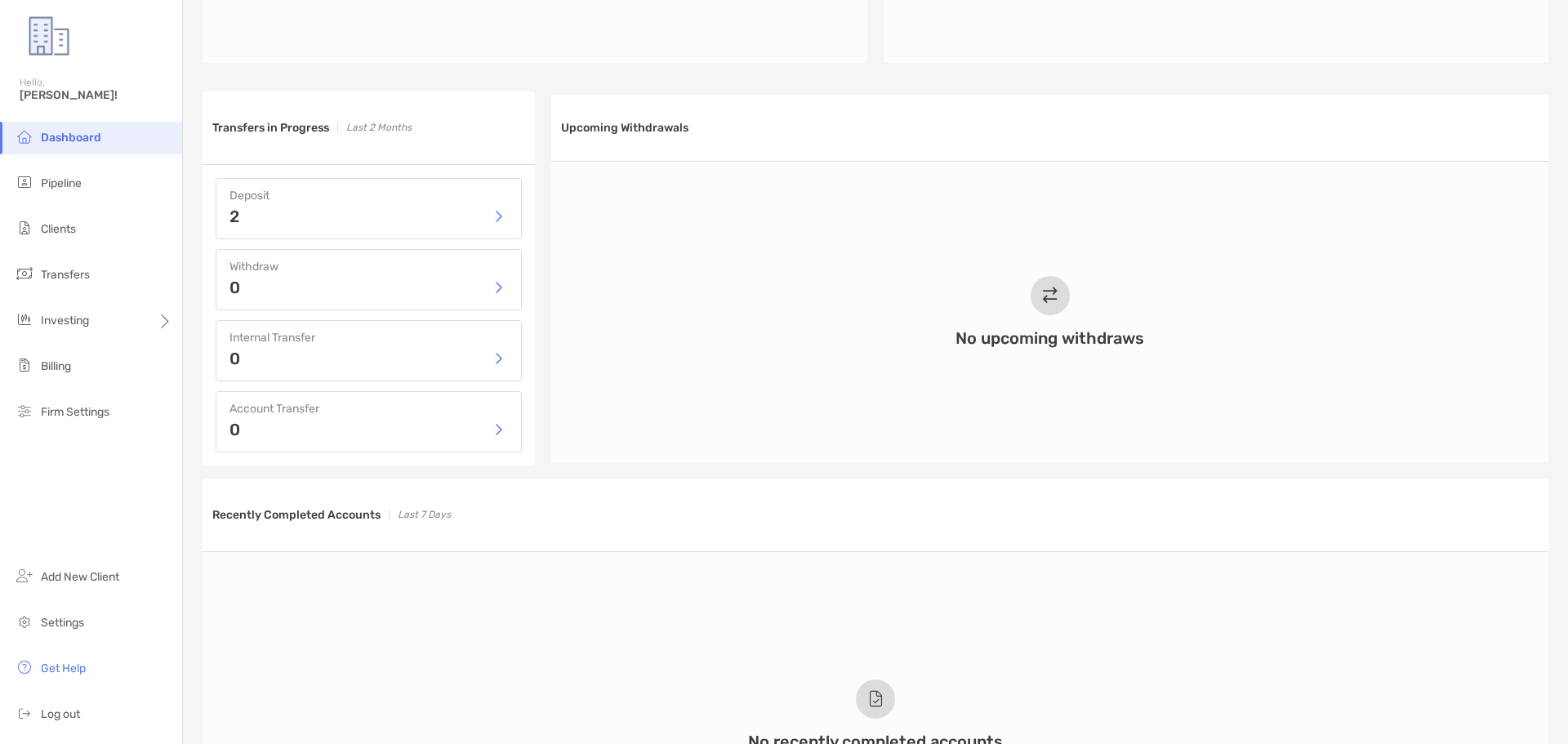
scroll to position [654, 0]
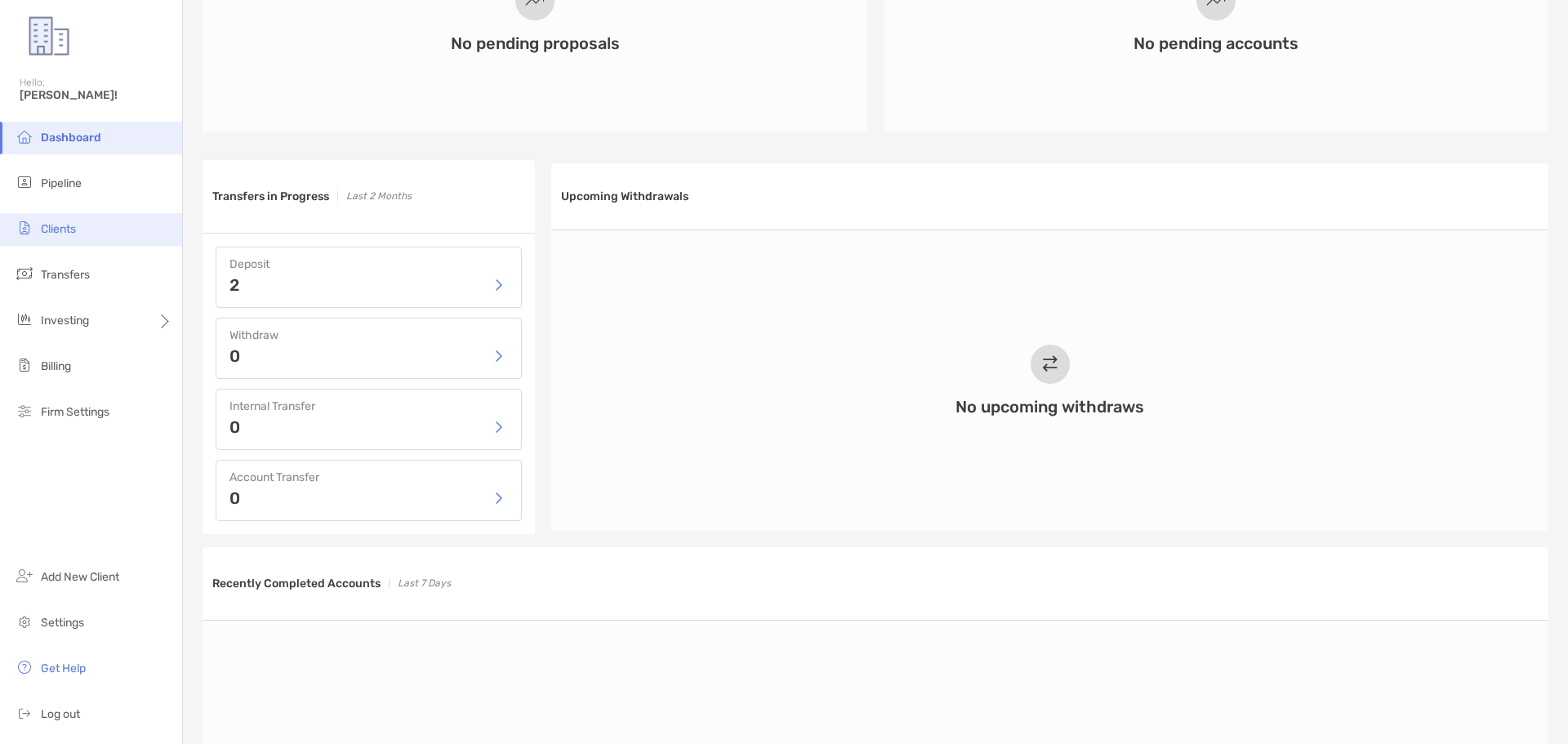
click at [62, 226] on span "Clients" at bounding box center [58, 229] width 35 height 14
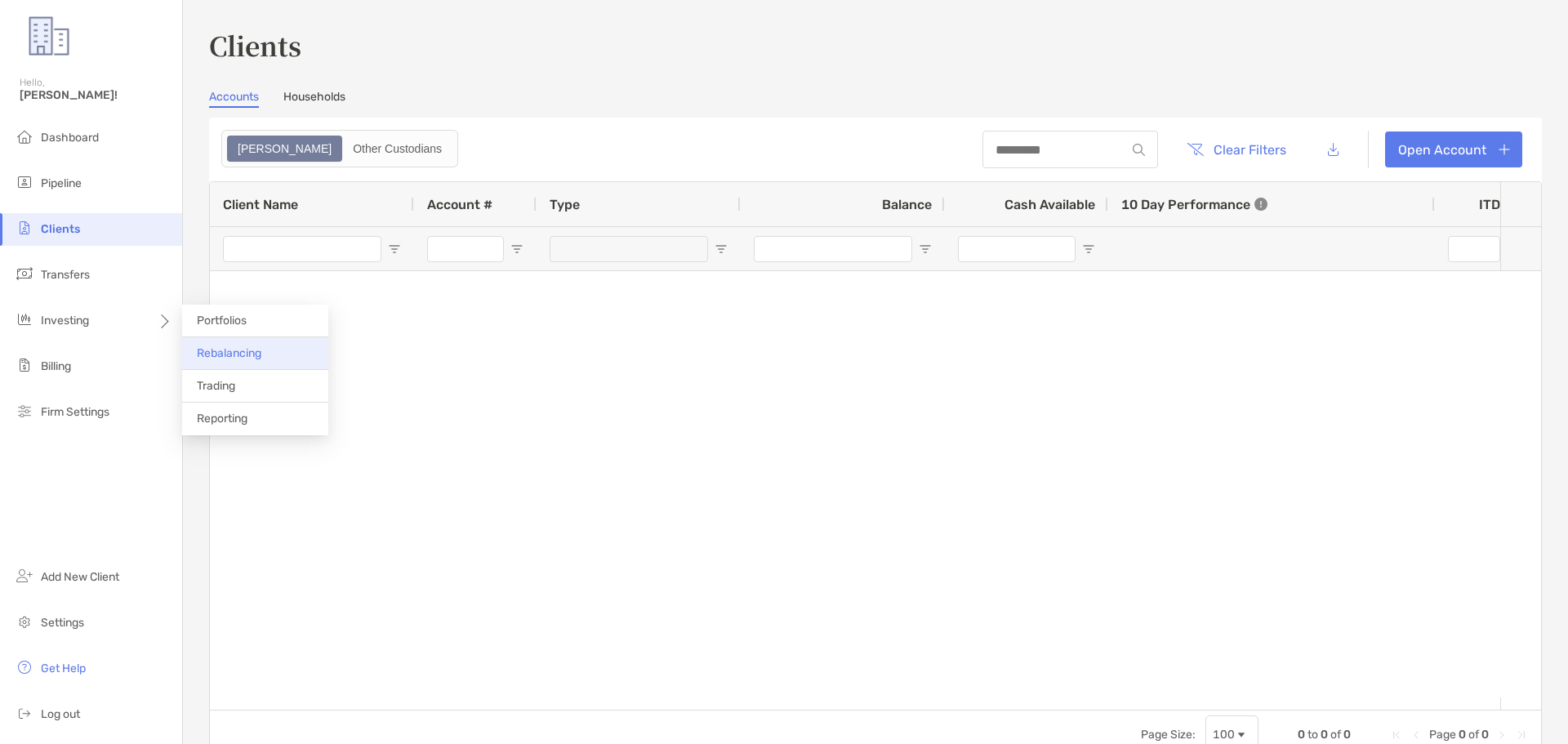
click at [248, 347] on span "Rebalancing" at bounding box center [229, 354] width 64 height 14
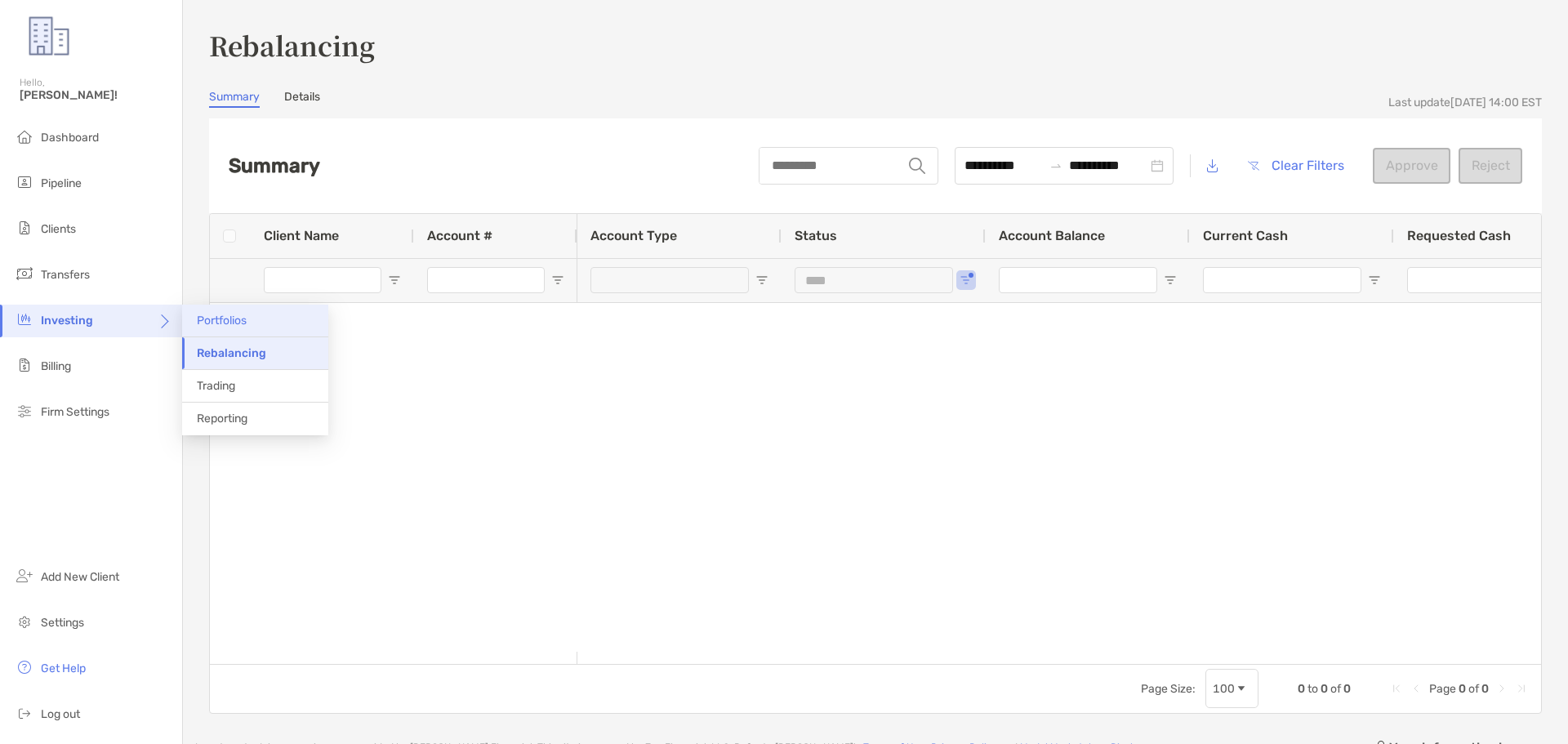
click at [241, 321] on span "Portfolios" at bounding box center [221, 321] width 50 height 14
